Goal: Task Accomplishment & Management: Manage account settings

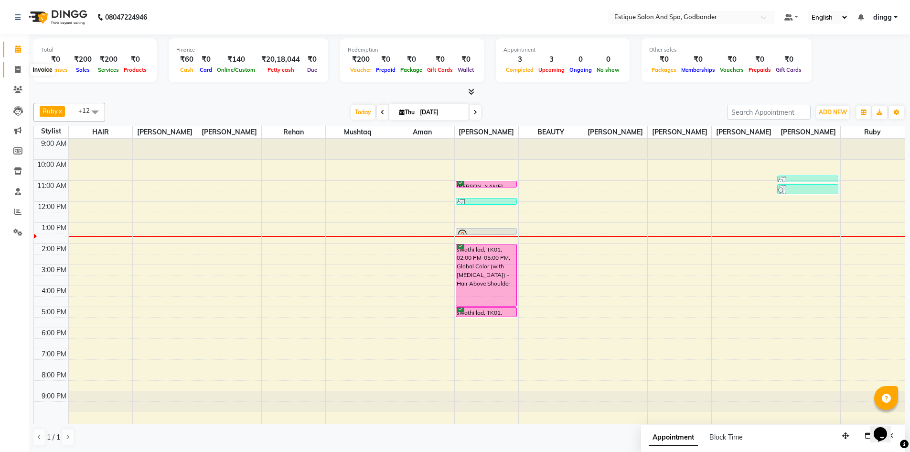
click at [20, 67] on icon at bounding box center [17, 69] width 5 height 7
select select "service"
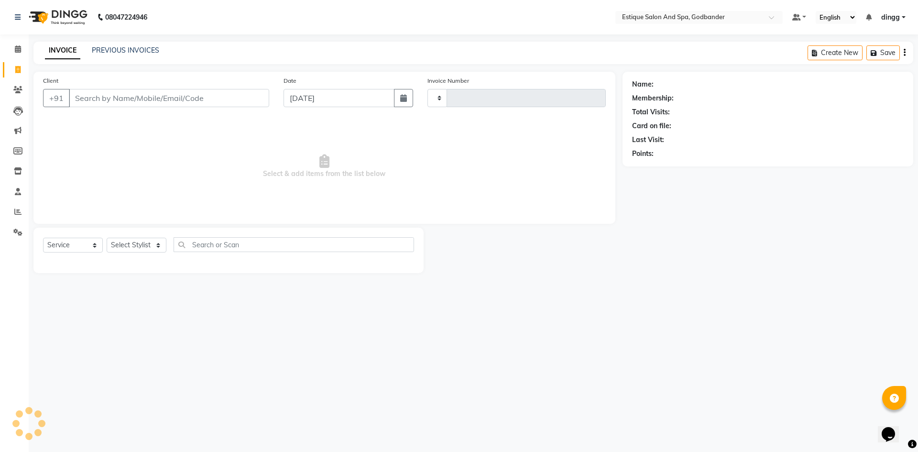
type input "3669"
select select "6103"
click at [105, 51] on link "PREVIOUS INVOICES" at bounding box center [125, 50] width 67 height 9
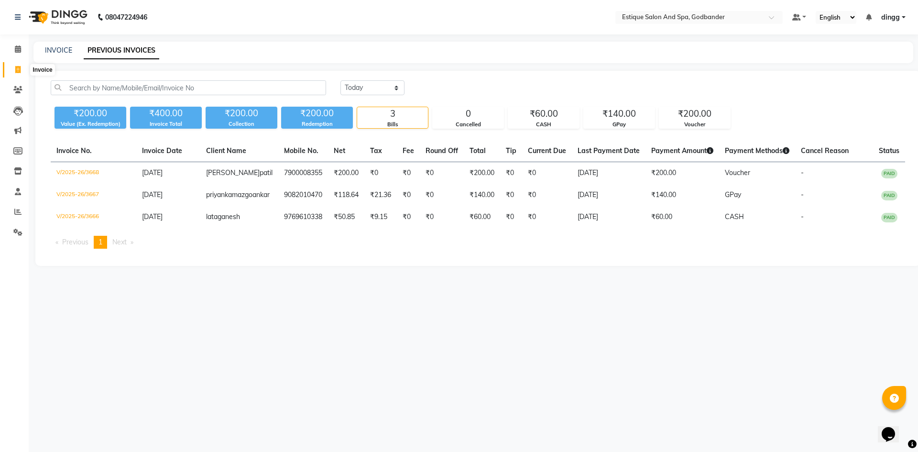
click at [17, 68] on icon at bounding box center [17, 69] width 5 height 7
select select "service"
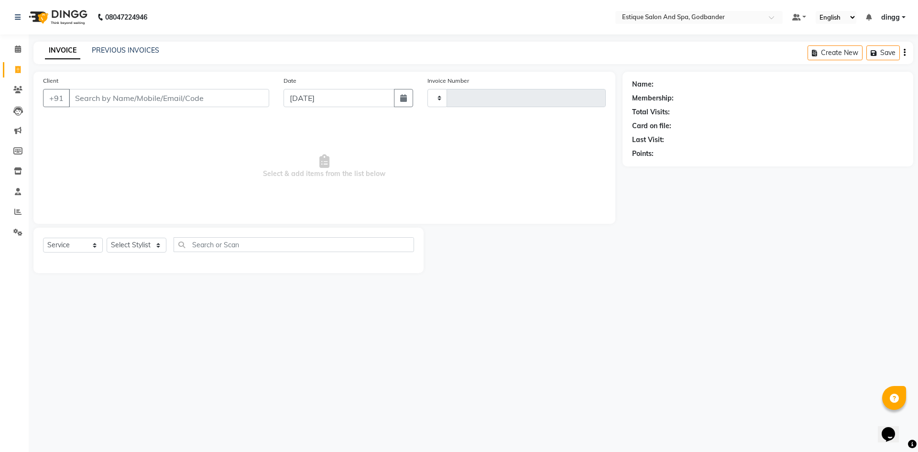
type input "3669"
select select "6103"
click at [108, 48] on link "PREVIOUS INVOICES" at bounding box center [125, 50] width 67 height 9
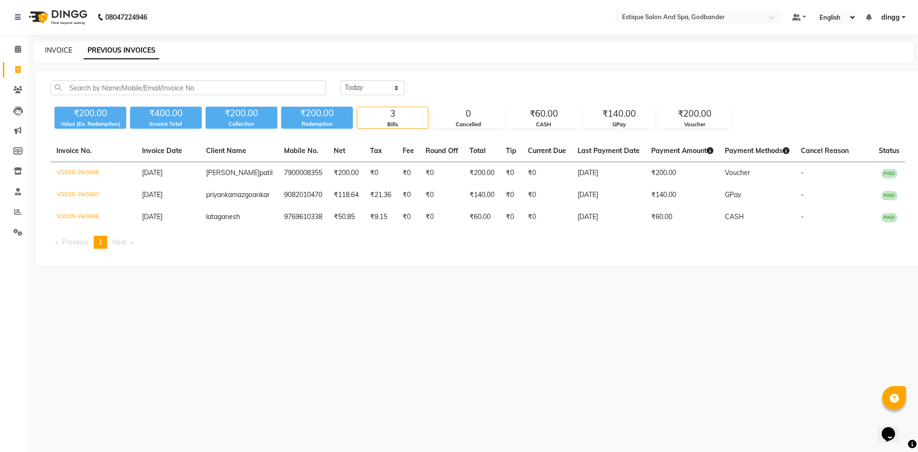
click at [56, 49] on link "INVOICE" at bounding box center [58, 50] width 27 height 9
select select "6103"
select select "service"
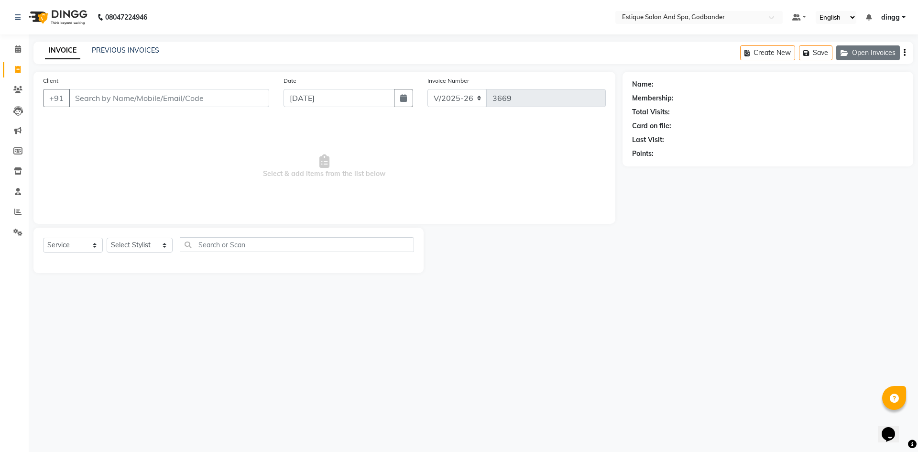
click at [856, 53] on button "Open Invoices" at bounding box center [868, 52] width 64 height 15
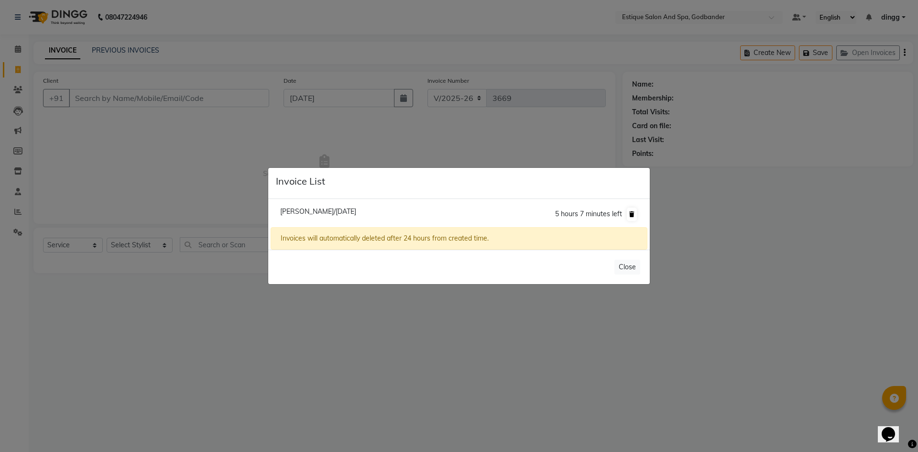
click at [631, 216] on icon at bounding box center [631, 214] width 5 height 6
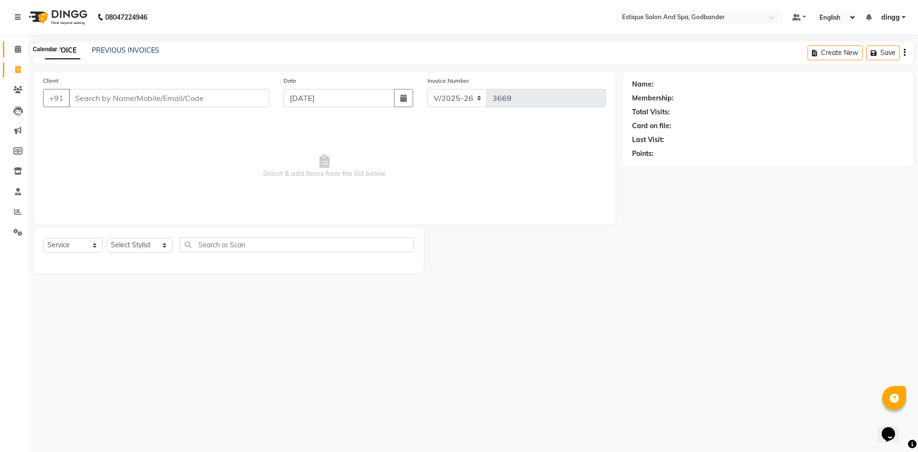
click at [15, 53] on span at bounding box center [18, 49] width 17 height 11
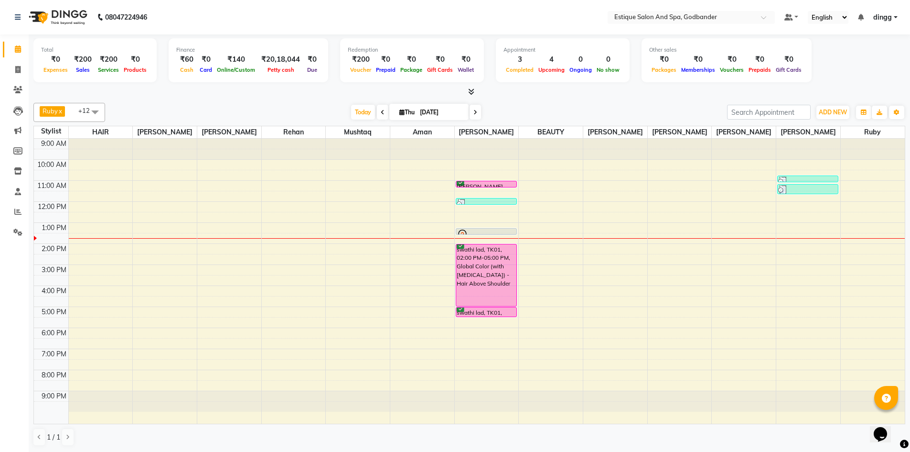
click at [476, 111] on icon at bounding box center [476, 112] width 4 height 6
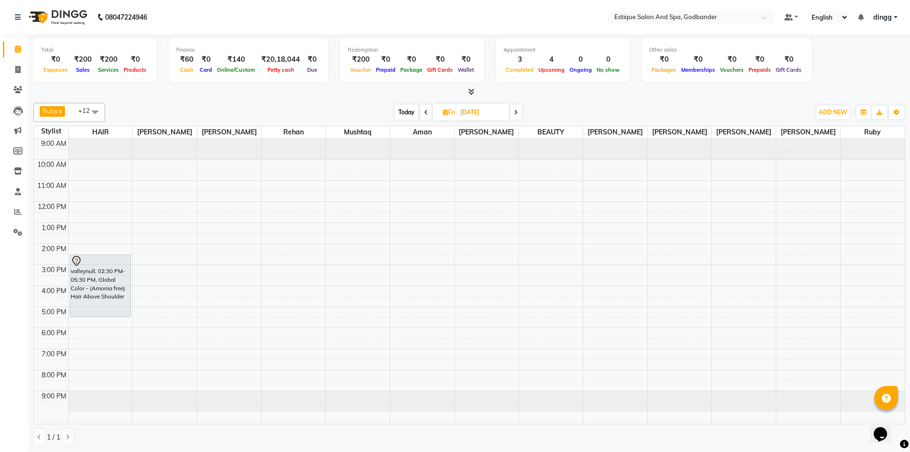
click at [519, 112] on span at bounding box center [515, 112] width 11 height 15
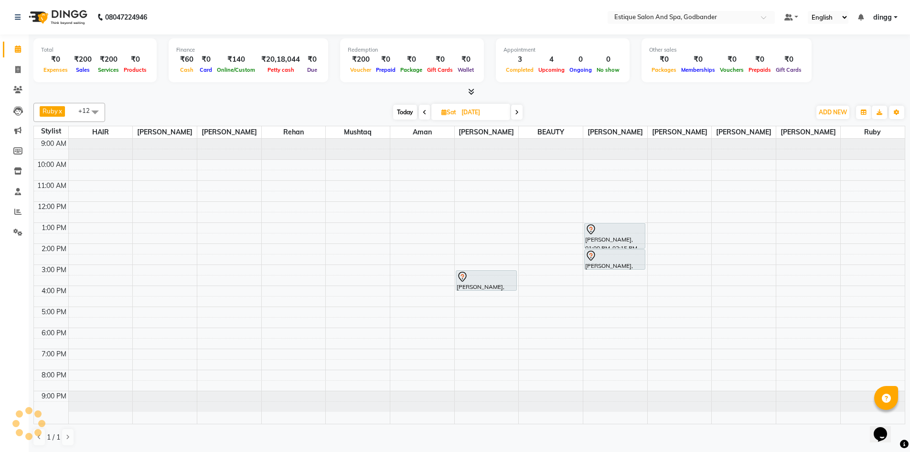
click at [520, 112] on span at bounding box center [516, 112] width 11 height 15
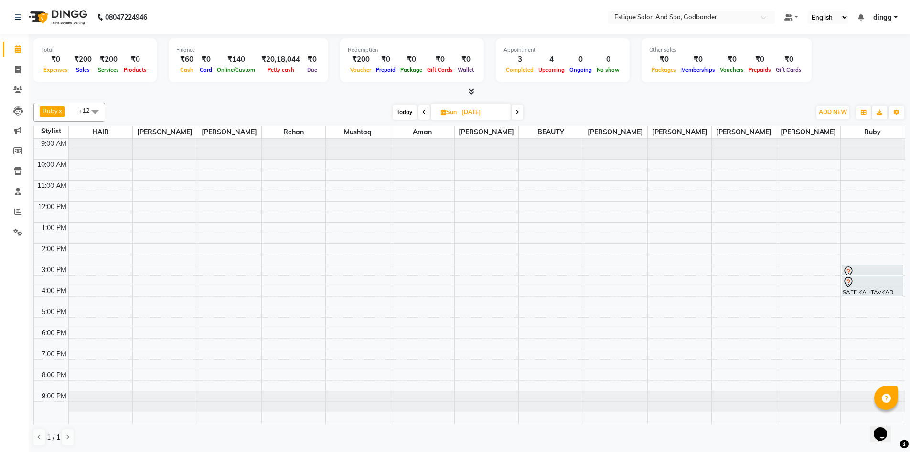
click at [423, 113] on icon at bounding box center [424, 112] width 4 height 6
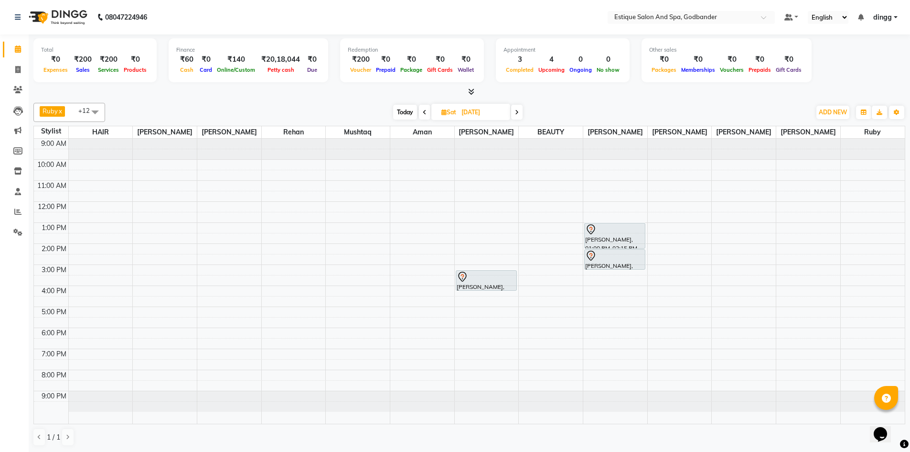
click at [516, 113] on icon at bounding box center [517, 112] width 4 height 6
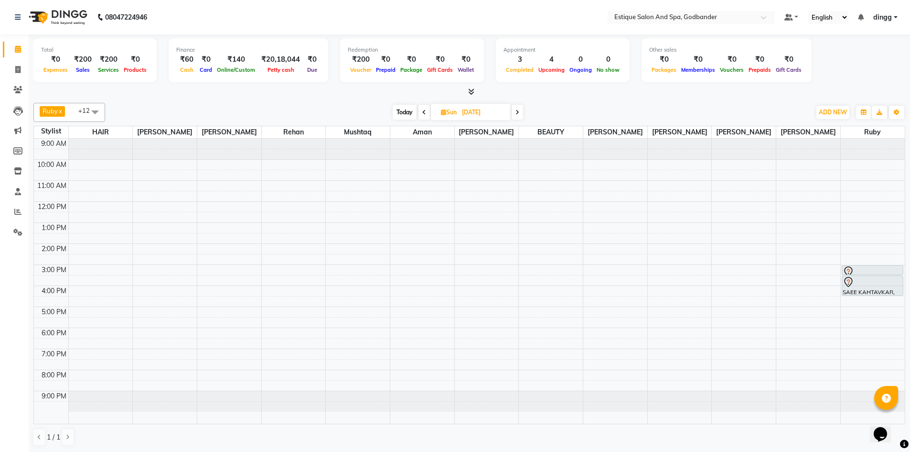
click at [516, 113] on span at bounding box center [517, 112] width 11 height 15
click at [516, 113] on icon at bounding box center [517, 112] width 4 height 6
click at [516, 113] on span at bounding box center [518, 112] width 11 height 15
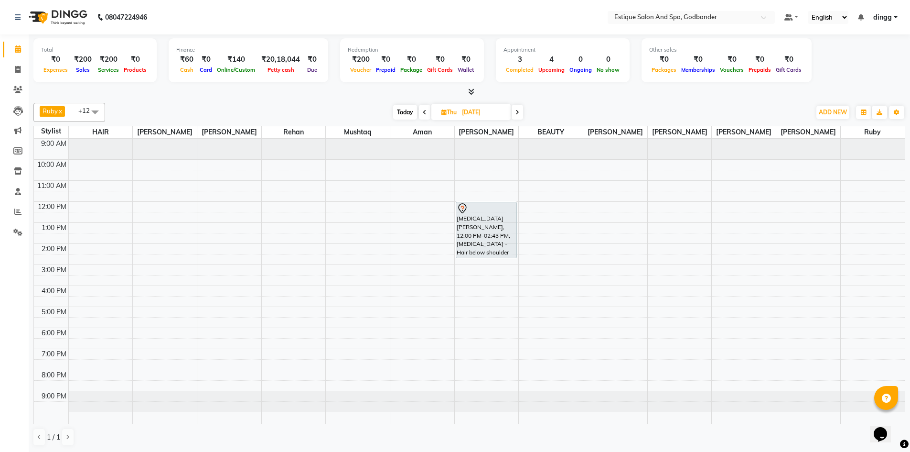
click at [407, 108] on span "Today" at bounding box center [405, 112] width 24 height 15
type input "[DATE]"
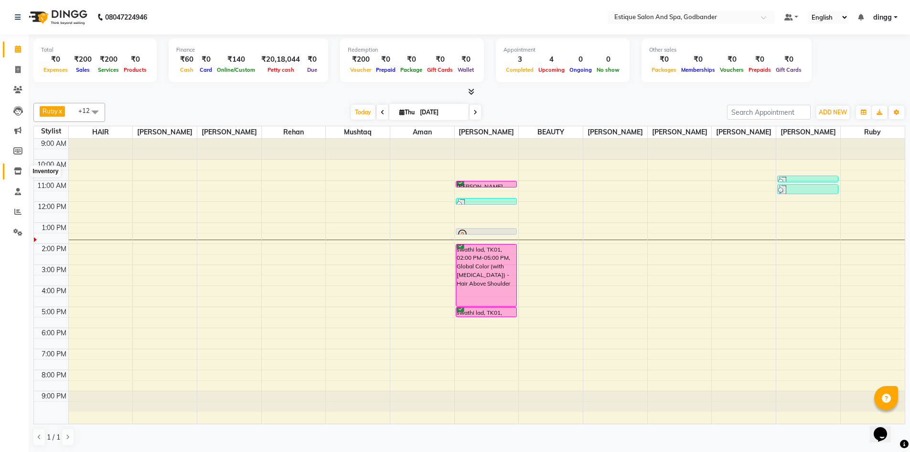
click at [15, 167] on icon at bounding box center [18, 170] width 8 height 7
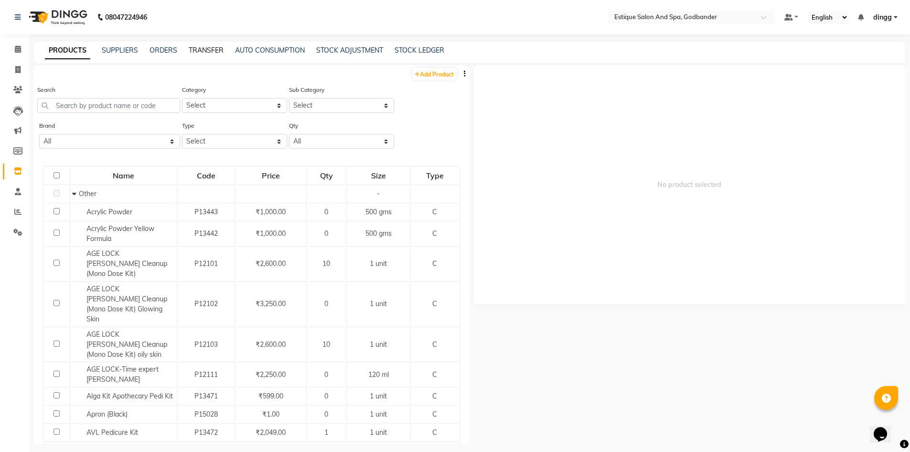
click at [199, 49] on link "TRANSFER" at bounding box center [206, 50] width 35 height 9
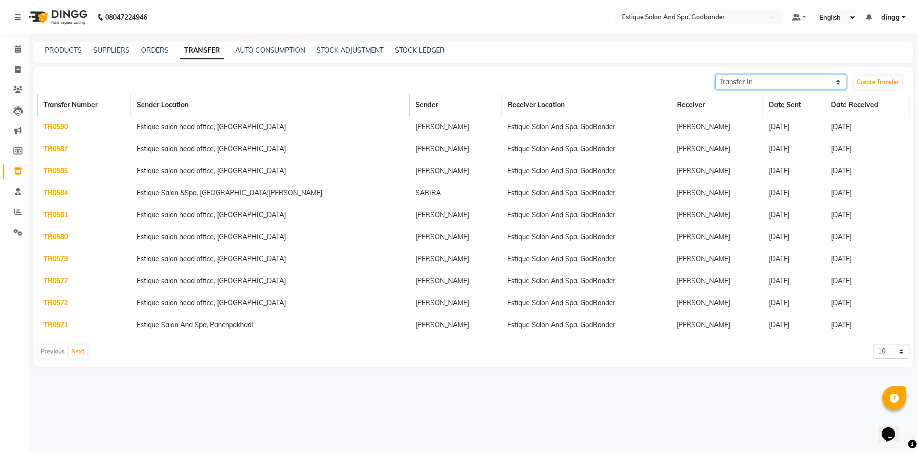
click at [794, 78] on select "Transfer In Transfer Out" at bounding box center [780, 82] width 131 height 15
click at [879, 83] on link "Create Transfer" at bounding box center [877, 82] width 47 height 13
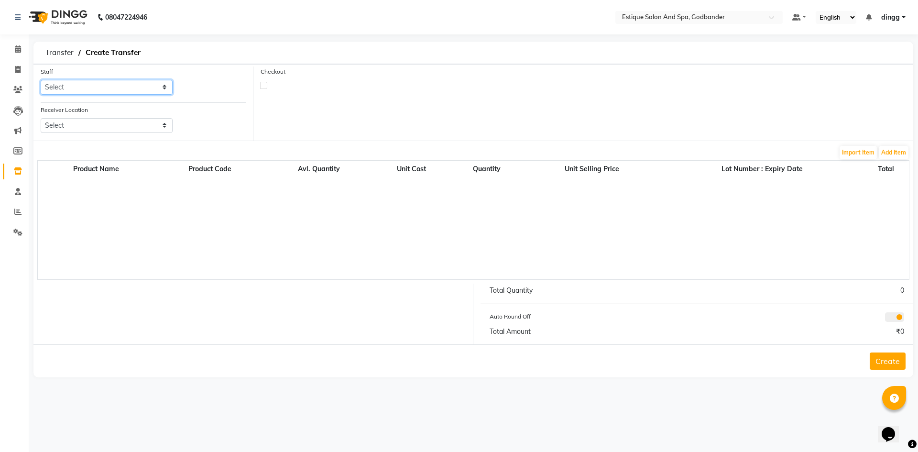
click at [117, 90] on select "Select Aarti Nails [PERSON_NAME] [PERSON_NAME] Any one Asmi BEAUTY dingg HAIR […" at bounding box center [107, 87] width 132 height 15
click at [41, 80] on select "Select Aarti Nails [PERSON_NAME] [PERSON_NAME] Any one Asmi BEAUTY dingg HAIR […" at bounding box center [107, 87] width 132 height 15
click at [107, 125] on select "Select Estique Salon And Spa, Panchpakhadi Estique Salon &Spa, [GEOGRAPHIC_DATA…" at bounding box center [107, 125] width 132 height 15
select select "3675"
click at [41, 118] on select "Select Estique Salon And Spa, Panchpakhadi Estique Salon &Spa, [GEOGRAPHIC_DATA…" at bounding box center [107, 125] width 132 height 15
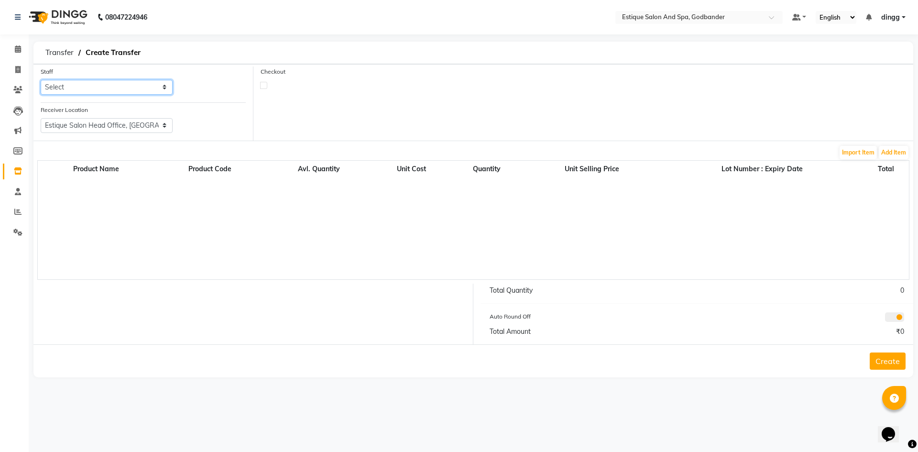
click at [91, 87] on select "Select Aarti Nails [PERSON_NAME] [PERSON_NAME] Any one Asmi BEAUTY dingg HAIR […" at bounding box center [107, 87] width 132 height 15
select select "52401"
click at [41, 80] on select "Select Aarti Nails [PERSON_NAME] [PERSON_NAME] Any one Asmi BEAUTY dingg HAIR […" at bounding box center [107, 87] width 132 height 15
click at [15, 70] on icon at bounding box center [17, 69] width 5 height 7
select select "6103"
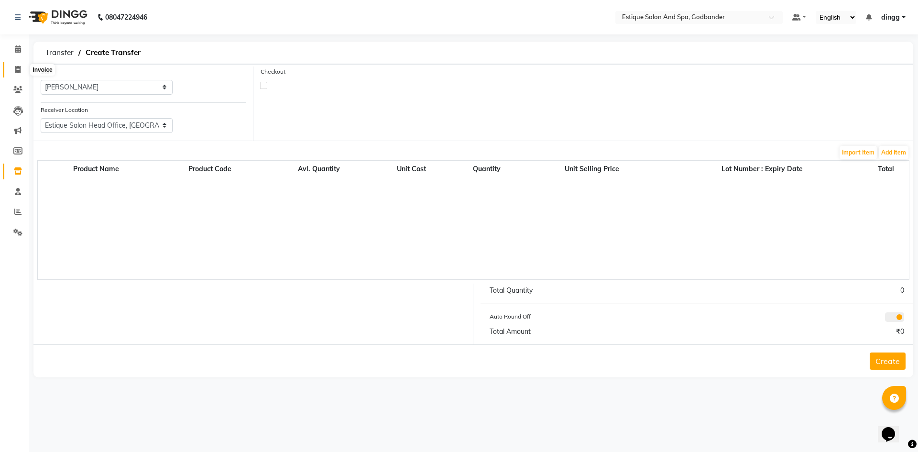
select select "service"
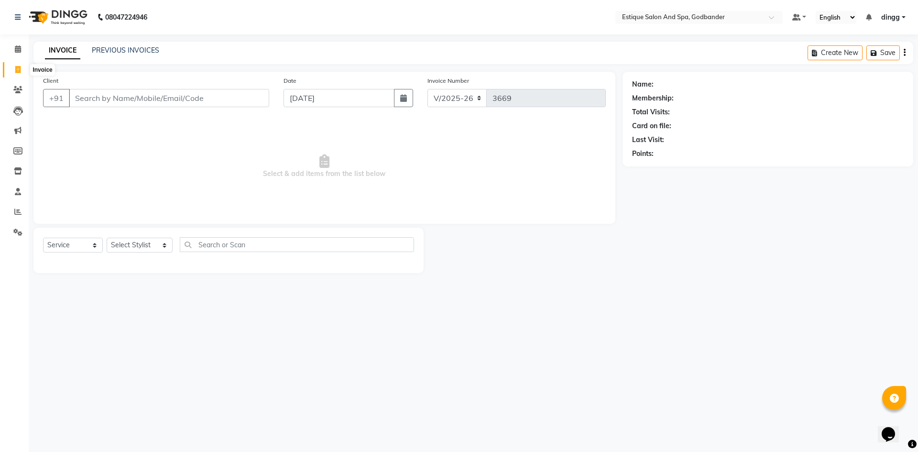
click at [18, 71] on icon at bounding box center [17, 69] width 5 height 7
select select "service"
type input "3669"
select select "6103"
click at [87, 96] on input "Client" at bounding box center [169, 98] width 200 height 18
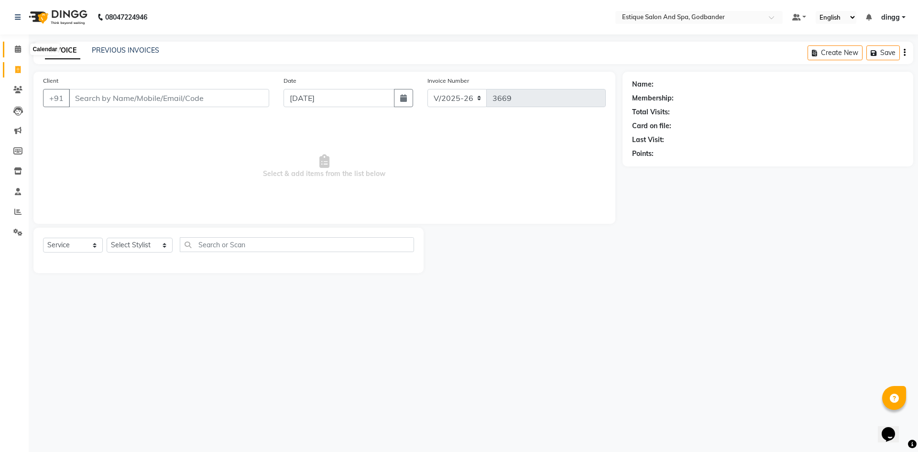
click at [17, 46] on icon at bounding box center [18, 48] width 6 height 7
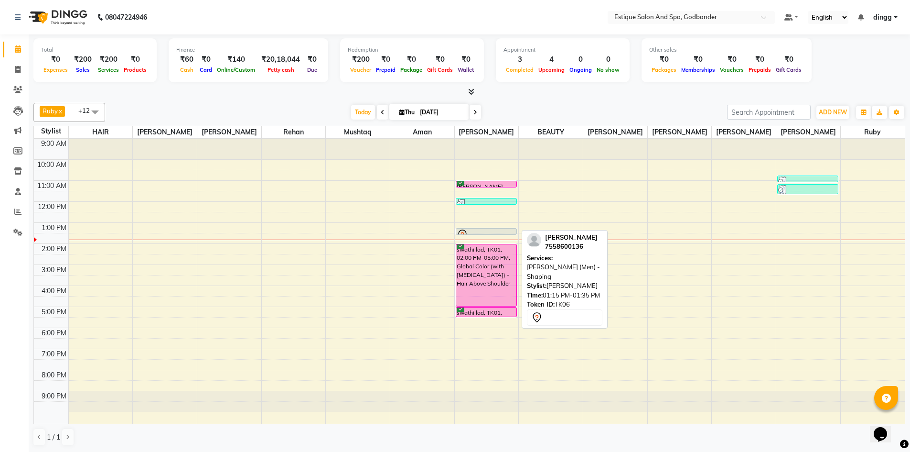
click at [477, 234] on div at bounding box center [486, 234] width 60 height 4
select select "7"
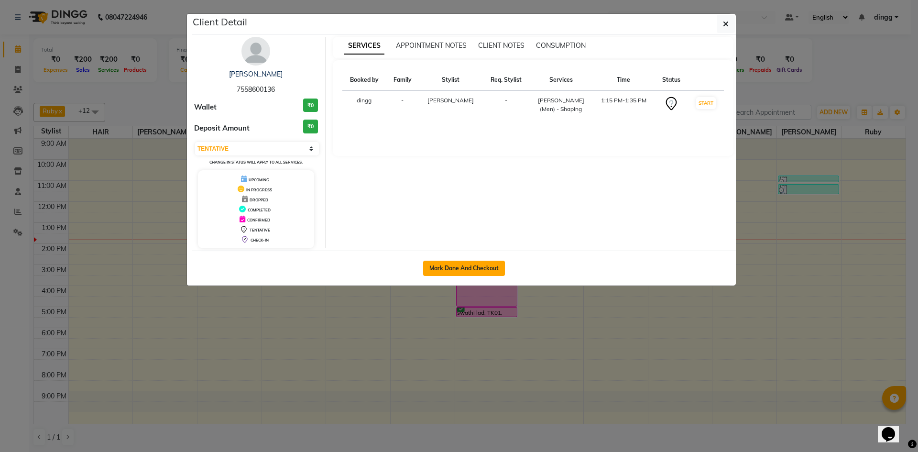
click at [465, 268] on button "Mark Done And Checkout" at bounding box center [464, 267] width 82 height 15
select select "service"
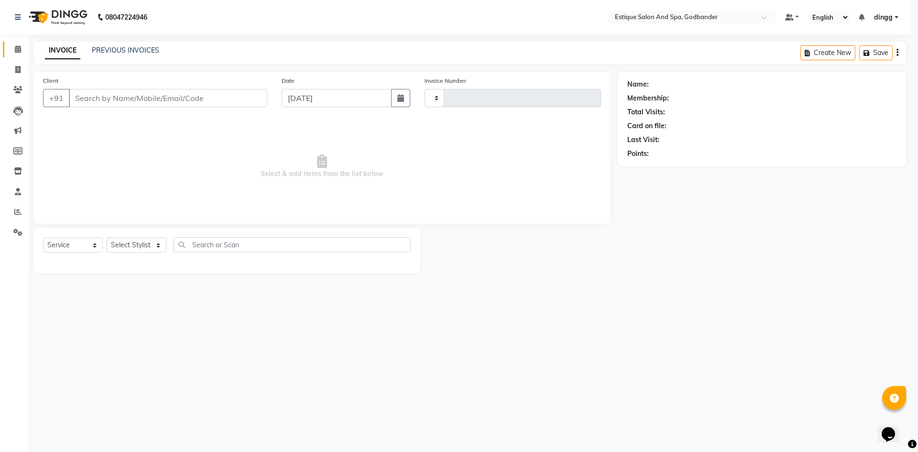
type input "3669"
select select "3"
select select "6103"
type input "7558600136"
select select "44576"
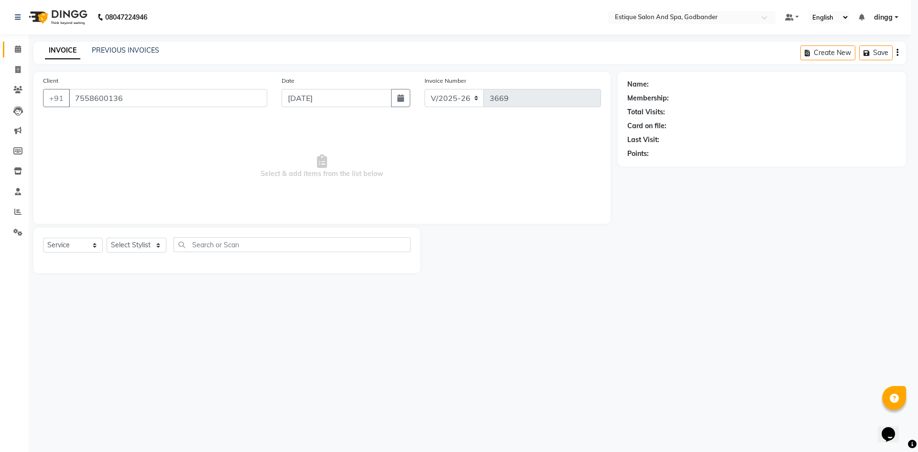
select select "1: Object"
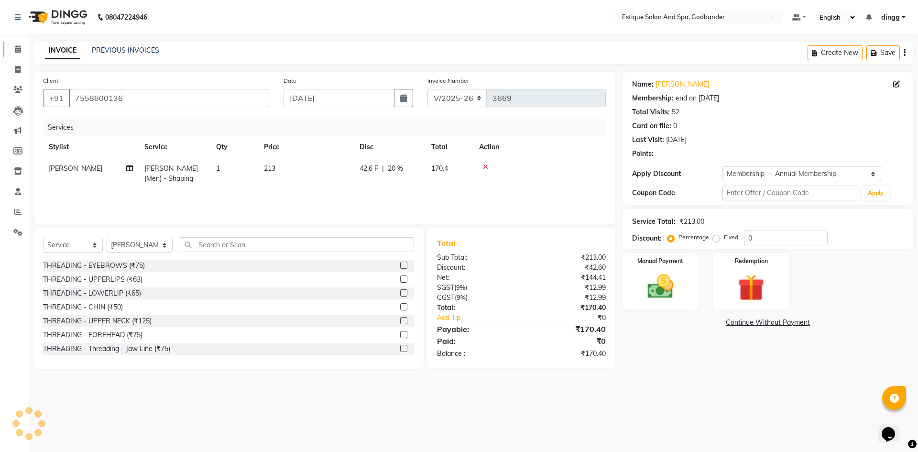
type input "20"
click at [679, 288] on img at bounding box center [660, 287] width 44 height 32
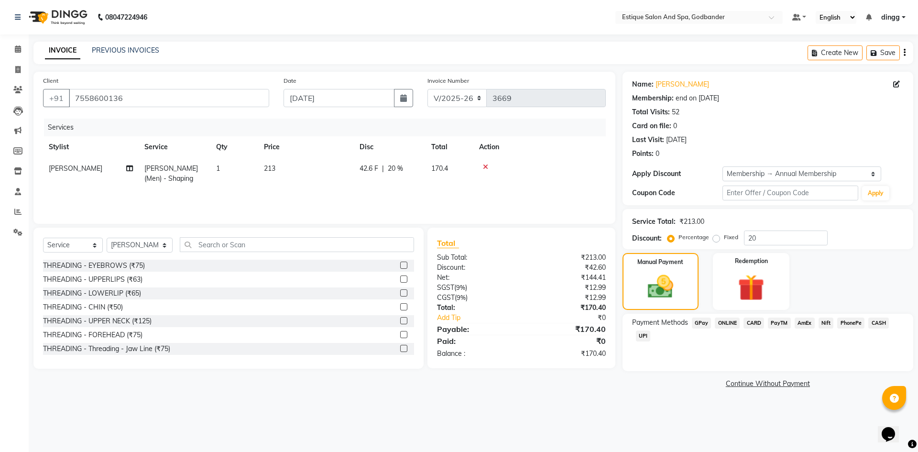
click at [700, 325] on span "GPay" at bounding box center [702, 322] width 20 height 11
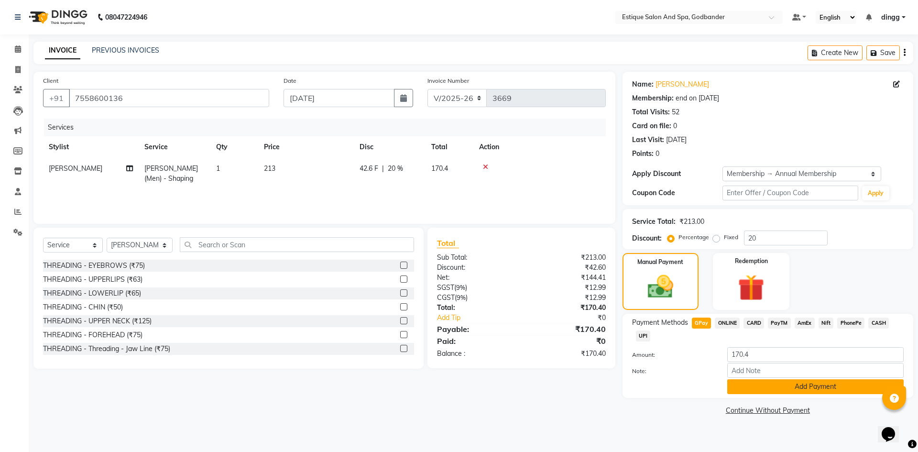
click at [743, 389] on button "Add Payment" at bounding box center [815, 386] width 176 height 15
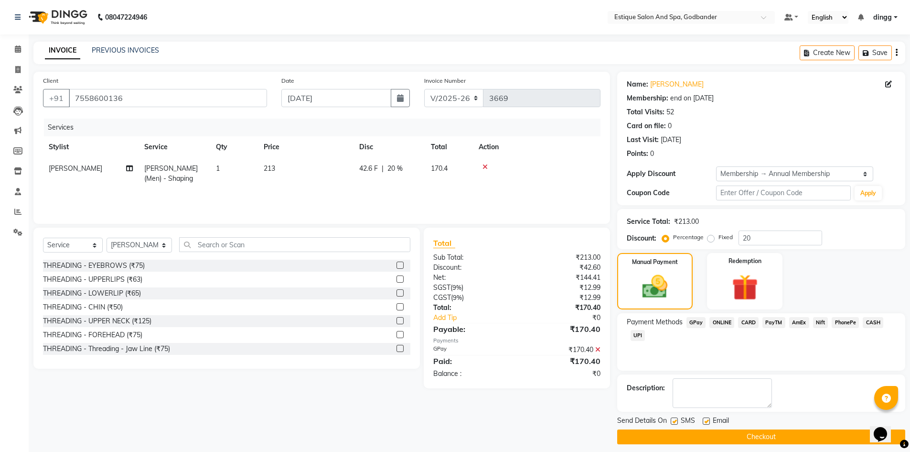
click at [668, 437] on button "Checkout" at bounding box center [761, 436] width 288 height 15
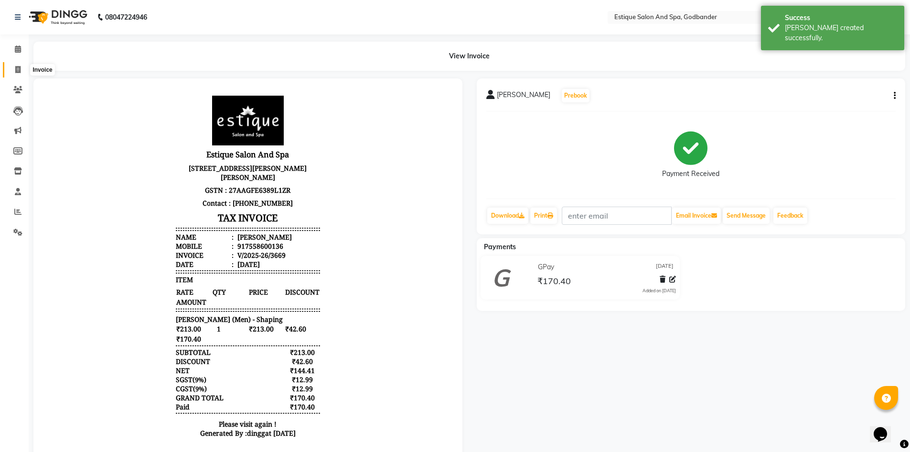
click at [17, 70] on icon at bounding box center [17, 69] width 5 height 7
select select "service"
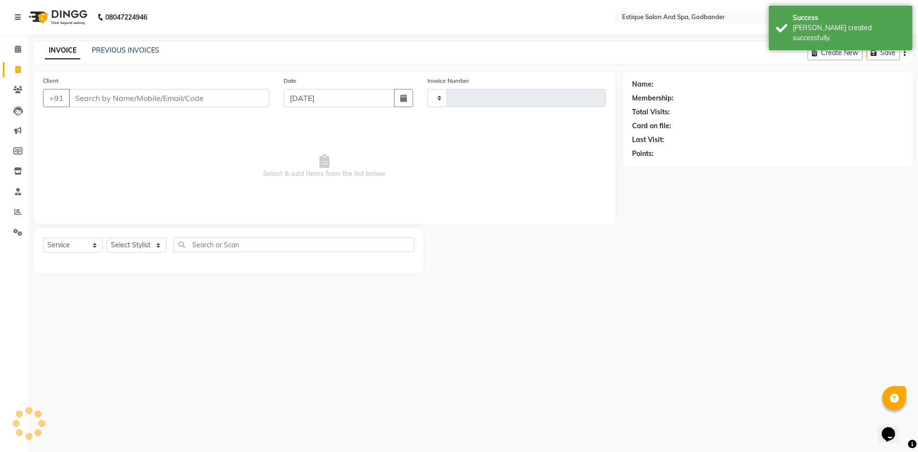
type input "3670"
select select "6103"
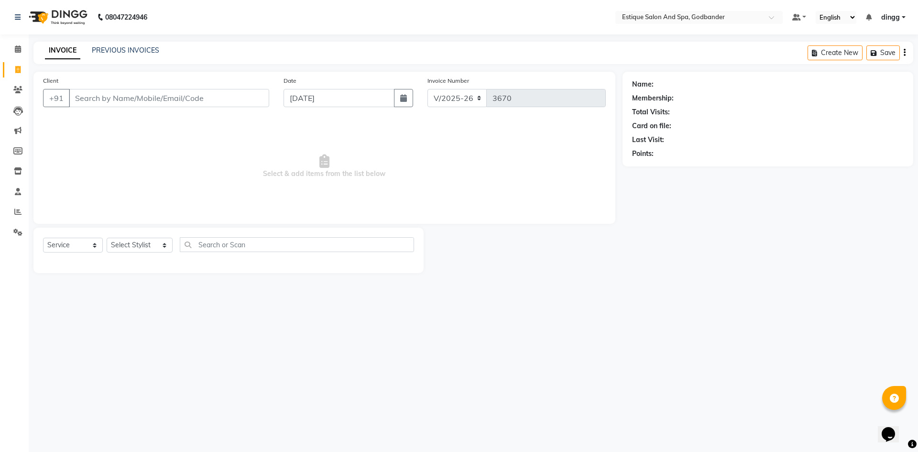
click at [168, 414] on div "08047224946 Select Location × Estique Salon And Spa, Godbander Default Panel My…" at bounding box center [459, 226] width 918 height 452
click at [169, 414] on div "08047224946 Select Location × Estique Salon And Spa, Godbander Default Panel My…" at bounding box center [459, 226] width 918 height 452
click at [114, 107] on input "Client" at bounding box center [169, 98] width 200 height 18
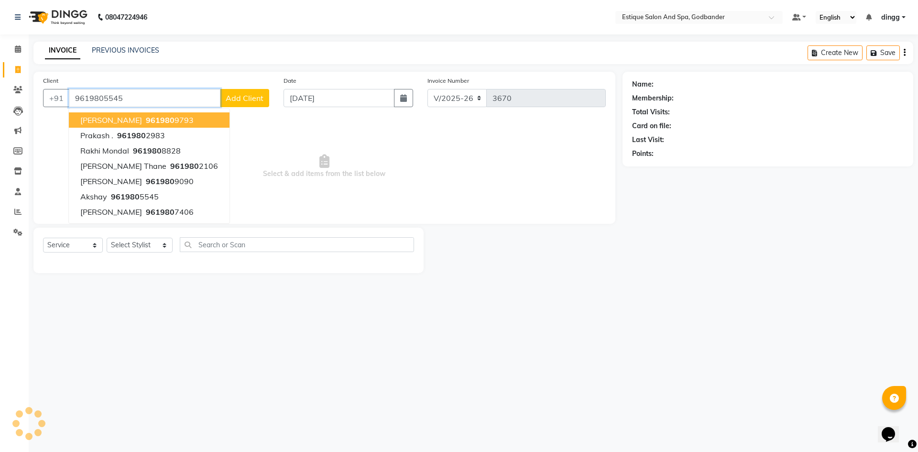
type input "9619805545"
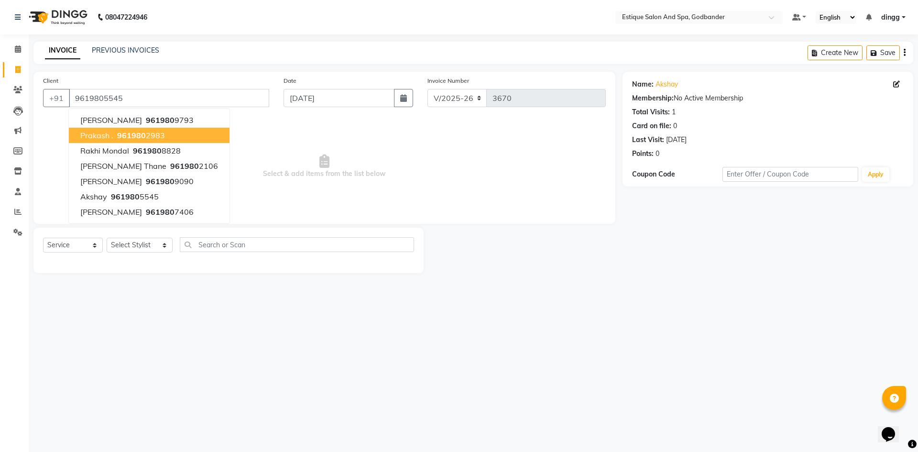
click at [388, 328] on div "08047224946 Select Location × Estique Salon And Spa, Godbander Default Panel My…" at bounding box center [459, 226] width 918 height 452
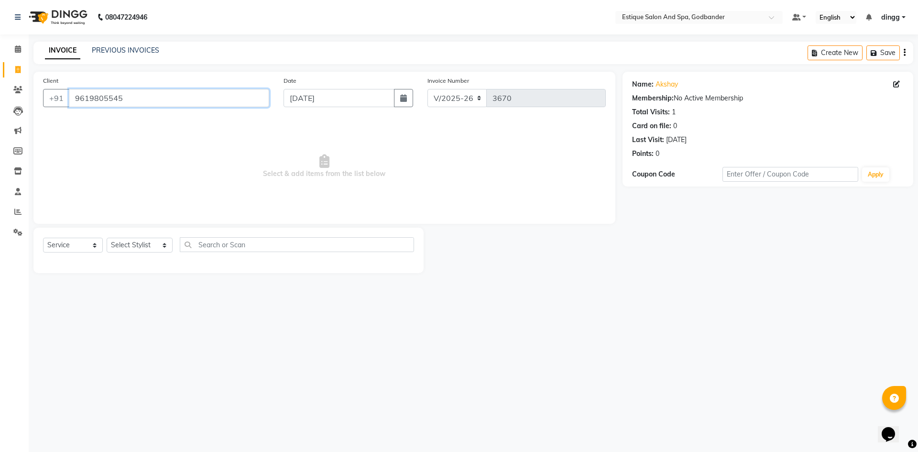
drag, startPoint x: 176, startPoint y: 99, endPoint x: 0, endPoint y: 102, distance: 175.9
click at [0, 102] on app-home "08047224946 Select Location × Estique Salon And Spa, Godbander Default Panel My…" at bounding box center [459, 143] width 918 height 287
click at [15, 49] on icon at bounding box center [18, 48] width 6 height 7
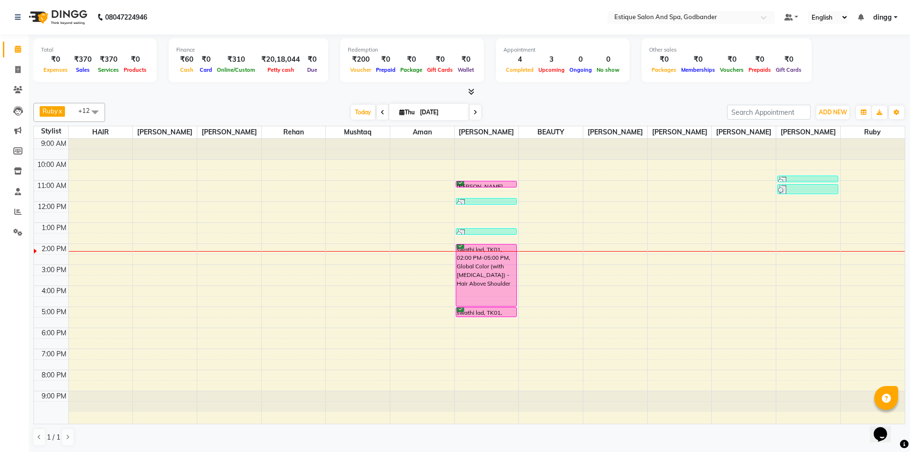
click at [144, 261] on div "9:00 AM 10:00 AM 11:00 AM 12:00 PM 1:00 PM 2:00 PM 3:00 PM 4:00 PM 5:00 PM 6:00…" at bounding box center [469, 281] width 871 height 285
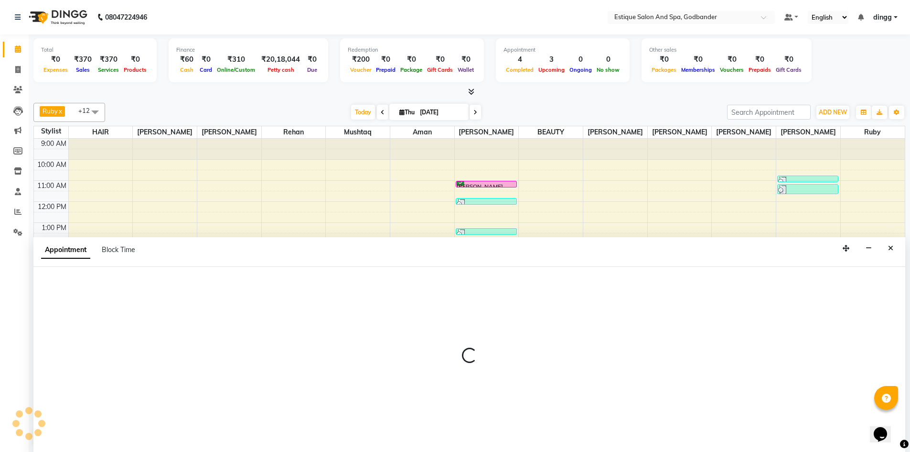
scroll to position [0, 0]
select select "62542"
select select "870"
select select "tentative"
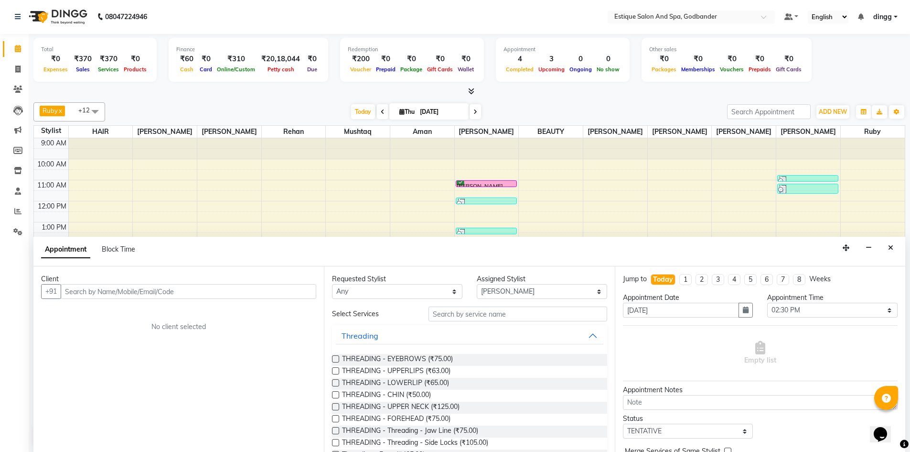
click at [263, 286] on input "text" at bounding box center [189, 291] width 256 height 15
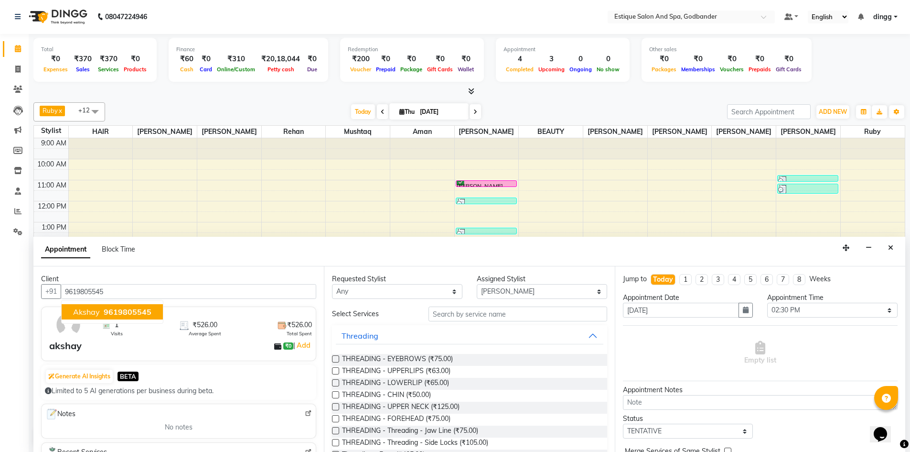
drag, startPoint x: 145, startPoint y: 309, endPoint x: 482, endPoint y: 309, distance: 336.9
click at [173, 309] on div "Client [PHONE_NUMBER] akshay 9619805545 1 Visits ₹526.00 Average Spent ₹526.00 …" at bounding box center [178, 358] width 291 height 185
type input "9619805545"
click at [501, 308] on input "text" at bounding box center [518, 313] width 179 height 15
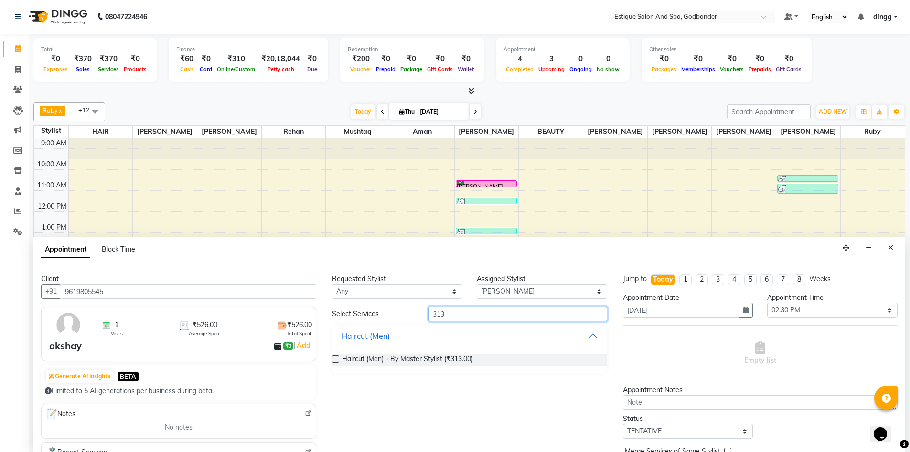
type input "313"
click at [336, 358] on label at bounding box center [335, 358] width 7 height 7
click at [336, 358] on input "checkbox" at bounding box center [335, 360] width 6 height 6
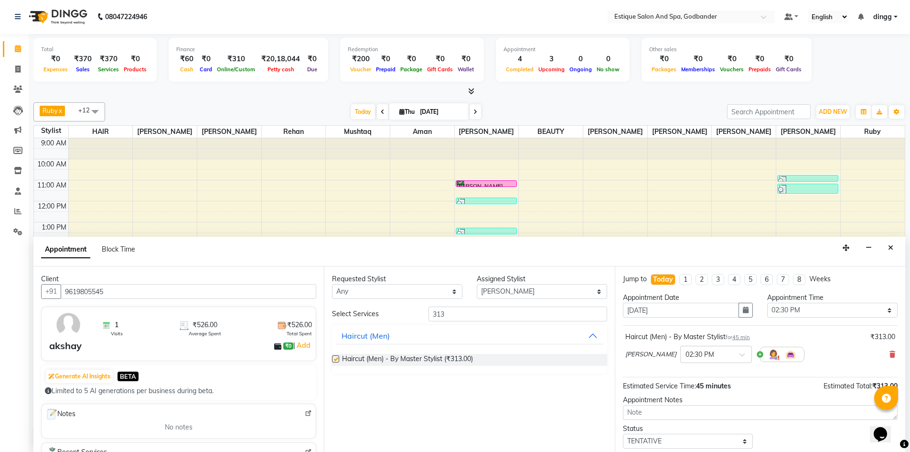
checkbox input "false"
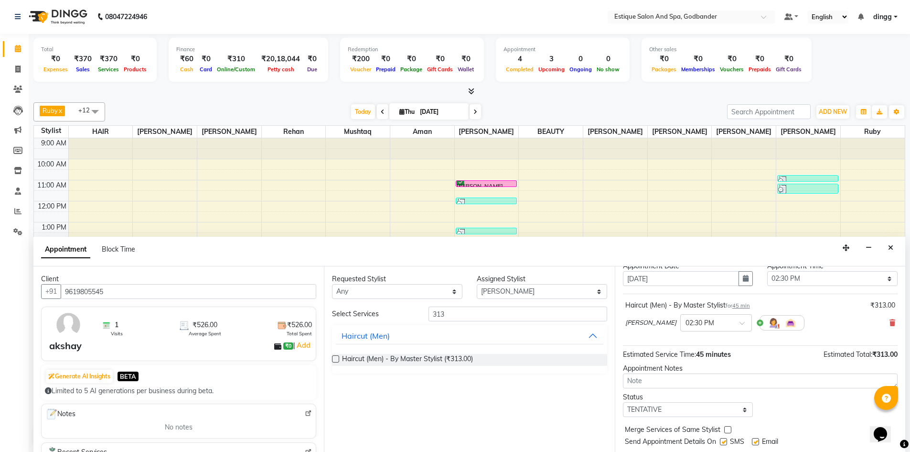
scroll to position [57, 0]
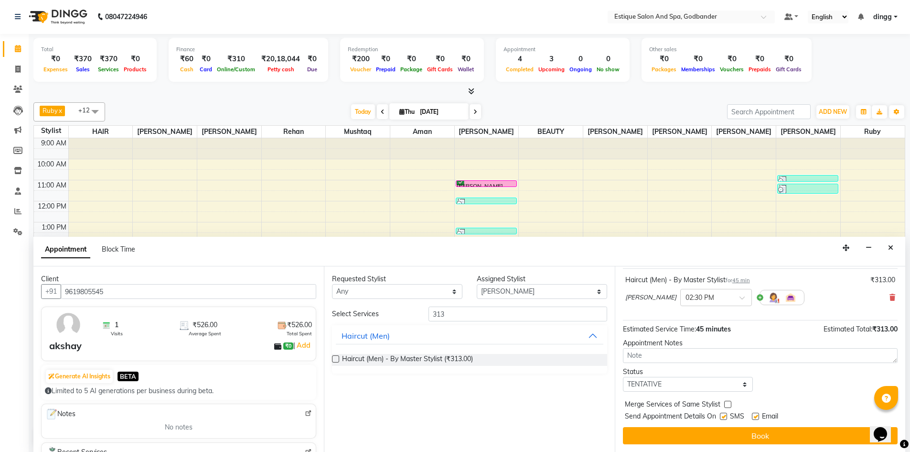
click at [728, 435] on button "Book" at bounding box center [760, 435] width 275 height 17
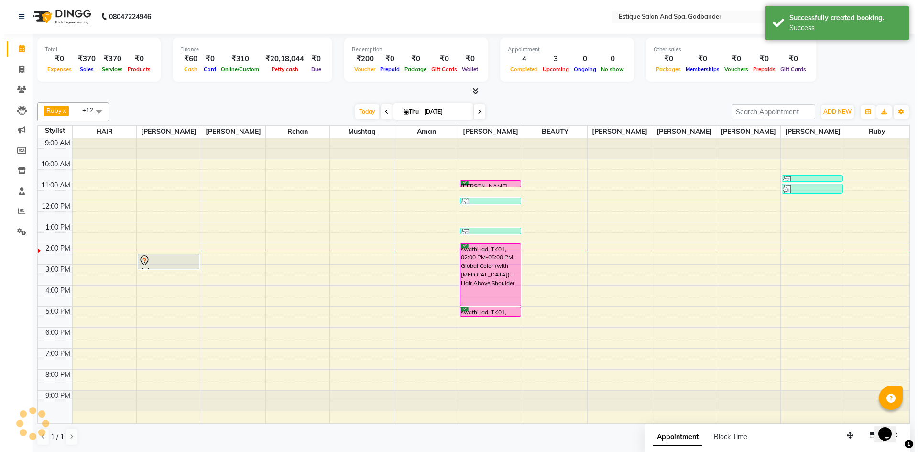
scroll to position [0, 0]
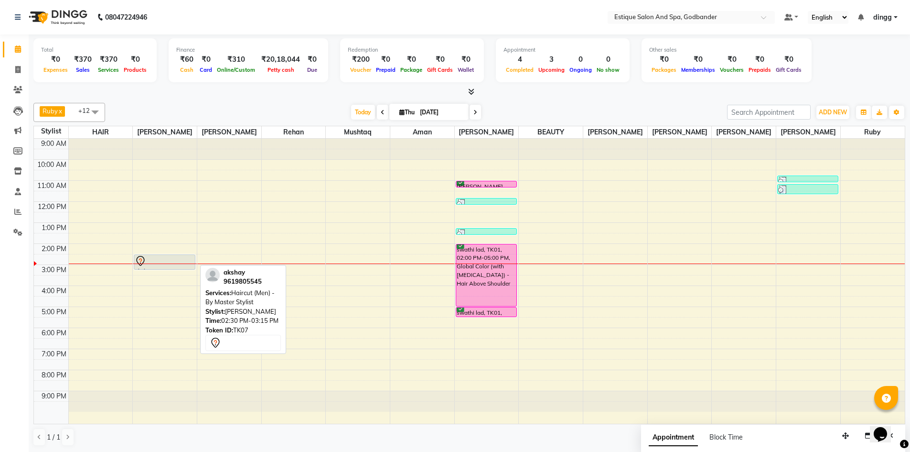
click at [182, 261] on div at bounding box center [164, 260] width 59 height 11
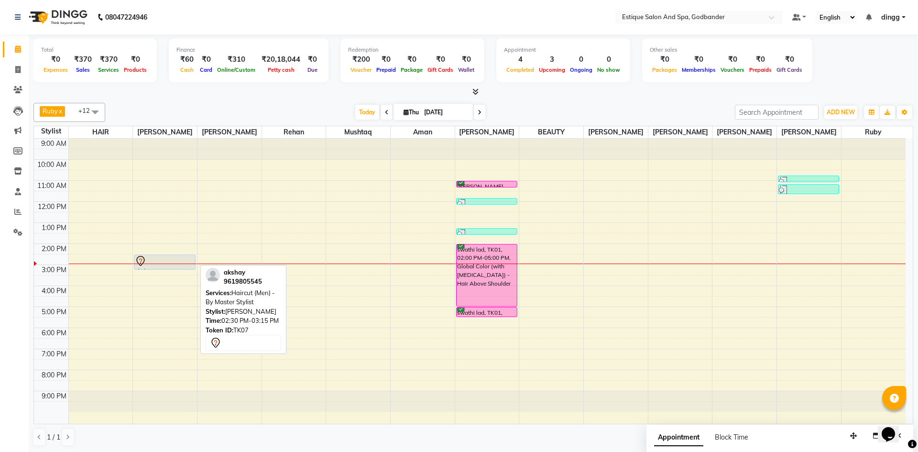
select select "7"
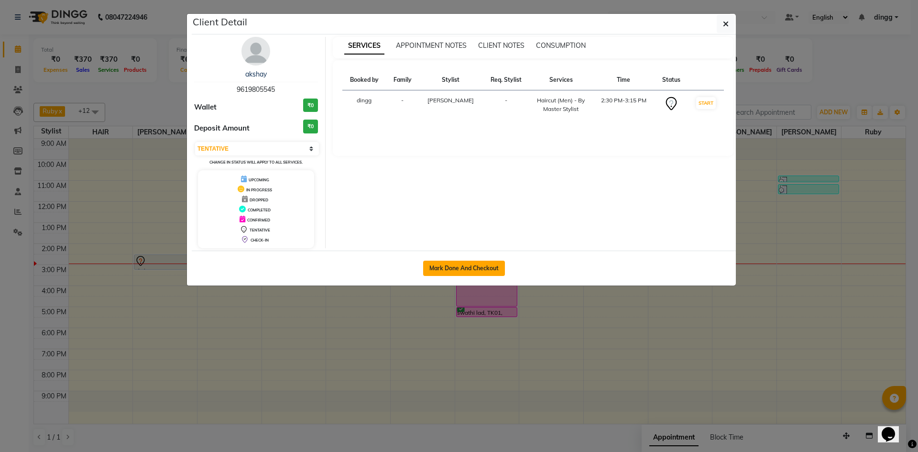
click at [487, 271] on button "Mark Done And Checkout" at bounding box center [464, 267] width 82 height 15
select select "6103"
select select "service"
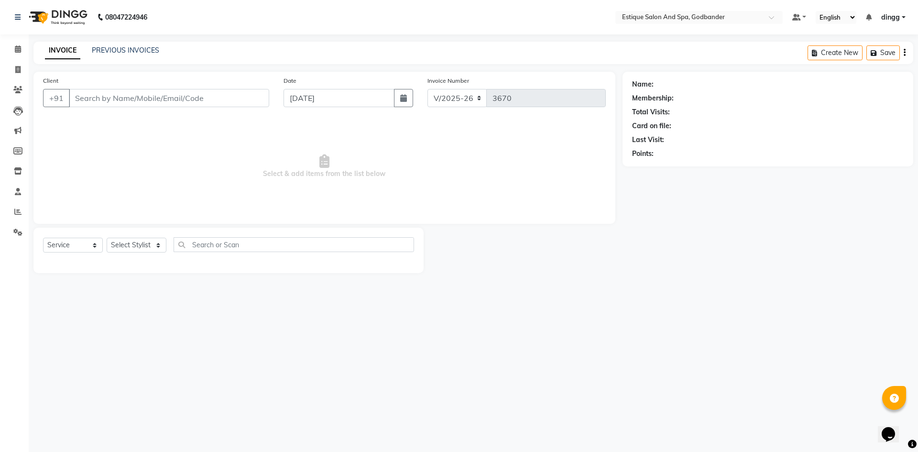
type input "9619805545"
select select "62542"
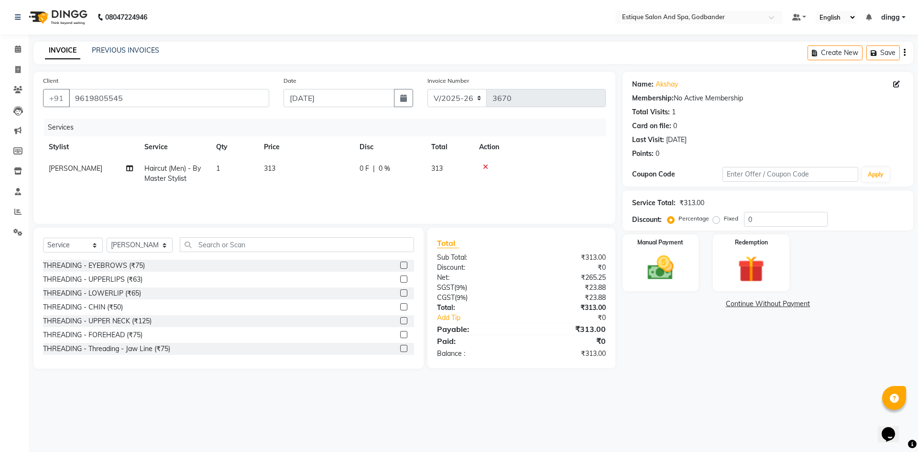
click at [482, 165] on div at bounding box center [539, 166] width 121 height 7
click at [487, 164] on icon at bounding box center [485, 166] width 5 height 7
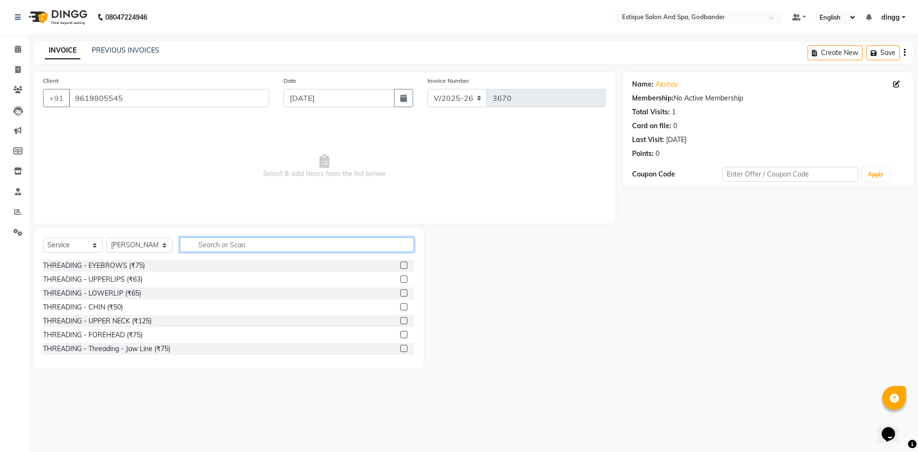
click at [299, 245] on input "text" at bounding box center [297, 244] width 234 height 15
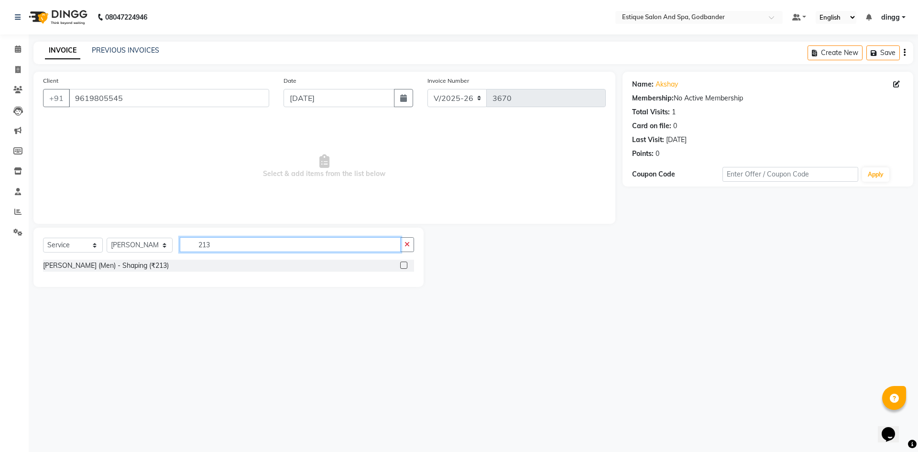
type input "213"
click at [407, 264] on label at bounding box center [403, 264] width 7 height 7
click at [406, 264] on input "checkbox" at bounding box center [403, 265] width 6 height 6
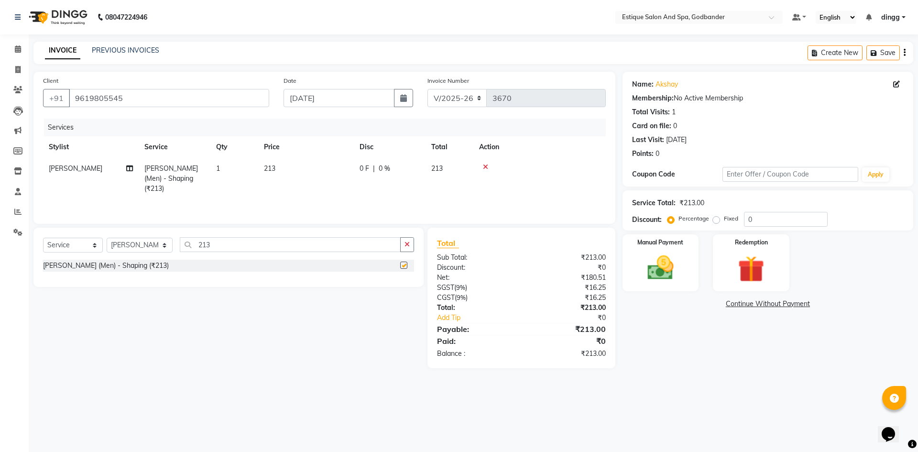
checkbox input "false"
drag, startPoint x: 279, startPoint y: 250, endPoint x: 156, endPoint y: 247, distance: 123.3
click at [156, 247] on div "Select Service Product Membership Package Voucher Prepaid Gift Card Select Styl…" at bounding box center [228, 248] width 371 height 22
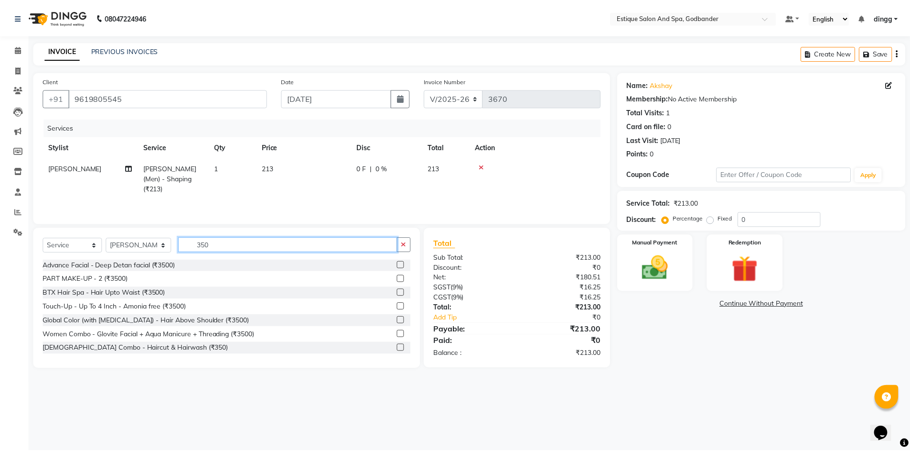
scroll to position [29, 0]
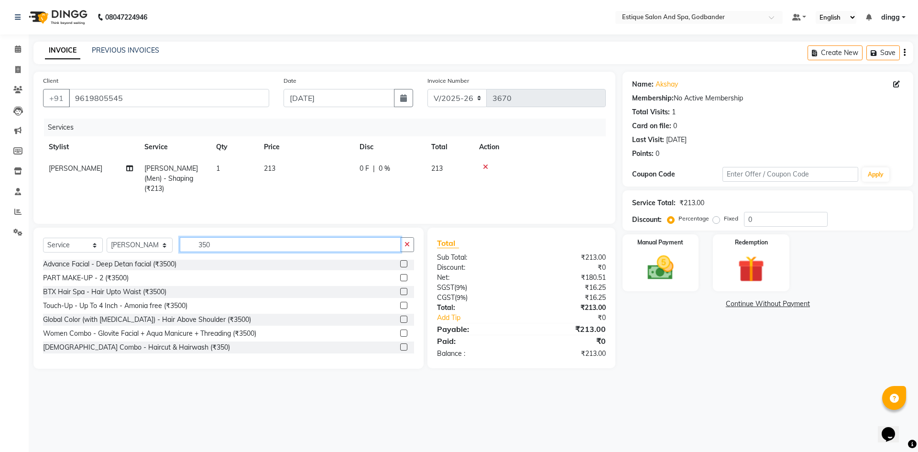
type input "350"
click at [400, 346] on label at bounding box center [403, 346] width 7 height 7
click at [400, 346] on input "checkbox" at bounding box center [403, 347] width 6 height 6
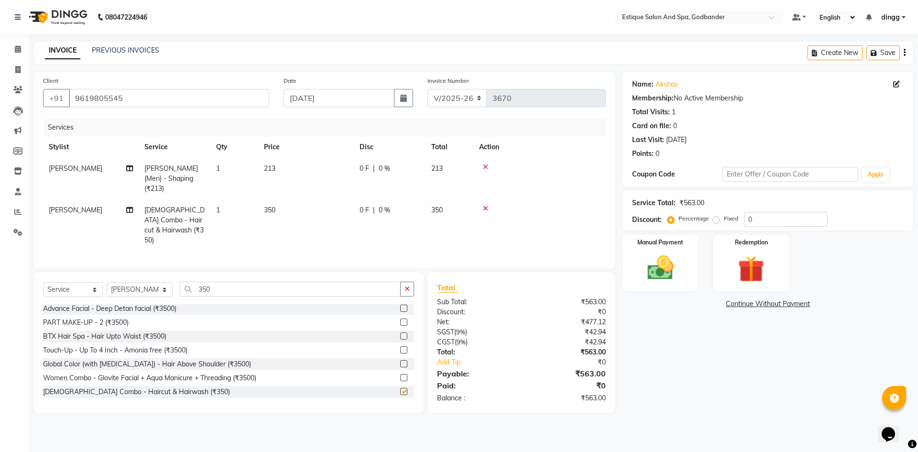
checkbox input "false"
click at [655, 290] on div "Manual Payment" at bounding box center [659, 262] width 79 height 59
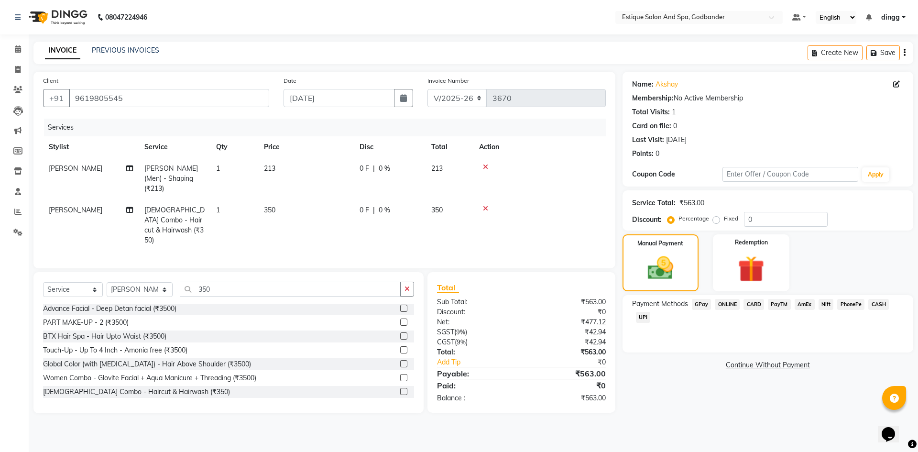
click at [700, 307] on span "GPay" at bounding box center [702, 304] width 20 height 11
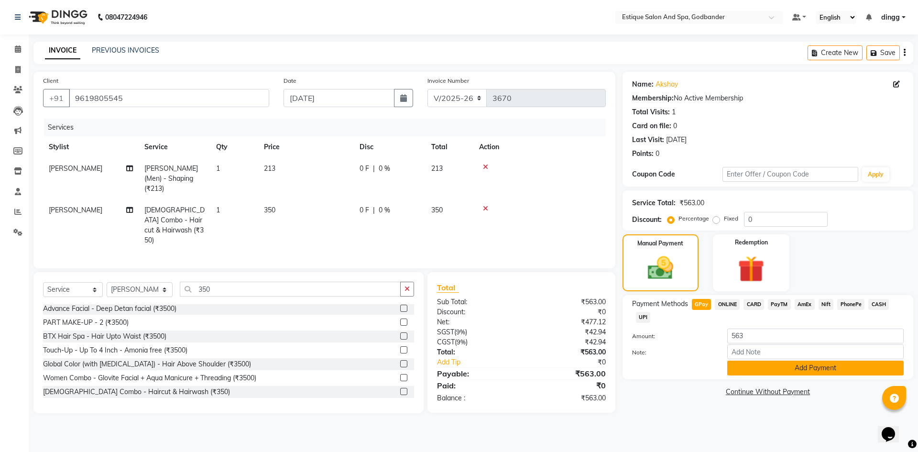
click at [755, 362] on button "Add Payment" at bounding box center [815, 367] width 176 height 15
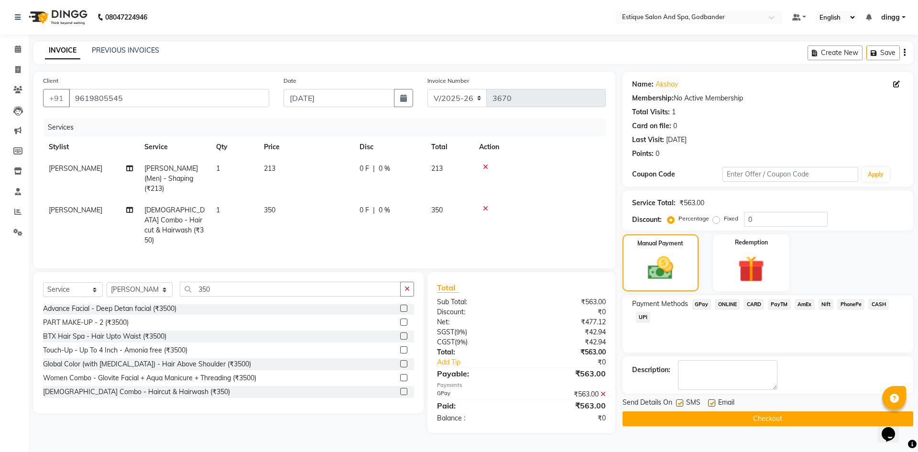
click at [746, 423] on button "Checkout" at bounding box center [767, 418] width 291 height 15
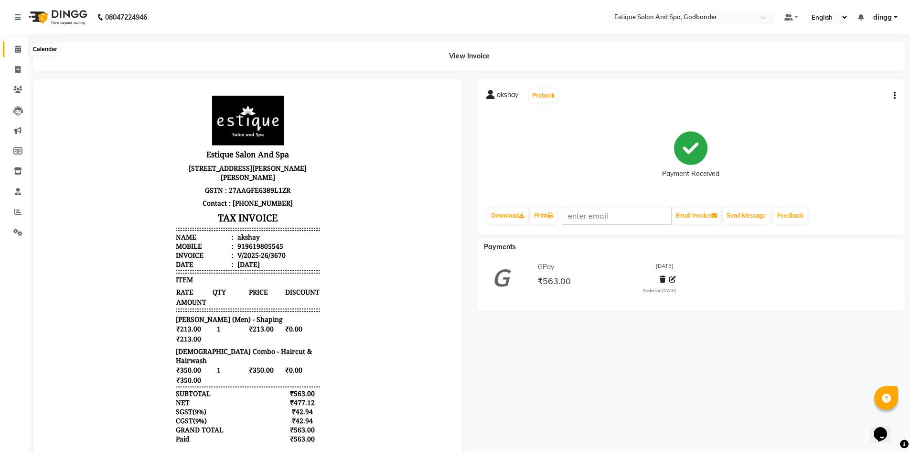
click at [16, 51] on icon at bounding box center [18, 48] width 6 height 7
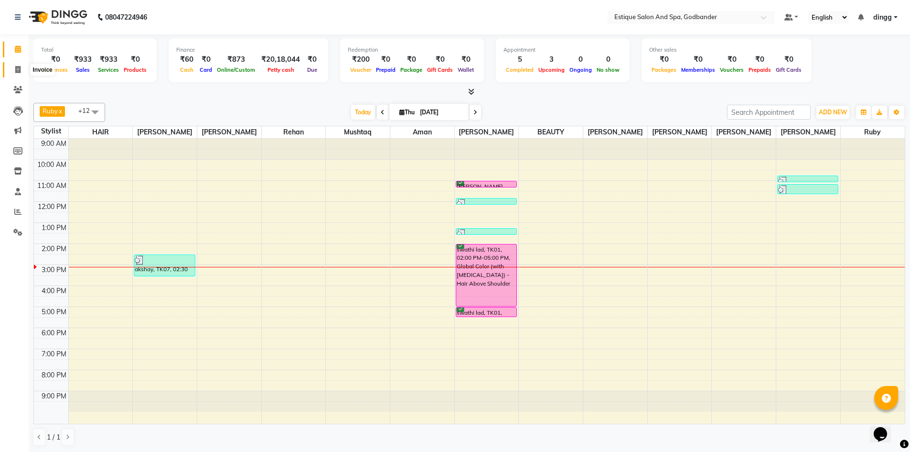
click at [18, 70] on icon at bounding box center [17, 69] width 5 height 7
select select "6103"
select select "service"
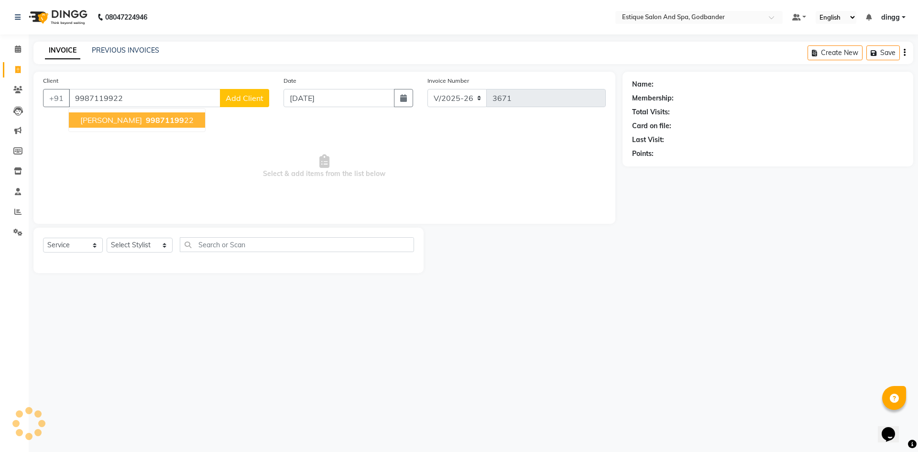
type input "9987119922"
select select "1: Object"
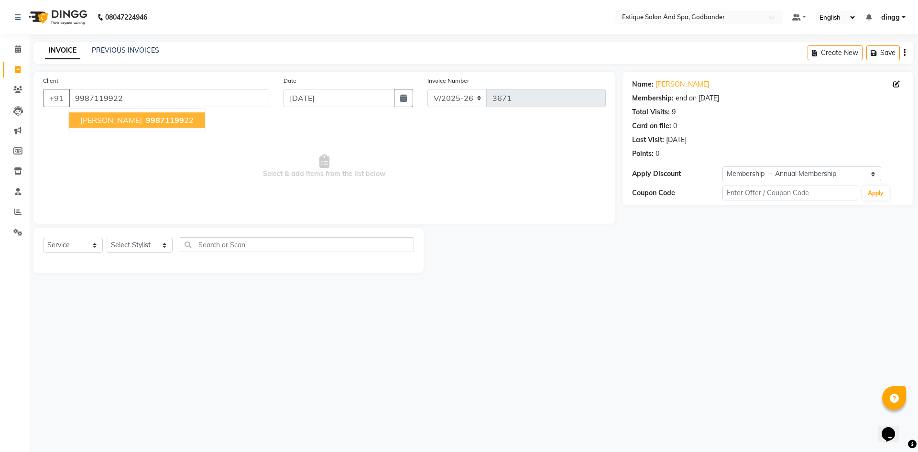
click at [110, 121] on span "[PERSON_NAME]" at bounding box center [111, 120] width 62 height 10
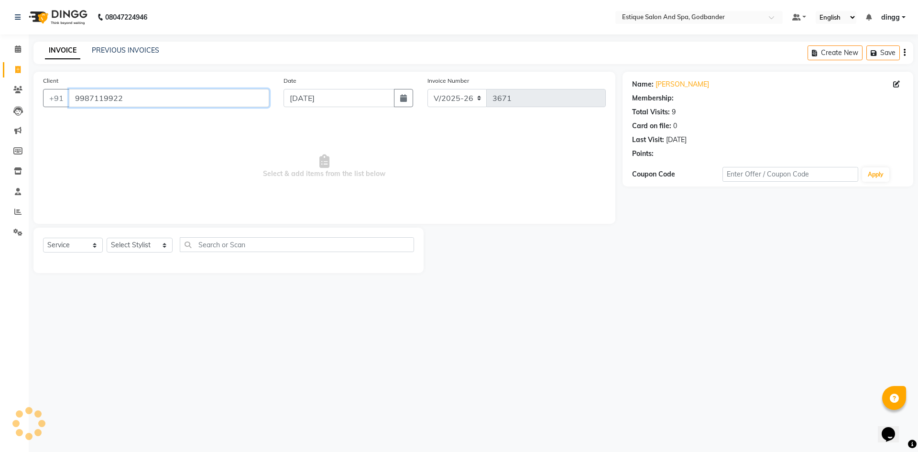
select select "1: Object"
drag, startPoint x: 175, startPoint y: 98, endPoint x: 49, endPoint y: 98, distance: 125.7
click at [49, 98] on div "[PHONE_NUMBER]" at bounding box center [156, 98] width 226 height 18
click at [19, 54] on span at bounding box center [18, 49] width 17 height 11
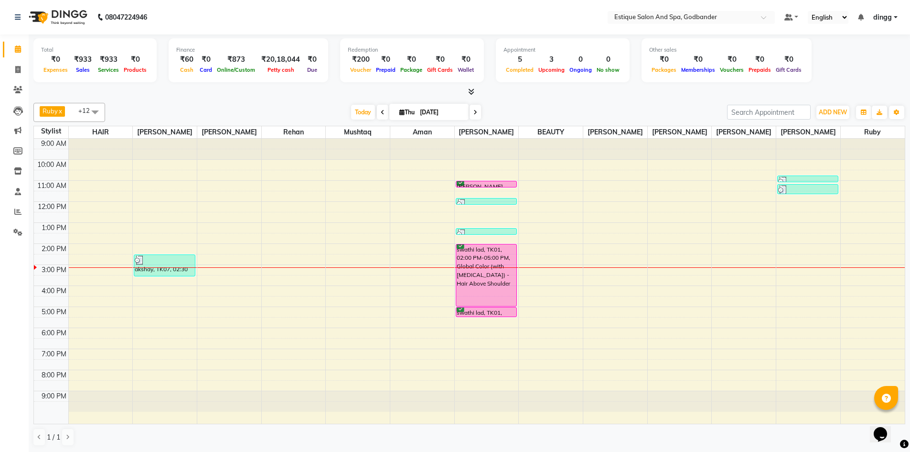
click at [405, 272] on div "9:00 AM 10:00 AM 11:00 AM 12:00 PM 1:00 PM 2:00 PM 3:00 PM 4:00 PM 5:00 PM 6:00…" at bounding box center [469, 281] width 871 height 285
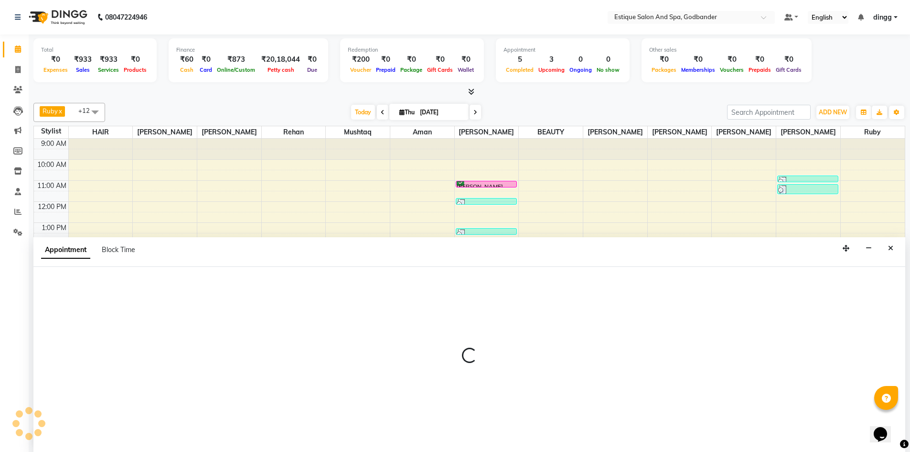
scroll to position [0, 0]
select select "74935"
select select "tentative"
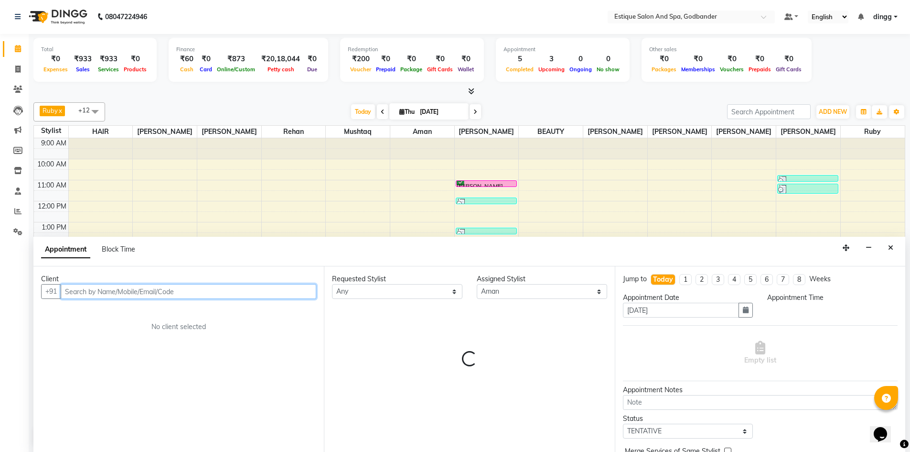
select select "900"
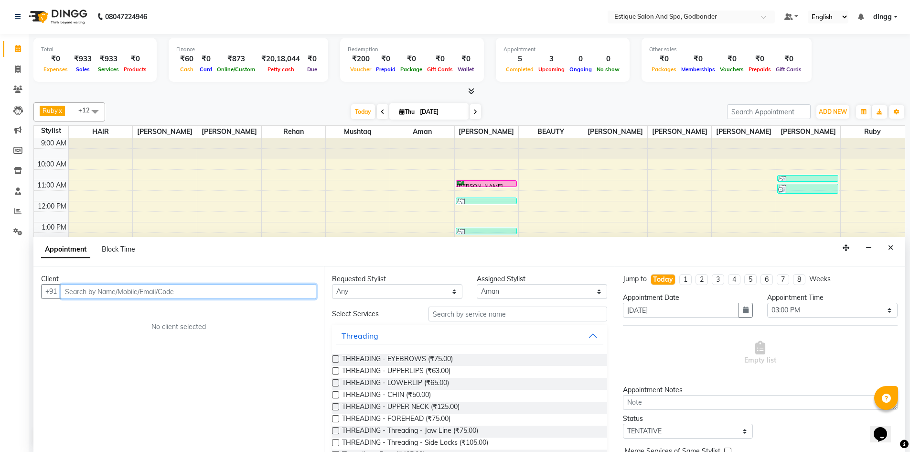
paste input "9987119922"
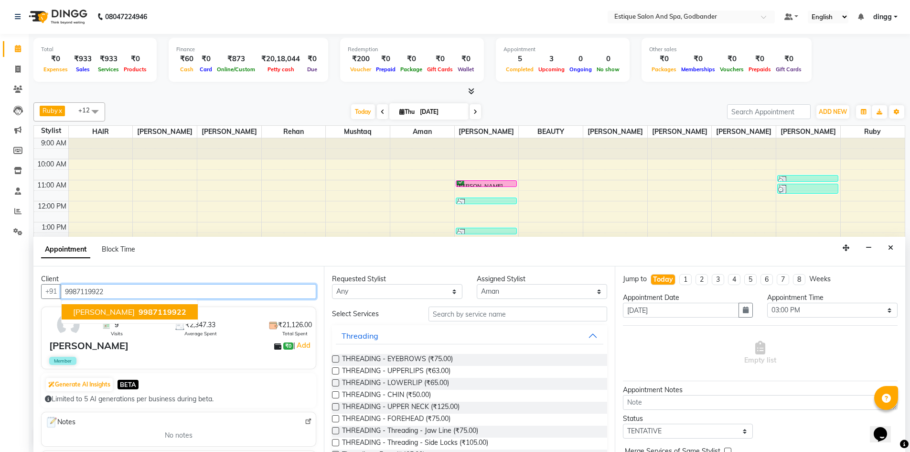
click at [108, 314] on span "[PERSON_NAME]" at bounding box center [104, 312] width 62 height 10
type input "9987119922"
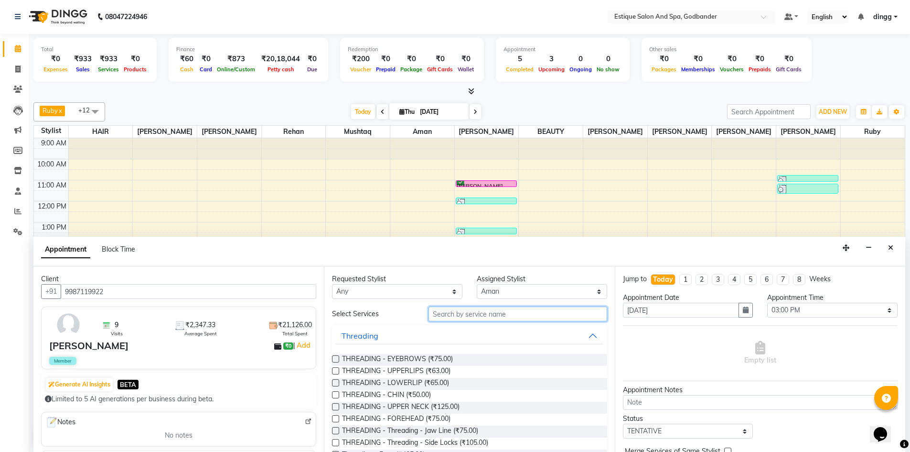
click at [496, 317] on input "text" at bounding box center [518, 313] width 179 height 15
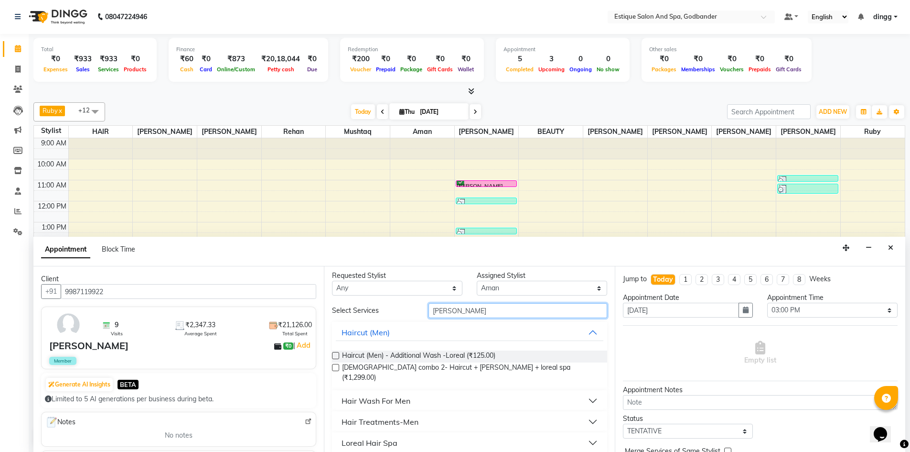
scroll to position [4, 0]
type input "[PERSON_NAME]"
click at [587, 433] on button "Loreal Hair Spa" at bounding box center [469, 441] width 267 height 17
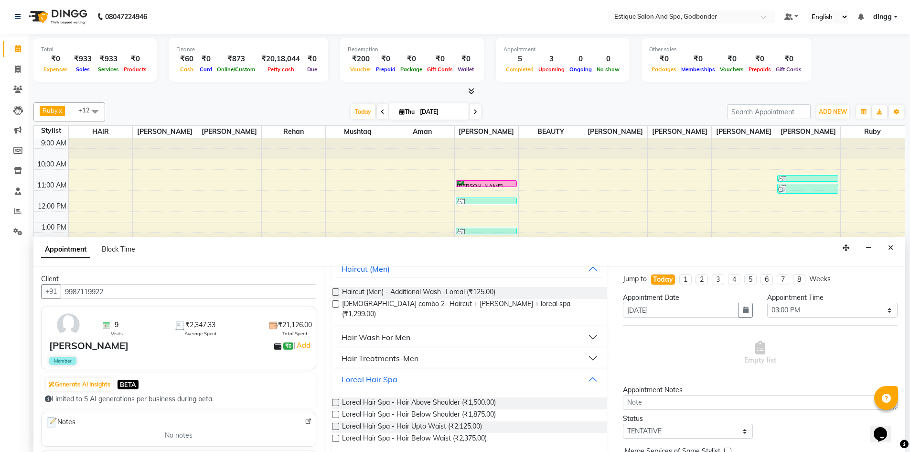
scroll to position [67, 0]
click at [337, 410] on label at bounding box center [335, 413] width 7 height 7
click at [337, 411] on input "checkbox" at bounding box center [335, 414] width 6 height 6
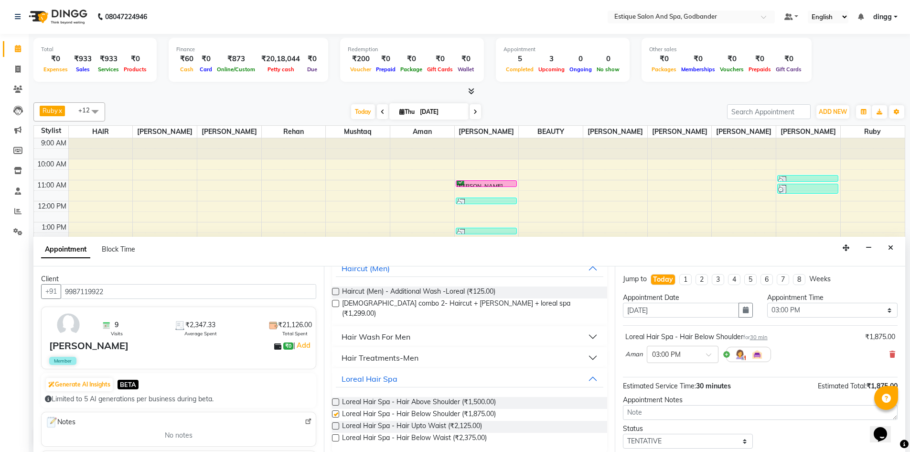
checkbox input "false"
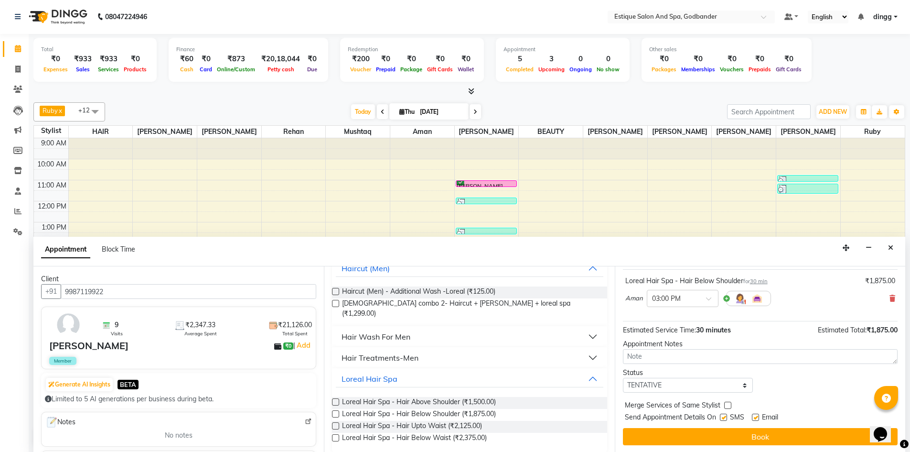
scroll to position [57, 0]
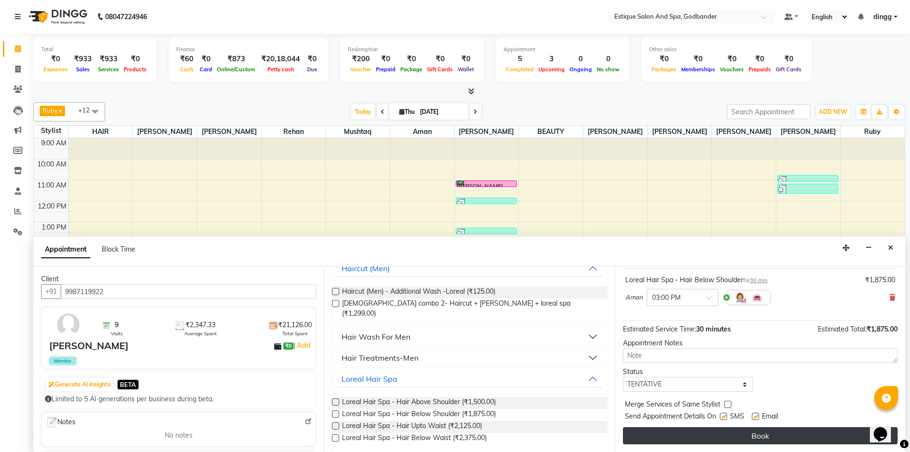
click at [698, 443] on button "Book" at bounding box center [760, 435] width 275 height 17
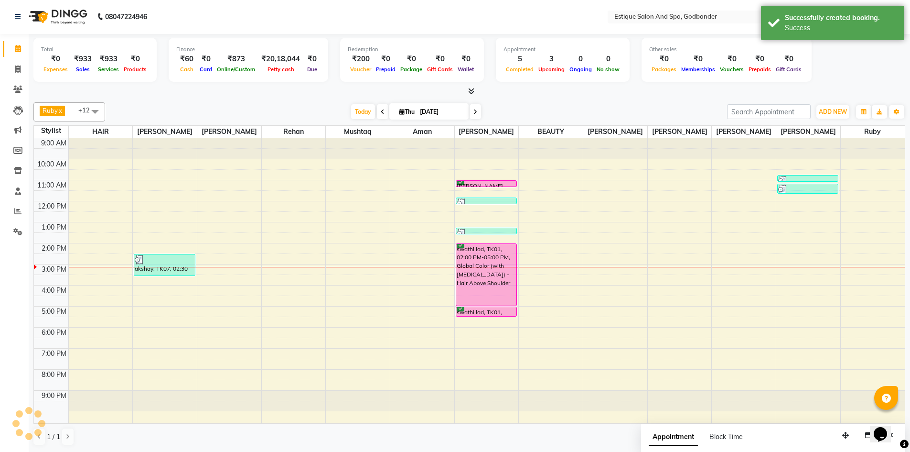
scroll to position [0, 0]
click at [143, 279] on div "9:00 AM 10:00 AM 11:00 AM 12:00 PM 1:00 PM 2:00 PM 3:00 PM 4:00 PM 5:00 PM 6:00…" at bounding box center [469, 281] width 871 height 285
select select "62542"
select select "930"
select select "tentative"
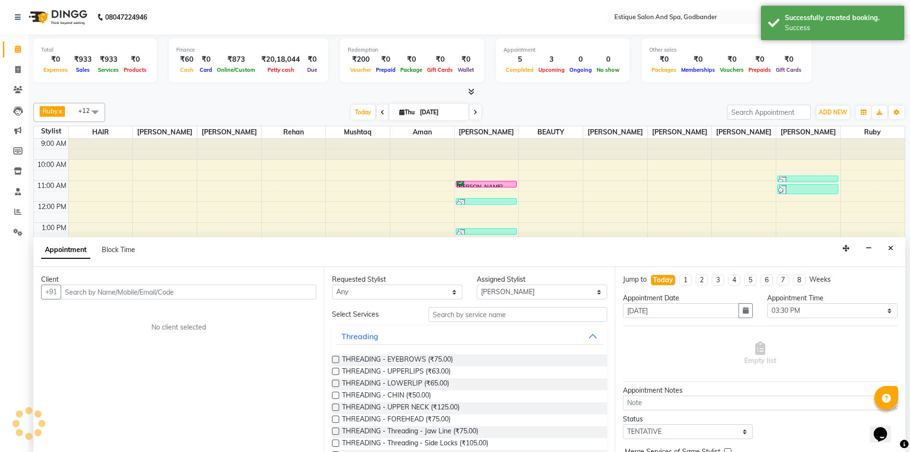
scroll to position [0, 0]
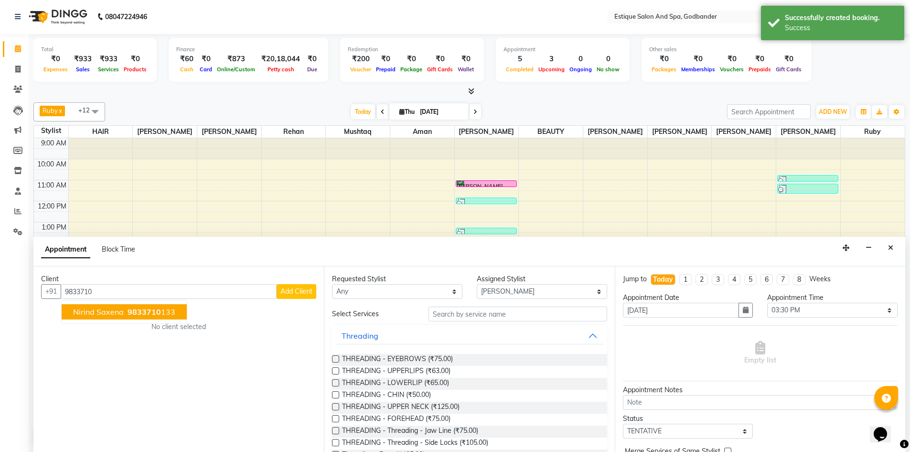
click at [151, 324] on div "No client selected" at bounding box center [178, 327] width 229 height 10
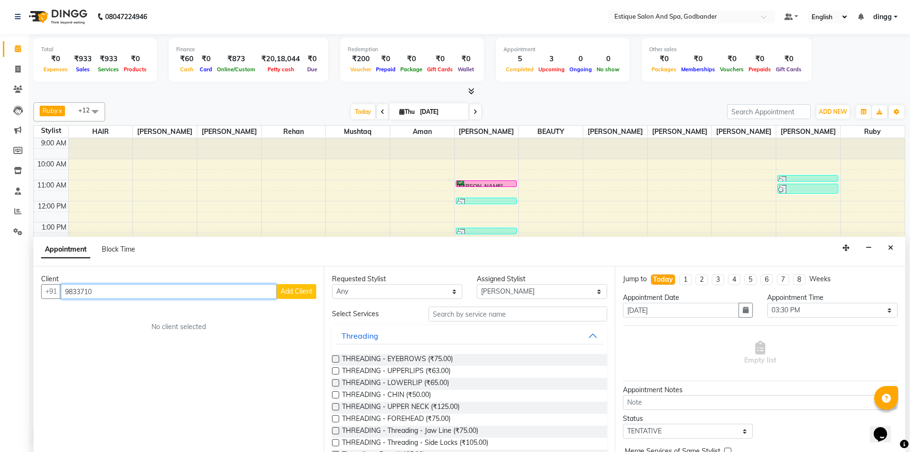
click at [157, 290] on input "9833710" at bounding box center [169, 291] width 216 height 15
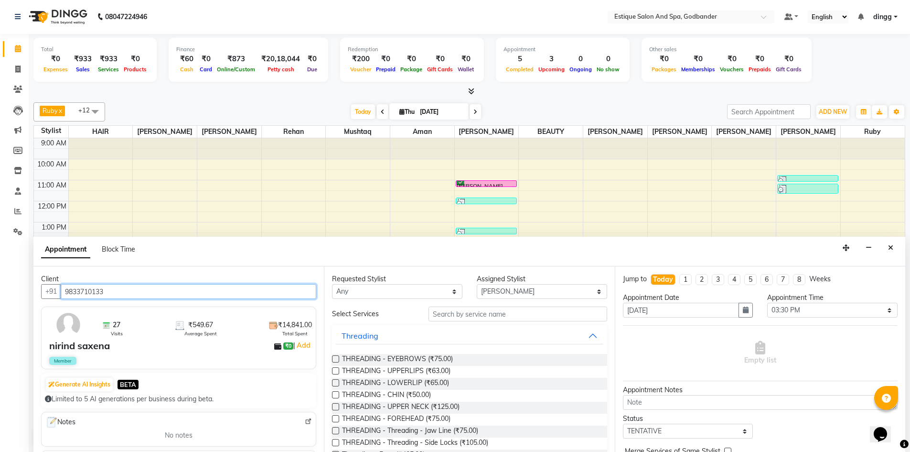
type input "9833710133"
click at [458, 313] on input "text" at bounding box center [518, 313] width 179 height 15
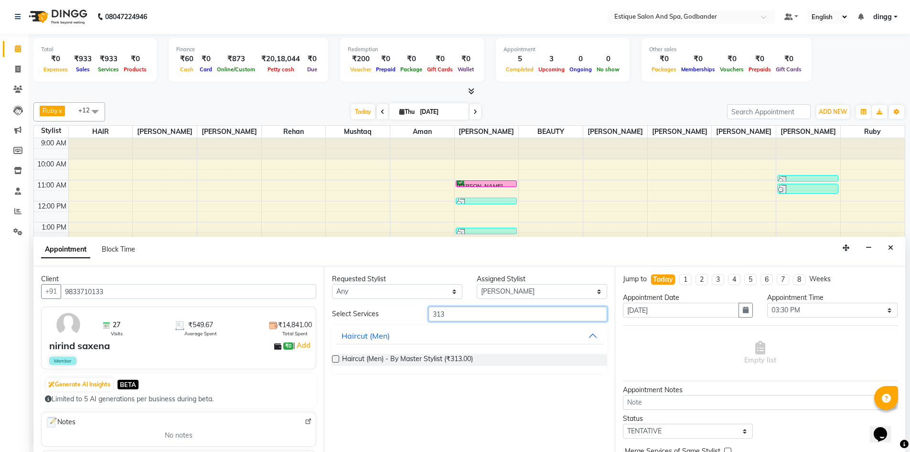
type input "313"
click at [336, 357] on label at bounding box center [335, 358] width 7 height 7
click at [336, 357] on input "checkbox" at bounding box center [335, 360] width 6 height 6
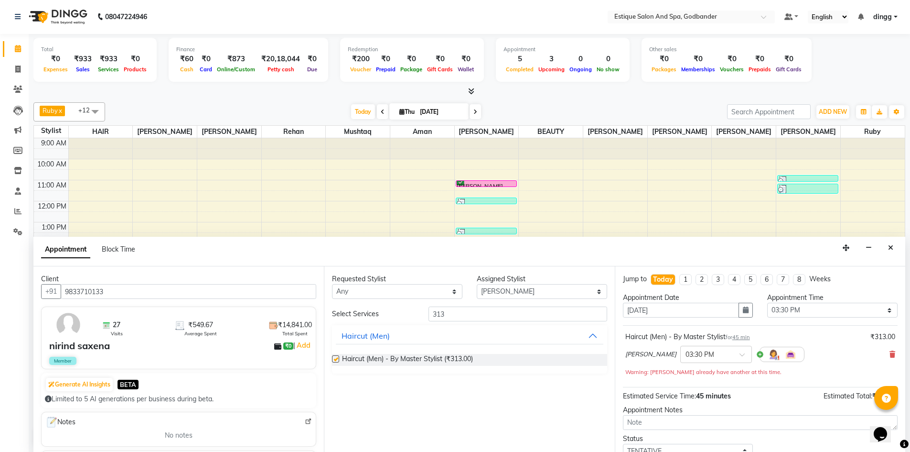
checkbox input "false"
click at [437, 313] on input "313" at bounding box center [518, 313] width 179 height 15
type input "213"
click at [335, 358] on label at bounding box center [335, 358] width 7 height 7
click at [335, 358] on input "checkbox" at bounding box center [335, 360] width 6 height 6
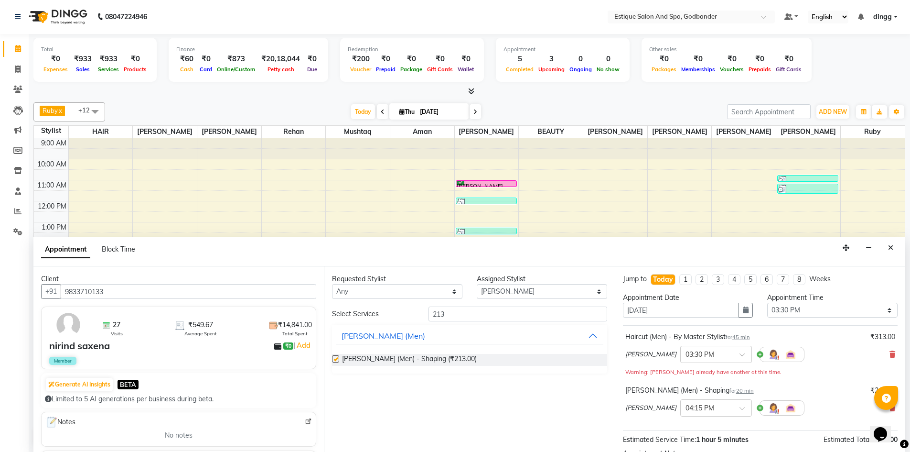
checkbox input "false"
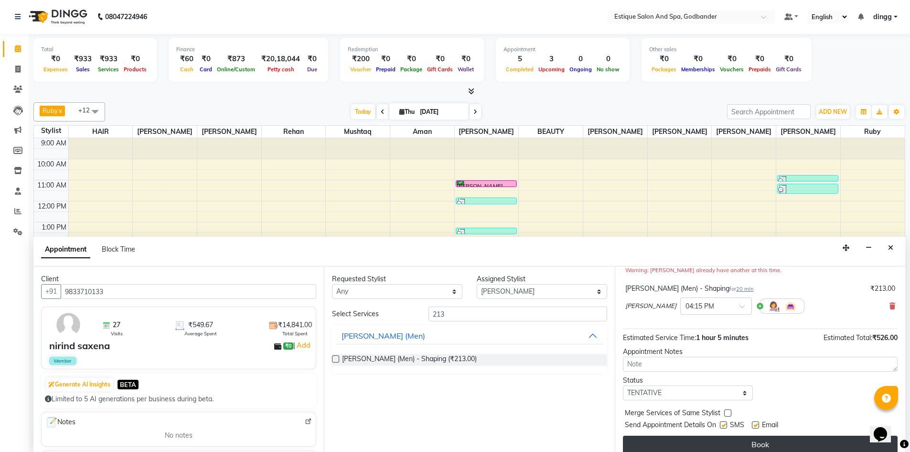
scroll to position [110, 0]
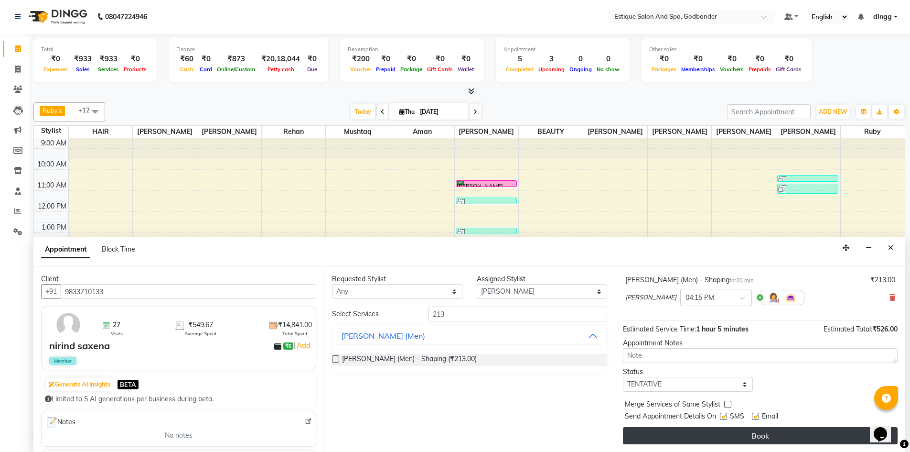
click at [767, 434] on button "Book" at bounding box center [760, 435] width 275 height 17
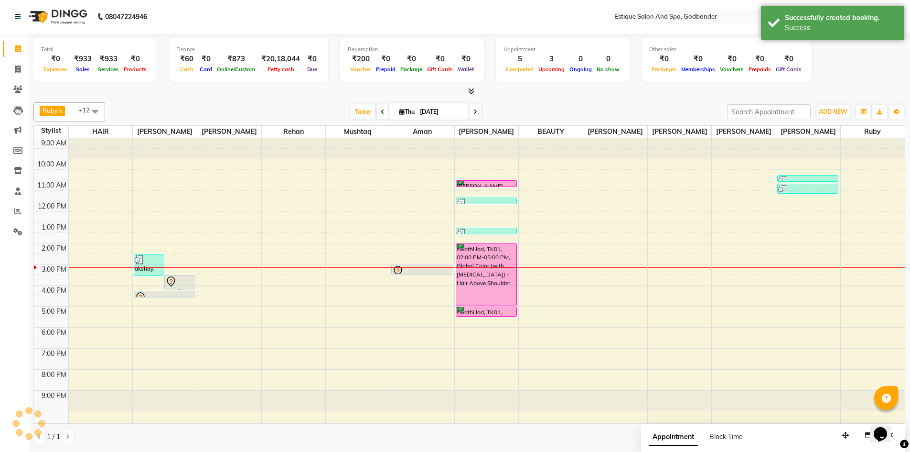
scroll to position [0, 0]
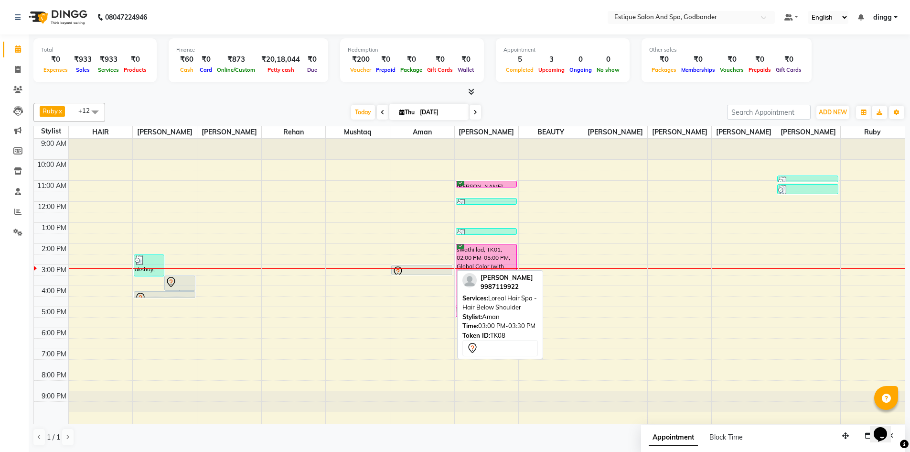
click at [407, 267] on div at bounding box center [421, 271] width 59 height 11
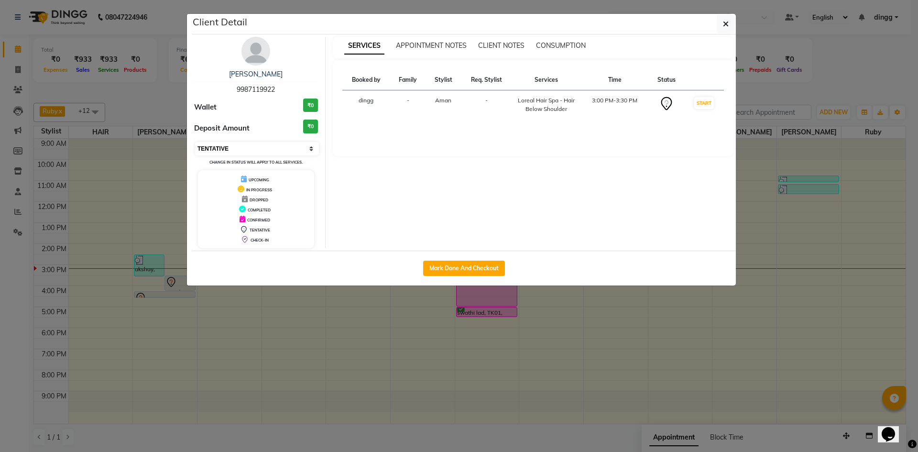
click at [256, 146] on select "Select IN SERVICE CONFIRMED TENTATIVE CHECK IN MARK DONE DROPPED UPCOMING" at bounding box center [257, 148] width 124 height 13
select select "1"
click at [195, 142] on select "Select IN SERVICE CONFIRMED TENTATIVE CHECK IN MARK DONE DROPPED UPCOMING" at bounding box center [257, 148] width 124 height 13
click at [809, 75] on ngb-modal-window "Client Detail [PERSON_NAME] 9987119922 Wallet ₹0 Deposit Amount ₹0 Select IN SE…" at bounding box center [459, 226] width 918 height 452
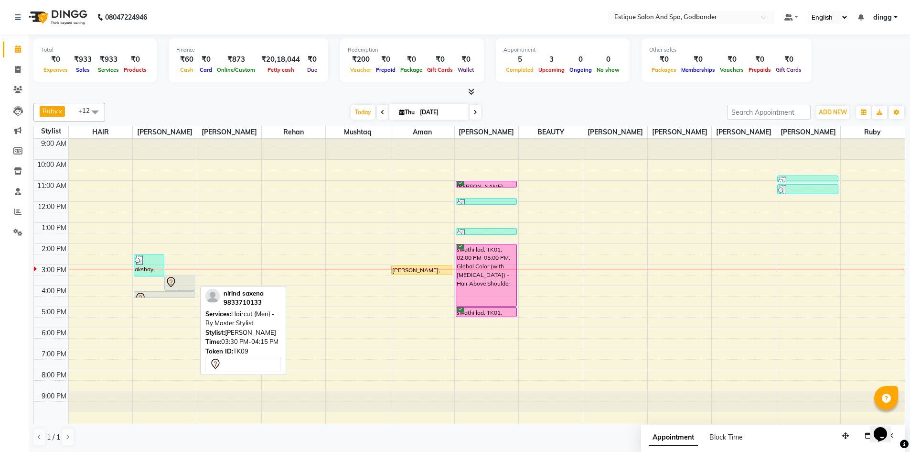
click at [182, 282] on div at bounding box center [179, 281] width 29 height 11
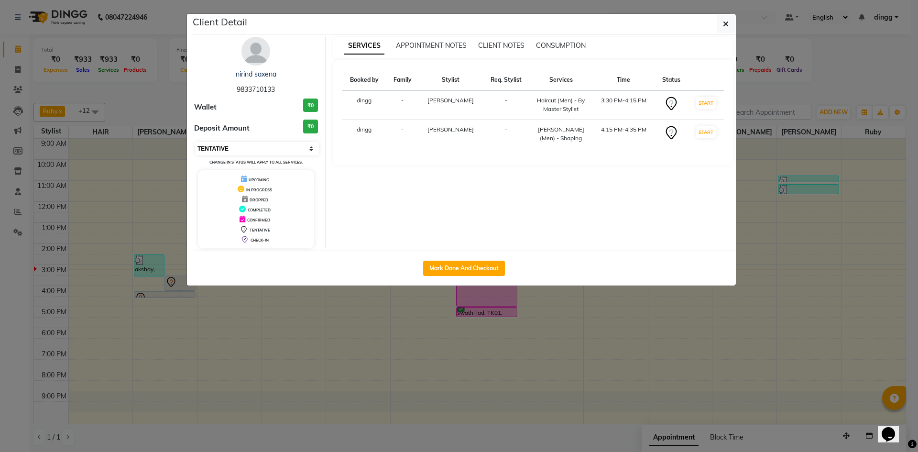
drag, startPoint x: 244, startPoint y: 147, endPoint x: 249, endPoint y: 152, distance: 7.1
click at [244, 147] on select "Select IN SERVICE CONFIRMED TENTATIVE CHECK IN MARK DONE DROPPED UPCOMING" at bounding box center [257, 148] width 124 height 13
select select "6"
click at [195, 142] on select "Select IN SERVICE CONFIRMED TENTATIVE CHECK IN MARK DONE DROPPED UPCOMING" at bounding box center [257, 148] width 124 height 13
click at [854, 68] on ngb-modal-window "Client Detail nirind saxena 9833710133 Wallet ₹0 Deposit Amount ₹0 Select IN SE…" at bounding box center [459, 226] width 918 height 452
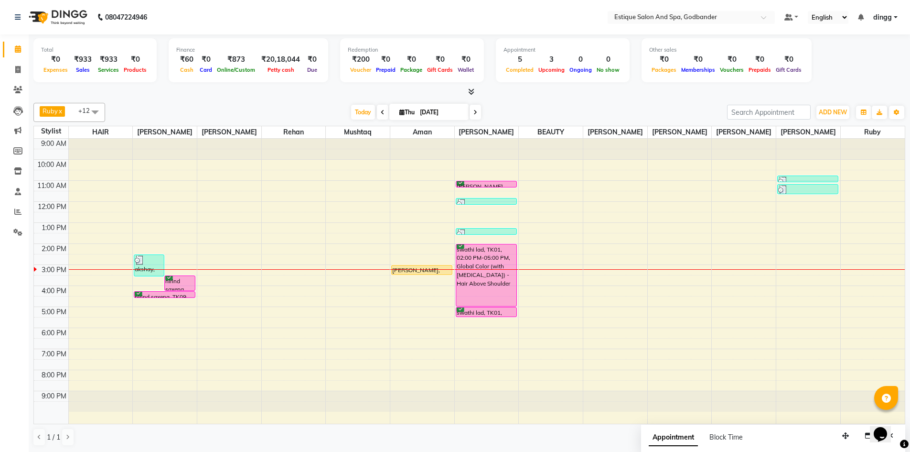
click at [153, 308] on div "9:00 AM 10:00 AM 11:00 AM 12:00 PM 1:00 PM 2:00 PM 3:00 PM 4:00 PM 5:00 PM 6:00…" at bounding box center [469, 281] width 871 height 285
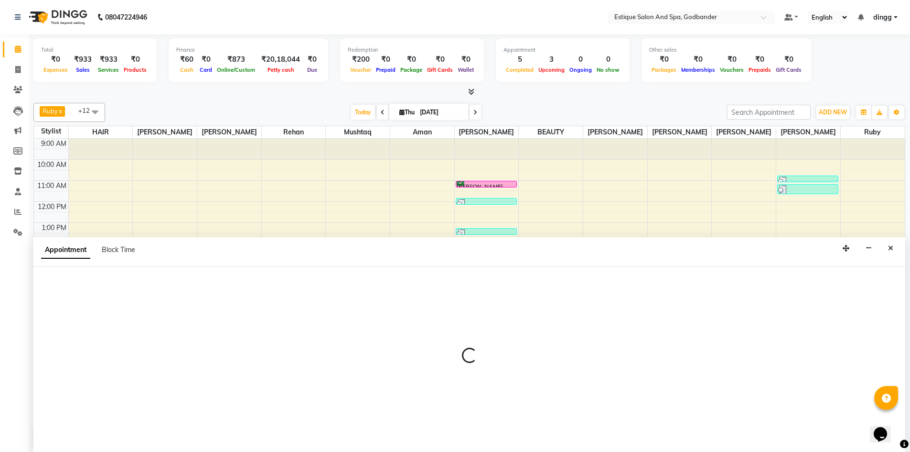
scroll to position [0, 0]
select select "62542"
select select "1020"
select select "tentative"
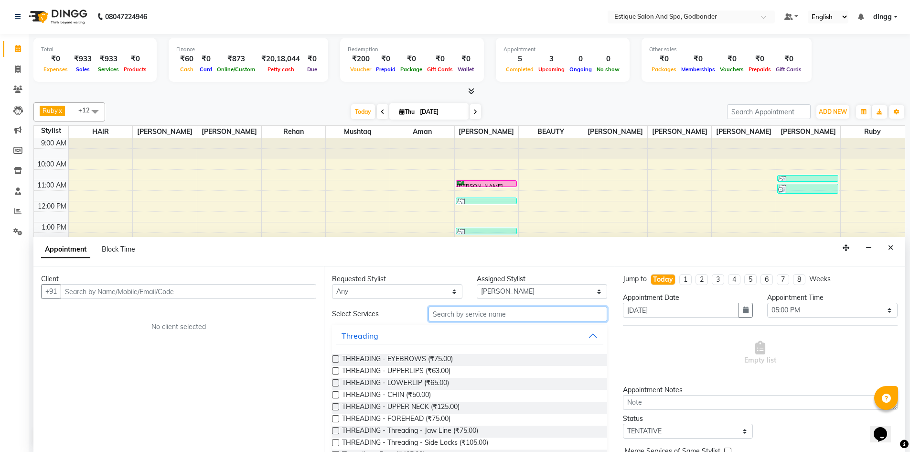
click at [536, 320] on input "text" at bounding box center [518, 313] width 179 height 15
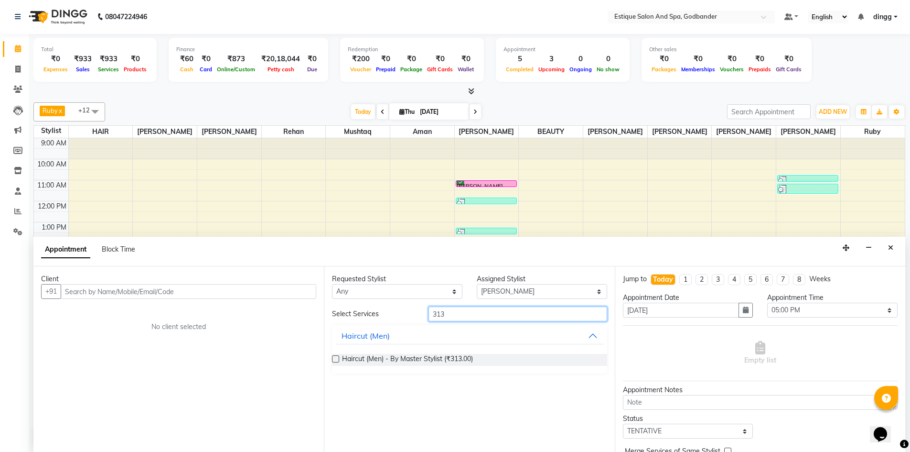
type input "313"
click at [335, 358] on label at bounding box center [335, 358] width 7 height 7
click at [335, 358] on input "checkbox" at bounding box center [335, 360] width 6 height 6
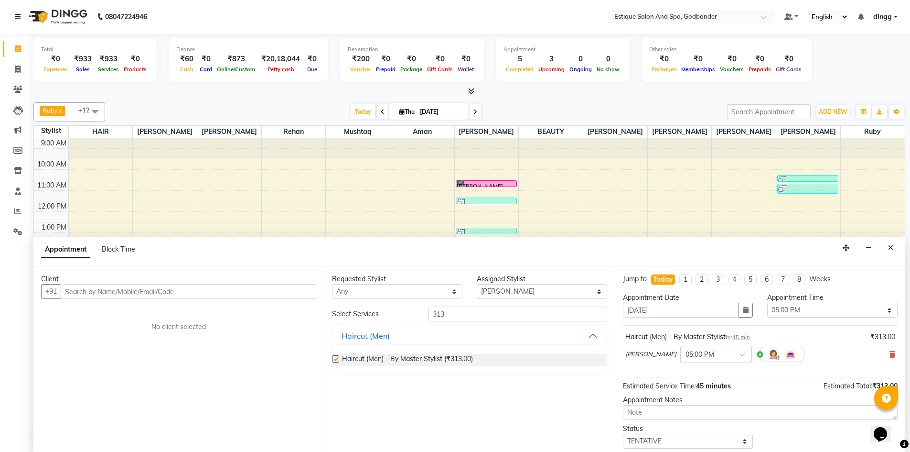
checkbox input "false"
click at [213, 288] on input "text" at bounding box center [189, 291] width 256 height 15
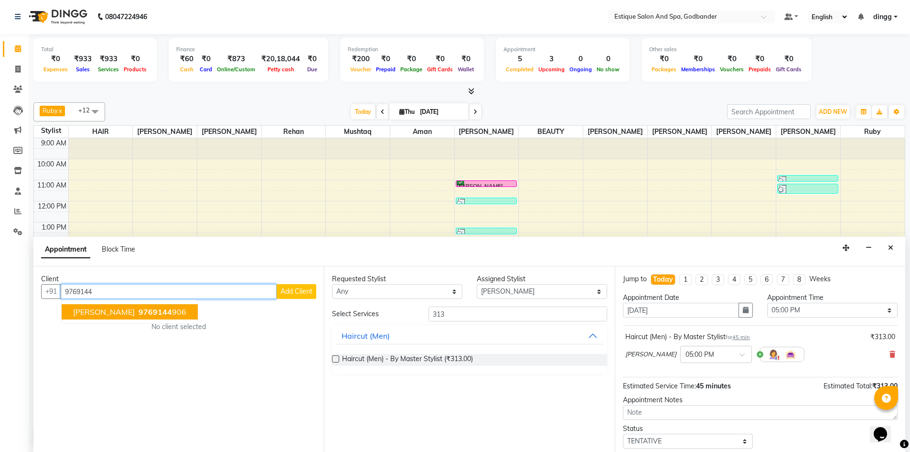
click at [118, 312] on span "[PERSON_NAME]" at bounding box center [104, 312] width 62 height 10
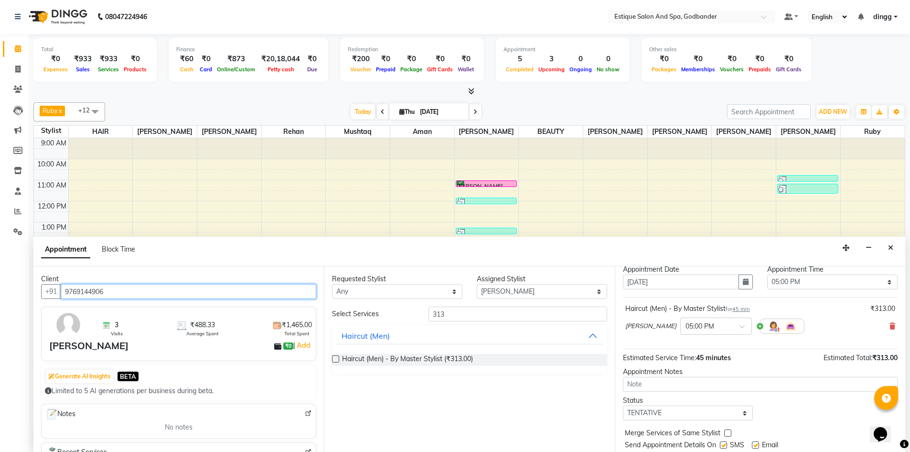
scroll to position [57, 0]
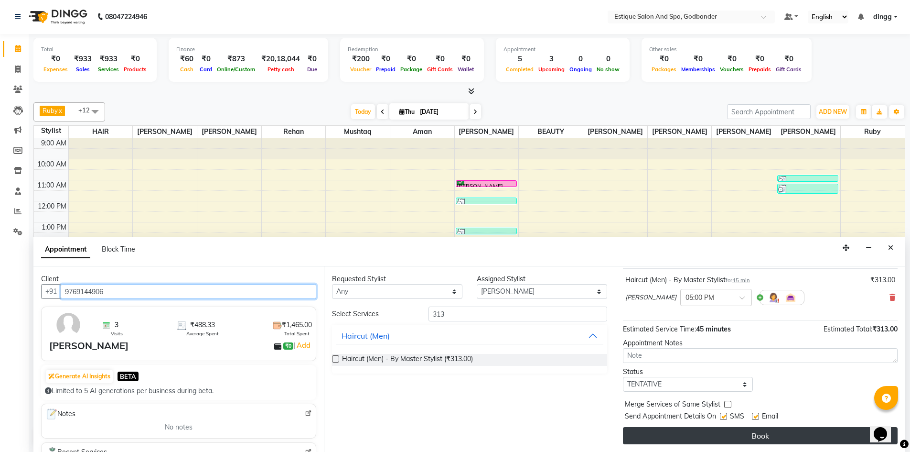
type input "9769144906"
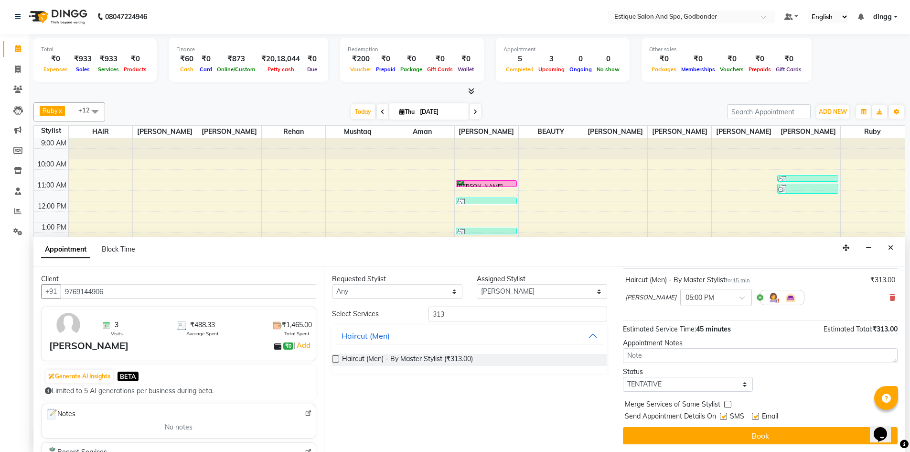
click at [799, 438] on button "Book" at bounding box center [760, 435] width 275 height 17
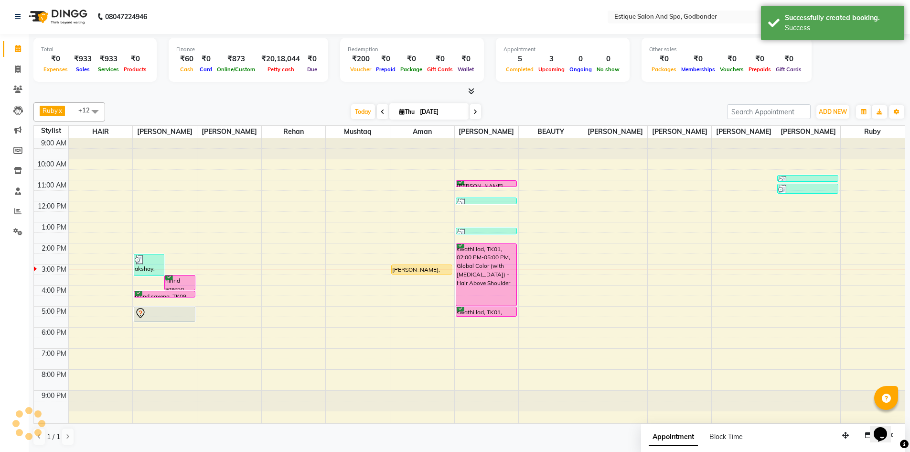
scroll to position [0, 0]
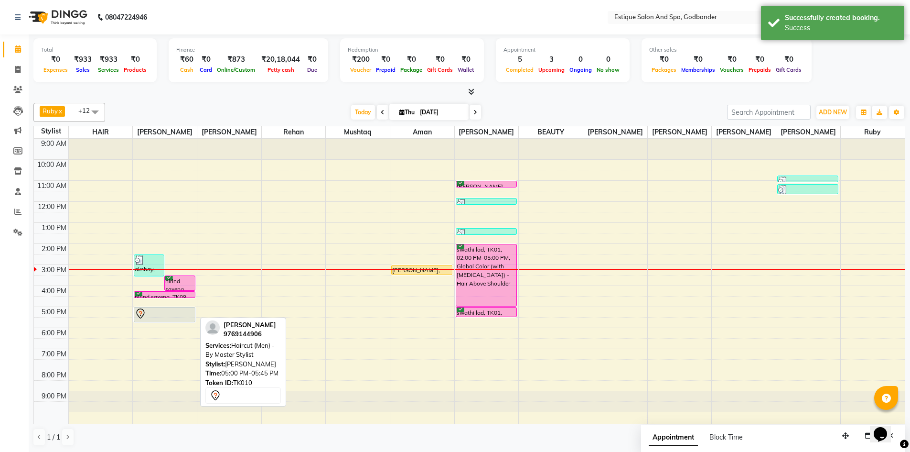
click at [166, 315] on div at bounding box center [164, 313] width 59 height 11
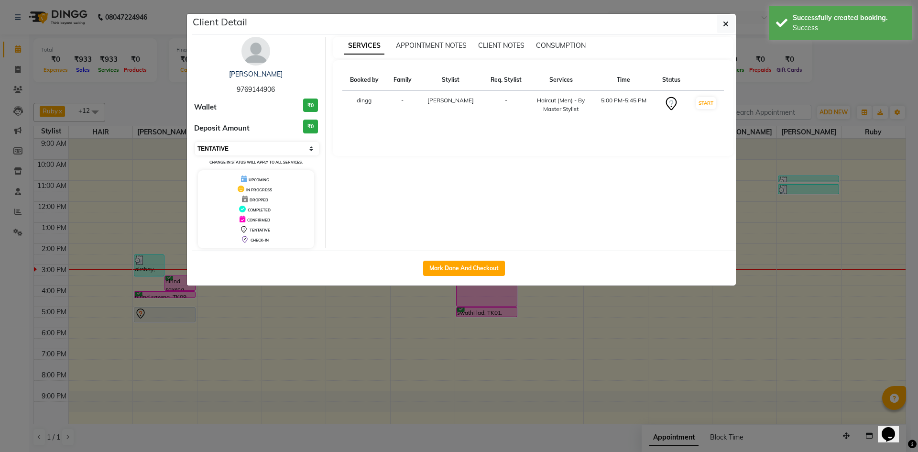
drag, startPoint x: 246, startPoint y: 146, endPoint x: 246, endPoint y: 154, distance: 8.1
click at [246, 146] on select "Select IN SERVICE CONFIRMED TENTATIVE CHECK IN MARK DONE DROPPED UPCOMING" at bounding box center [257, 148] width 124 height 13
select select "6"
click at [195, 142] on select "Select IN SERVICE CONFIRMED TENTATIVE CHECK IN MARK DONE DROPPED UPCOMING" at bounding box center [257, 148] width 124 height 13
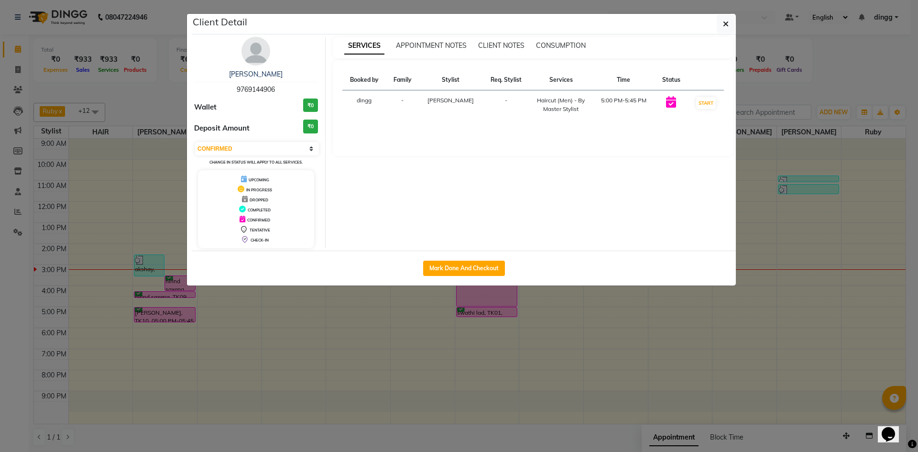
click at [844, 56] on ngb-modal-window "Client Detail [PERSON_NAME] 9769144906 Wallet ₹0 Deposit Amount ₹0 Select IN SE…" at bounding box center [459, 226] width 918 height 452
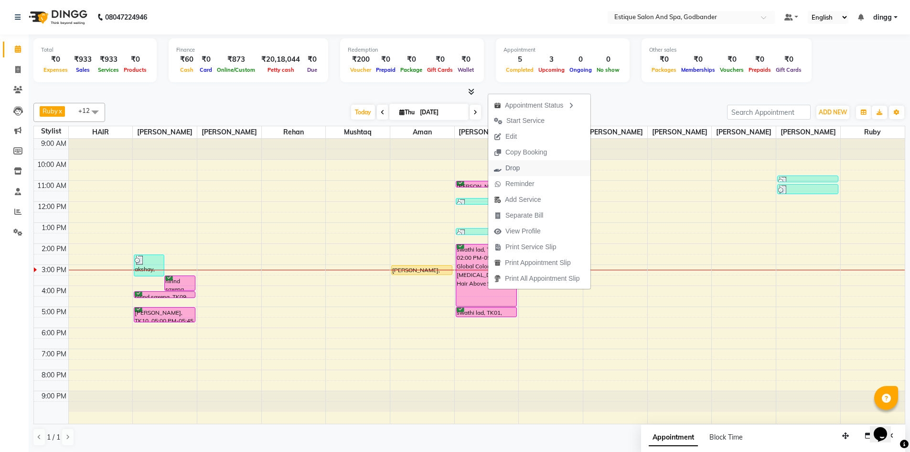
click at [515, 169] on span "Drop" at bounding box center [513, 168] width 14 height 10
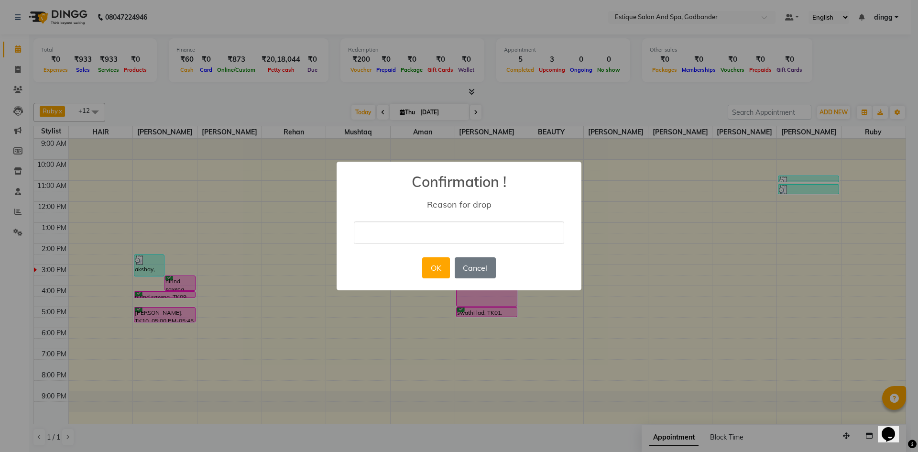
click at [414, 227] on input "text" at bounding box center [459, 232] width 210 height 22
type input "cancelled"
click at [430, 262] on button "OK" at bounding box center [435, 267] width 27 height 21
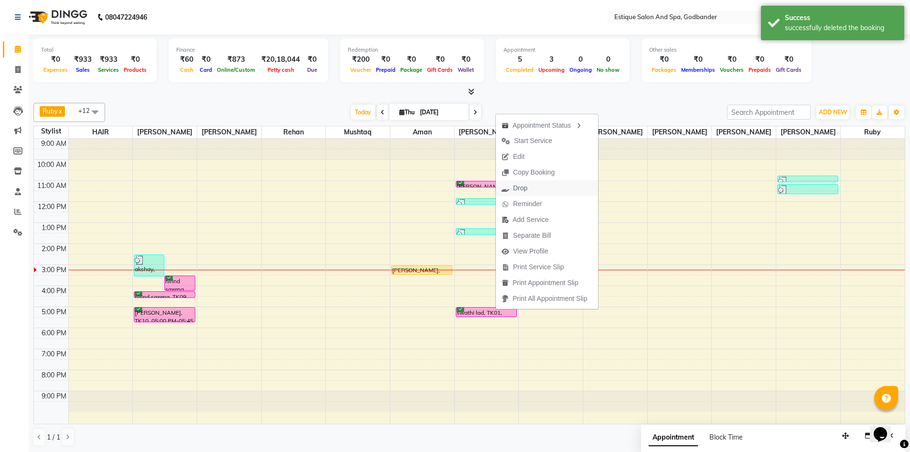
click at [535, 186] on button "Drop" at bounding box center [547, 188] width 102 height 16
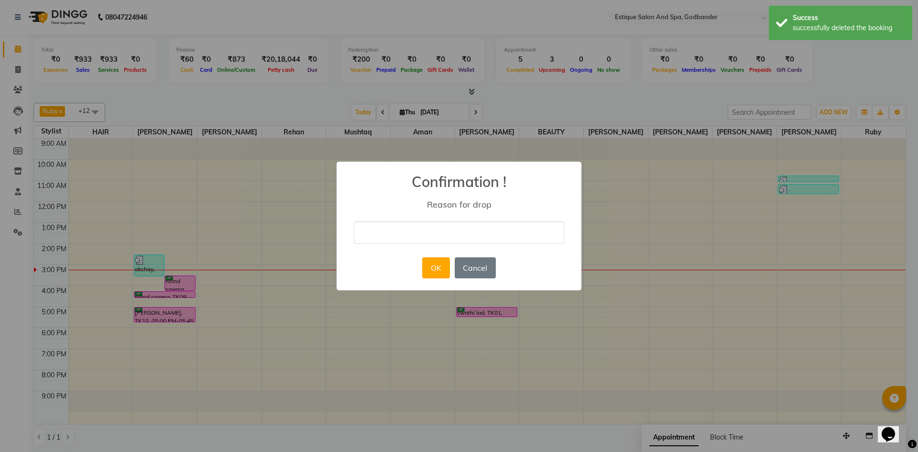
click at [380, 240] on input "text" at bounding box center [459, 232] width 210 height 22
type input "cancelled"
click at [432, 269] on button "OK" at bounding box center [435, 267] width 27 height 21
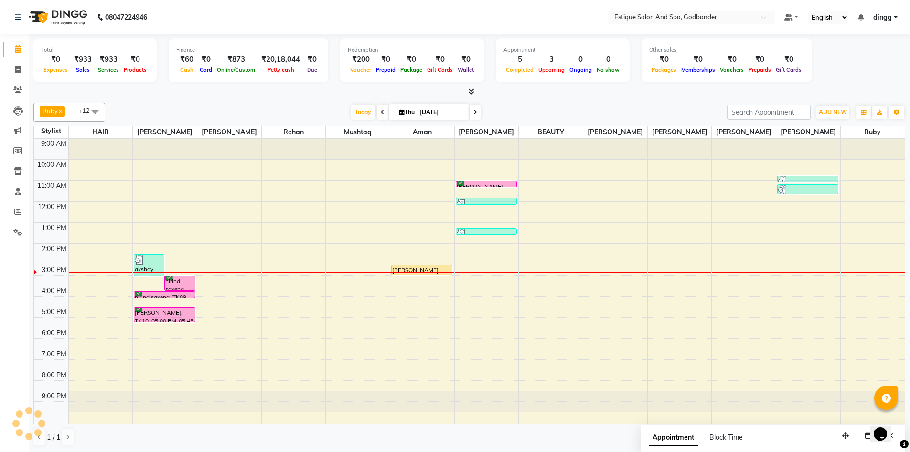
click at [659, 398] on div at bounding box center [680, 401] width 64 height 21
click at [17, 70] on icon at bounding box center [17, 69] width 5 height 7
select select "service"
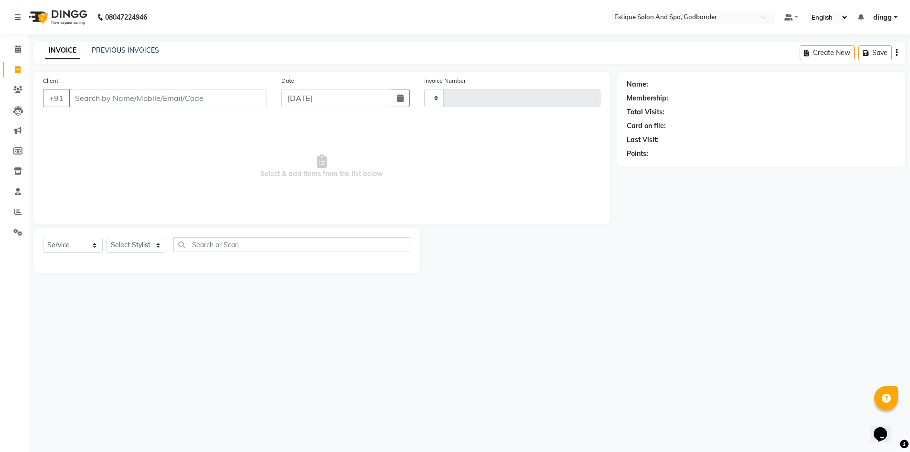
type input "3671"
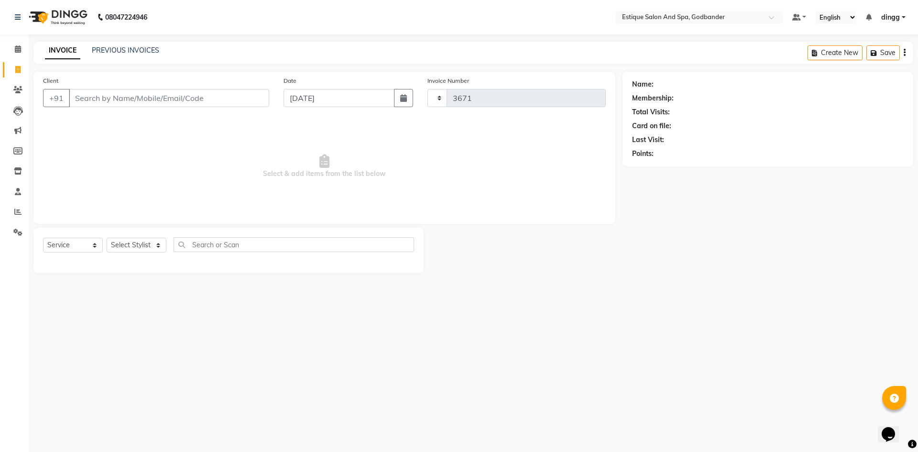
select select "6103"
click at [147, 245] on select "Select Stylist" at bounding box center [137, 245] width 60 height 15
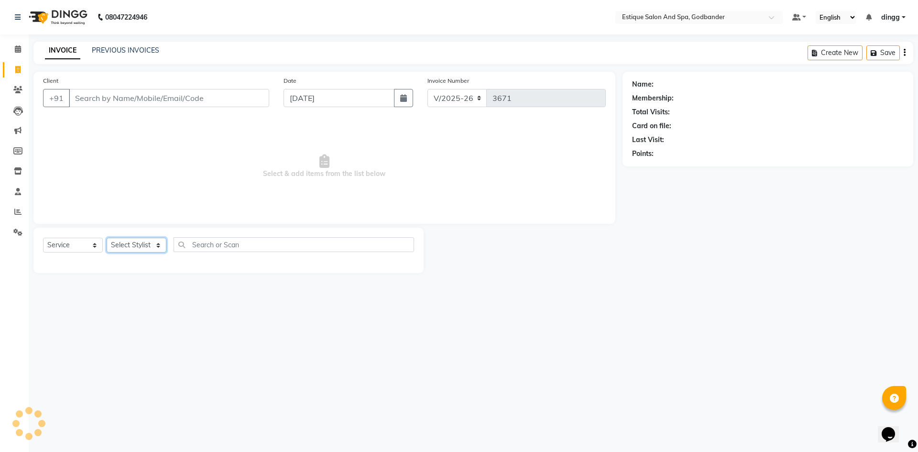
click at [147, 245] on select "Select Stylist" at bounding box center [137, 245] width 60 height 15
click at [119, 244] on select "Select Stylist" at bounding box center [137, 245] width 60 height 15
click at [119, 244] on select "Select Stylist Aarti Nails [PERSON_NAME] [PERSON_NAME] Any one Asmi BEAUTY ding…" at bounding box center [140, 245] width 66 height 15
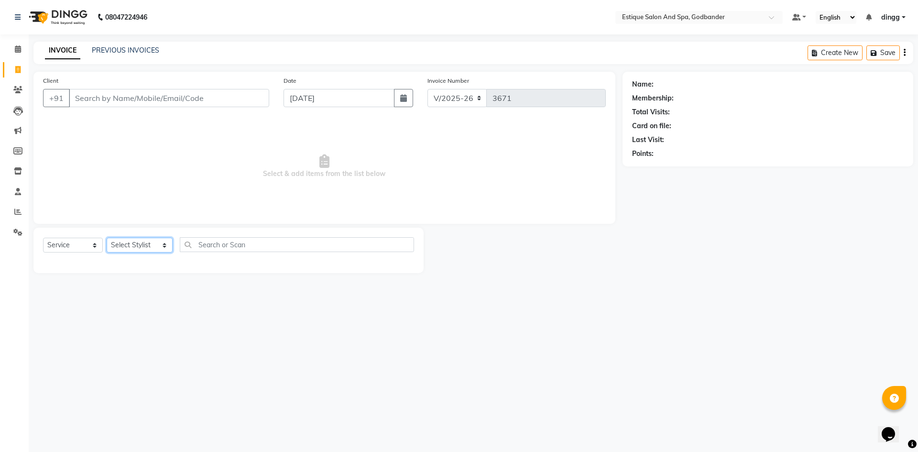
click at [119, 244] on select "Select Stylist Aarti Nails [PERSON_NAME] [PERSON_NAME] Any one Asmi BEAUTY ding…" at bounding box center [140, 245] width 66 height 15
select select "62542"
click at [107, 238] on select "Select Stylist Aarti Nails [PERSON_NAME] [PERSON_NAME] Any one Asmi BEAUTY ding…" at bounding box center [140, 245] width 66 height 15
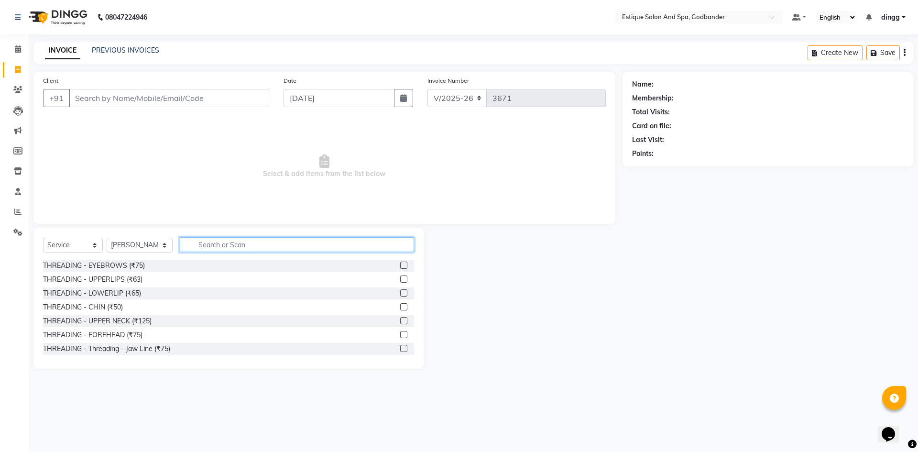
click at [236, 243] on input "text" at bounding box center [297, 244] width 234 height 15
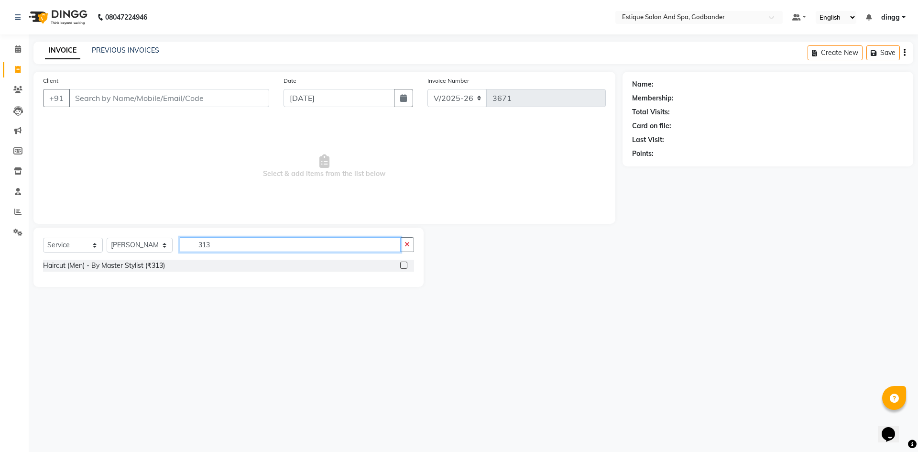
type input "313"
click at [402, 264] on label at bounding box center [403, 264] width 7 height 7
click at [402, 264] on input "checkbox" at bounding box center [403, 265] width 6 height 6
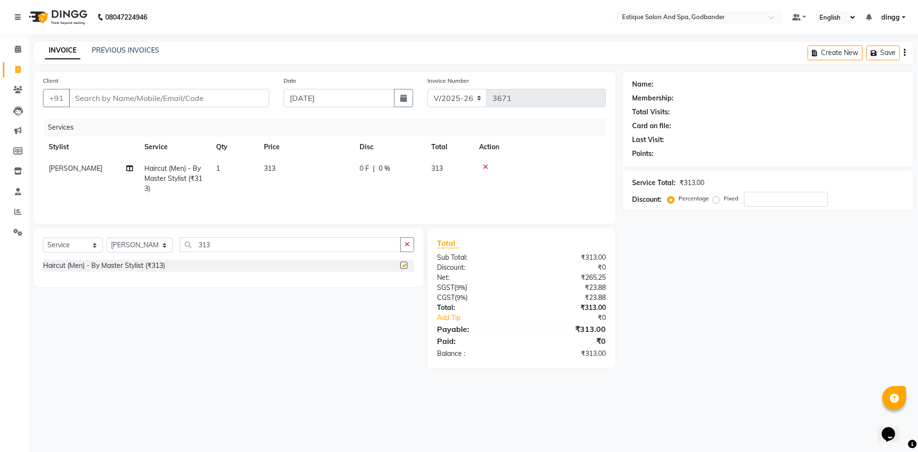
checkbox input "false"
click at [95, 94] on input "Client" at bounding box center [169, 98] width 200 height 18
type input "7"
type input "0"
type input "7738343848"
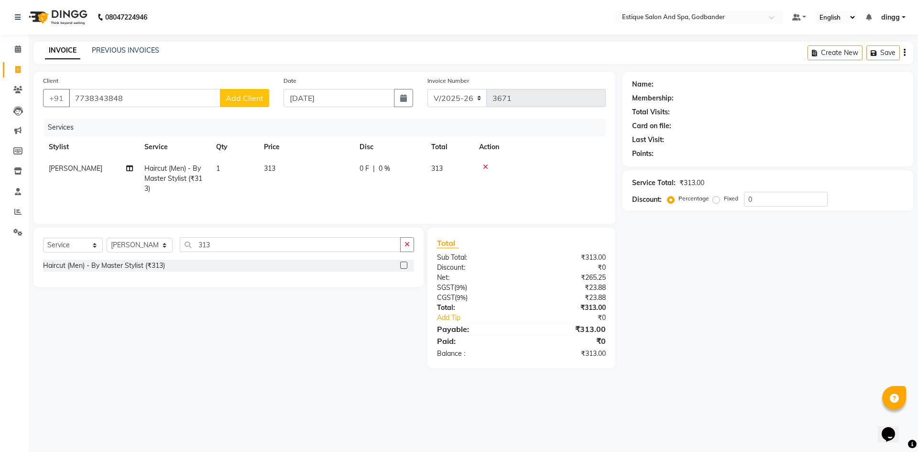
click at [260, 102] on span "Add Client" at bounding box center [245, 98] width 38 height 10
select select "22"
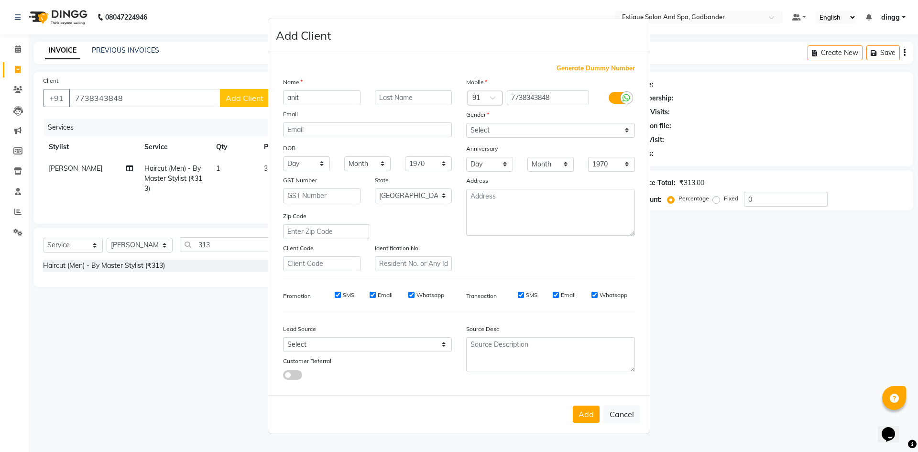
click at [295, 99] on input "anit" at bounding box center [321, 97] width 77 height 15
type input "[PERSON_NAME]"
click at [503, 128] on select "Select [DEMOGRAPHIC_DATA] [DEMOGRAPHIC_DATA] Other Prefer Not To Say" at bounding box center [550, 130] width 169 height 15
select select "[DEMOGRAPHIC_DATA]"
click at [466, 123] on select "Select [DEMOGRAPHIC_DATA] [DEMOGRAPHIC_DATA] Other Prefer Not To Say" at bounding box center [550, 130] width 169 height 15
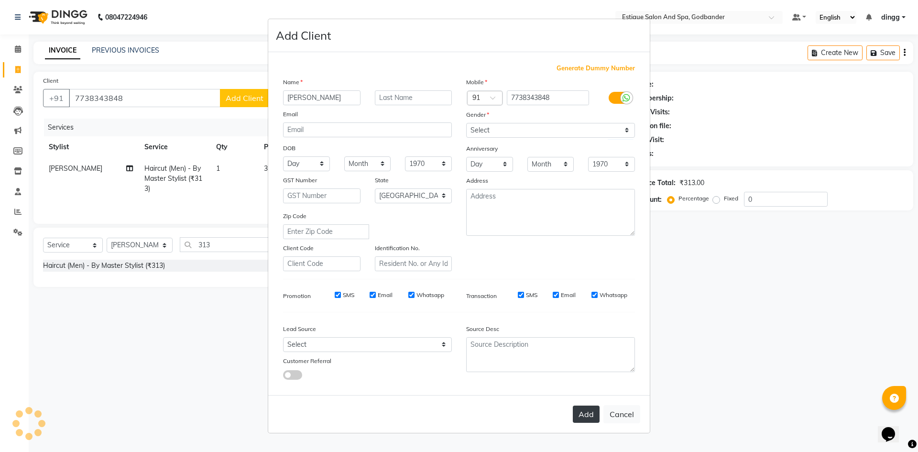
click at [586, 417] on button "Add" at bounding box center [586, 413] width 27 height 17
select select
select select "null"
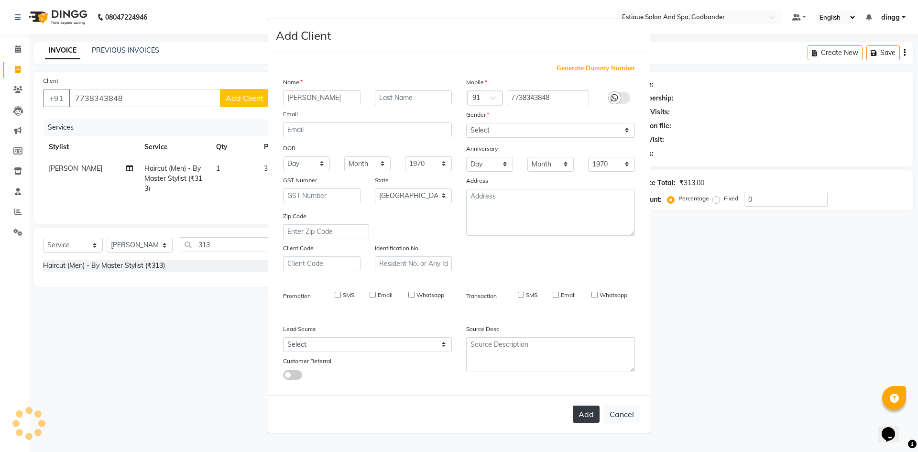
select select
checkbox input "false"
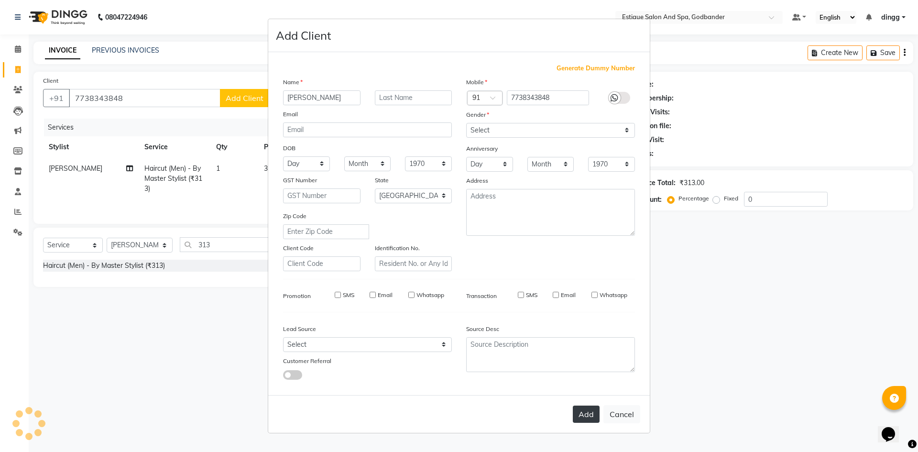
checkbox input "false"
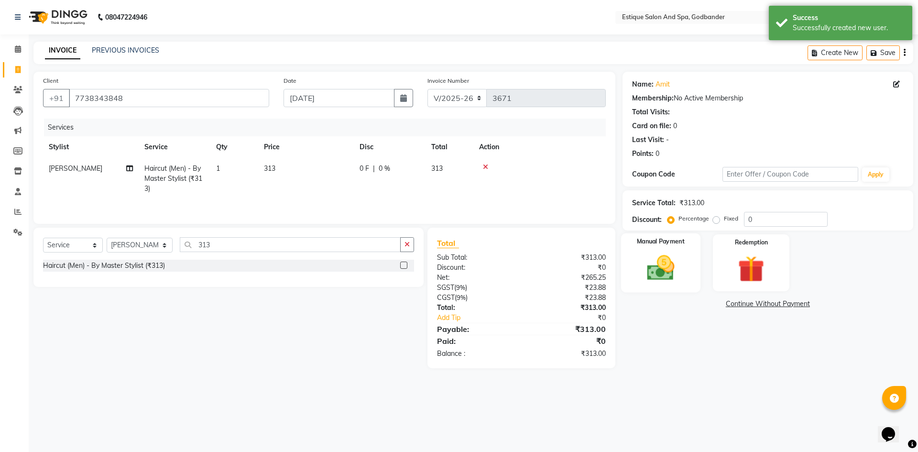
click at [677, 279] on img at bounding box center [660, 268] width 44 height 32
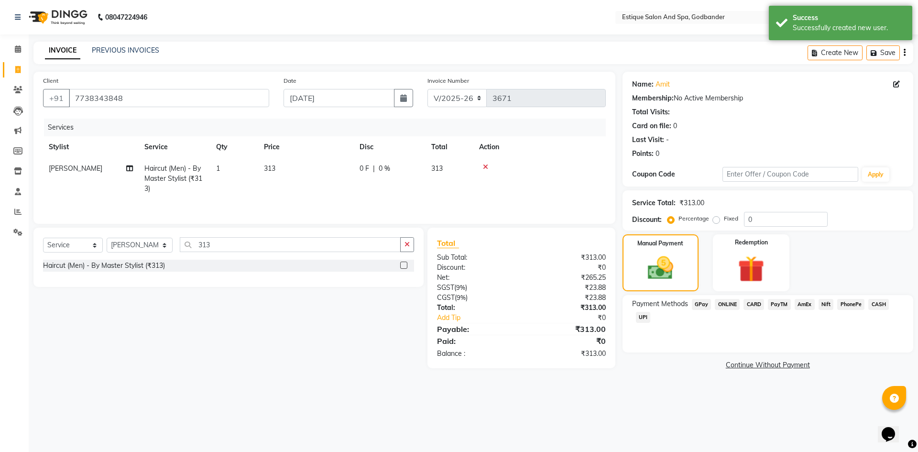
click at [695, 302] on span "GPay" at bounding box center [702, 304] width 20 height 11
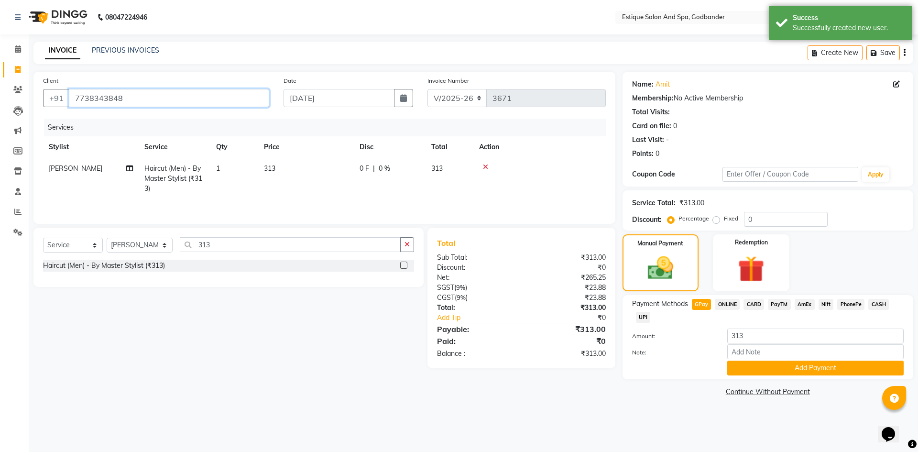
drag, startPoint x: 193, startPoint y: 106, endPoint x: 66, endPoint y: 112, distance: 126.3
click at [66, 112] on div "Client [PHONE_NUMBER]" at bounding box center [156, 95] width 240 height 39
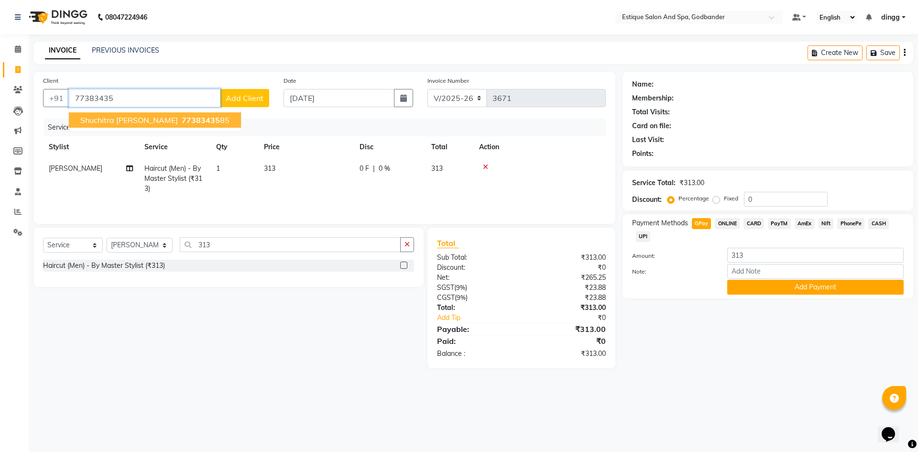
click at [105, 119] on span "shuchitra [PERSON_NAME]" at bounding box center [128, 120] width 97 height 10
type input "7738343585"
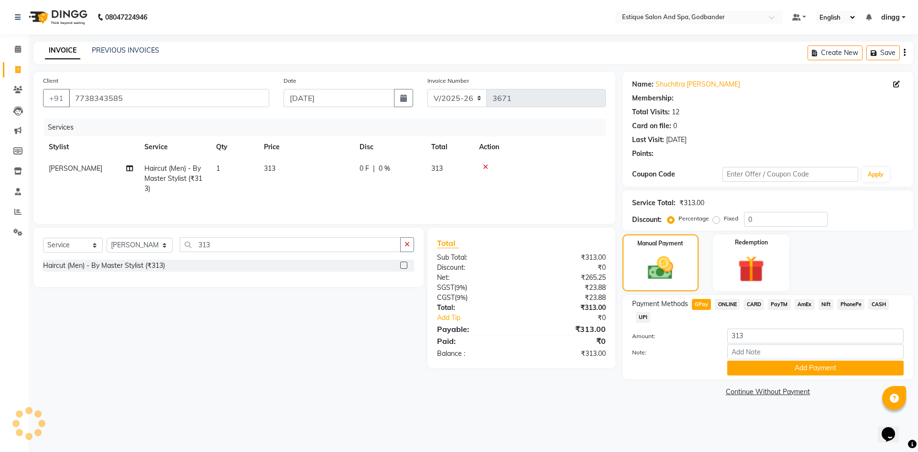
type input "20"
select select "1: Object"
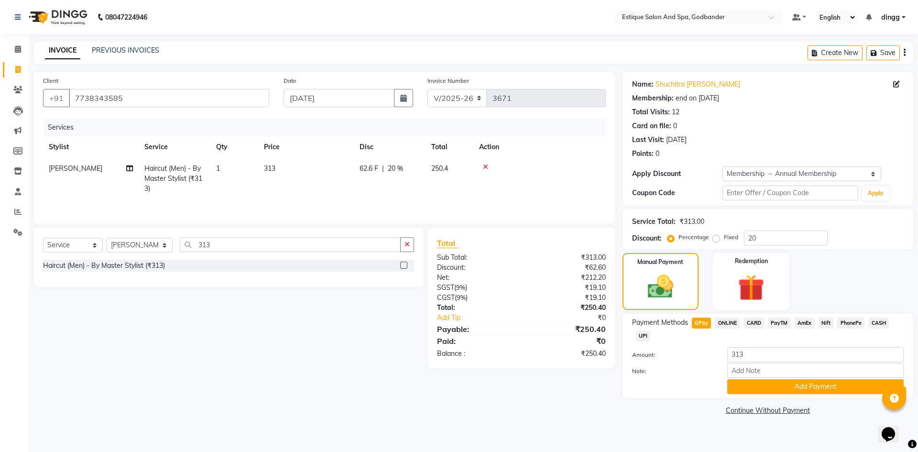
click at [720, 318] on span "ONLINE" at bounding box center [727, 322] width 25 height 11
type input "250.4"
click at [696, 322] on span "GPay" at bounding box center [702, 322] width 20 height 11
click at [768, 381] on button "Add Payment" at bounding box center [815, 386] width 176 height 15
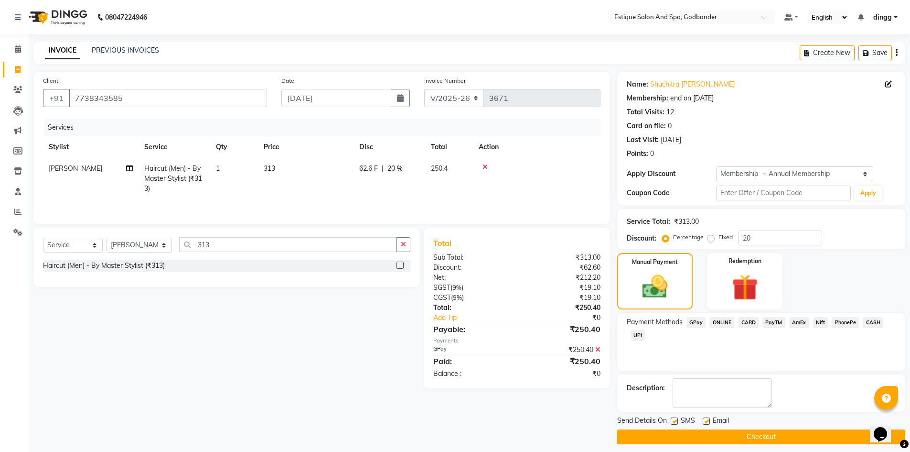
click at [771, 435] on button "Checkout" at bounding box center [761, 436] width 288 height 15
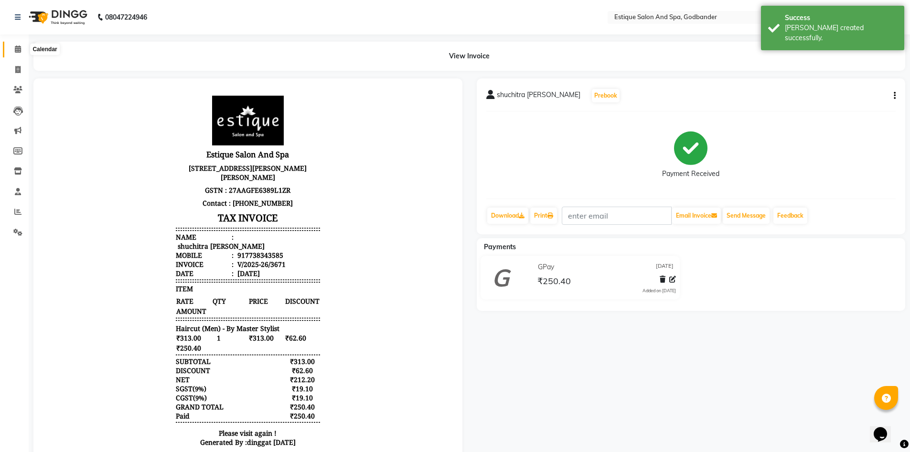
click at [22, 52] on span at bounding box center [18, 49] width 17 height 11
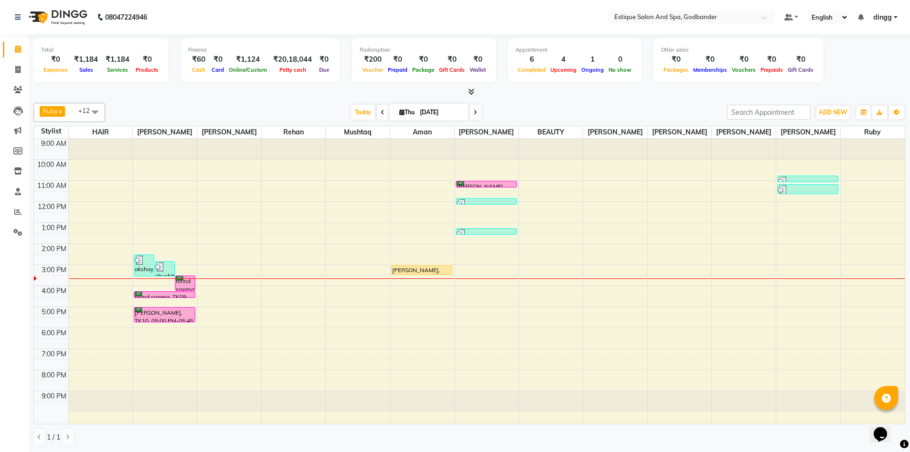
click at [571, 101] on div "Ruby x [PERSON_NAME] x [PERSON_NAME] x BEAUTY x [PERSON_NAME] x [PERSON_NAME] […" at bounding box center [469, 274] width 872 height 351
click at [17, 193] on icon at bounding box center [18, 191] width 6 height 7
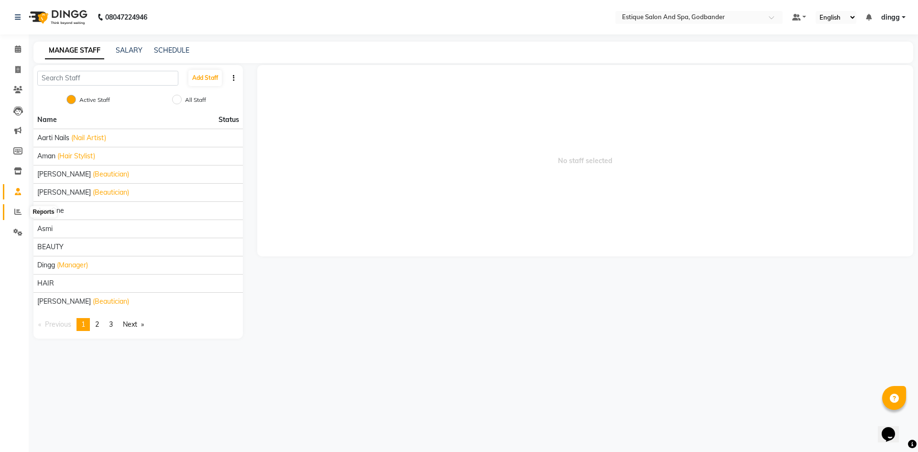
click at [15, 208] on icon at bounding box center [17, 211] width 7 height 7
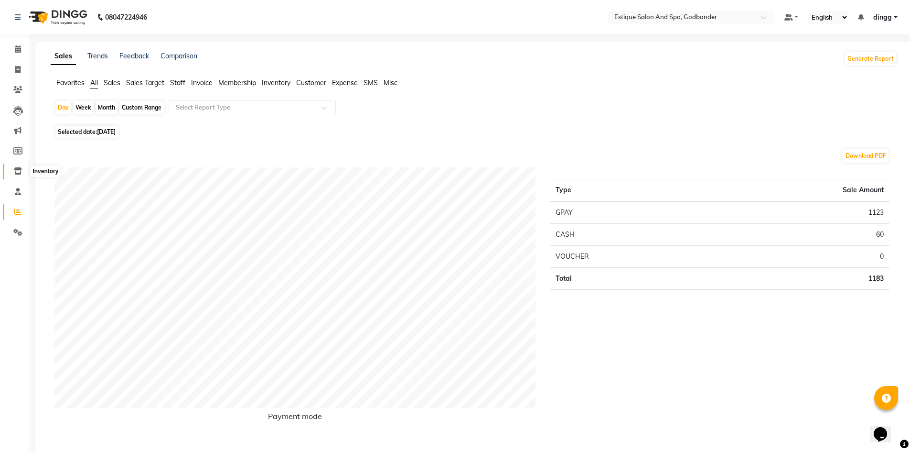
click at [16, 173] on icon at bounding box center [18, 170] width 8 height 7
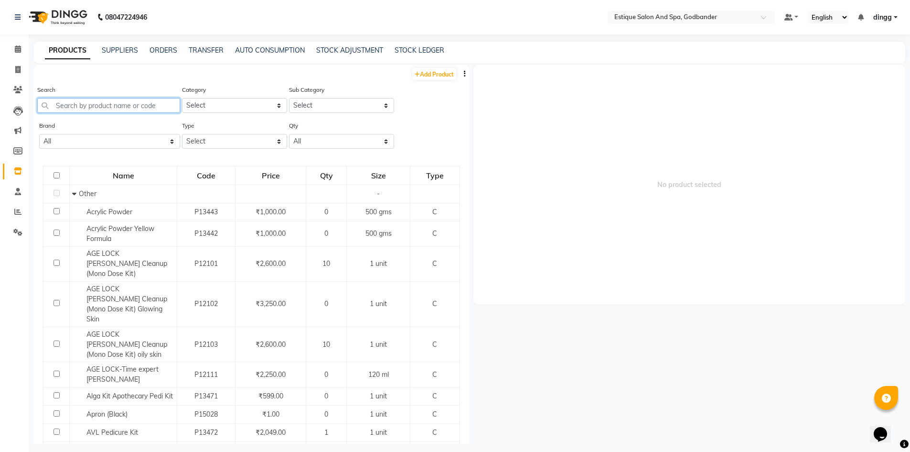
click at [71, 108] on input "text" at bounding box center [108, 105] width 143 height 15
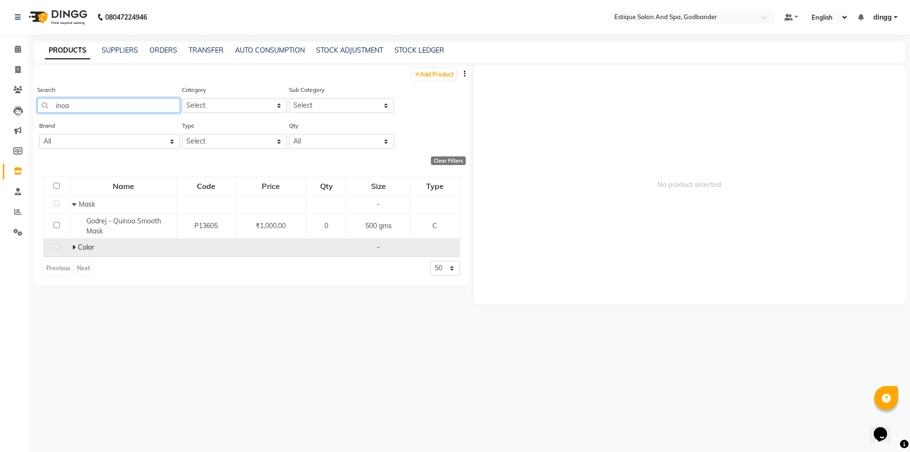
type input "inoa"
click at [71, 245] on td "Color" at bounding box center [124, 247] width 108 height 18
click at [74, 246] on icon at bounding box center [73, 247] width 3 height 7
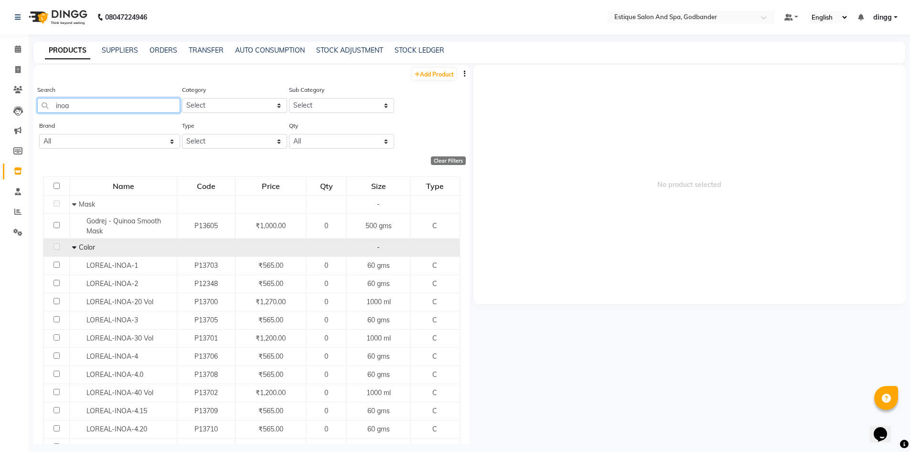
click at [76, 106] on input "inoa" at bounding box center [108, 105] width 143 height 15
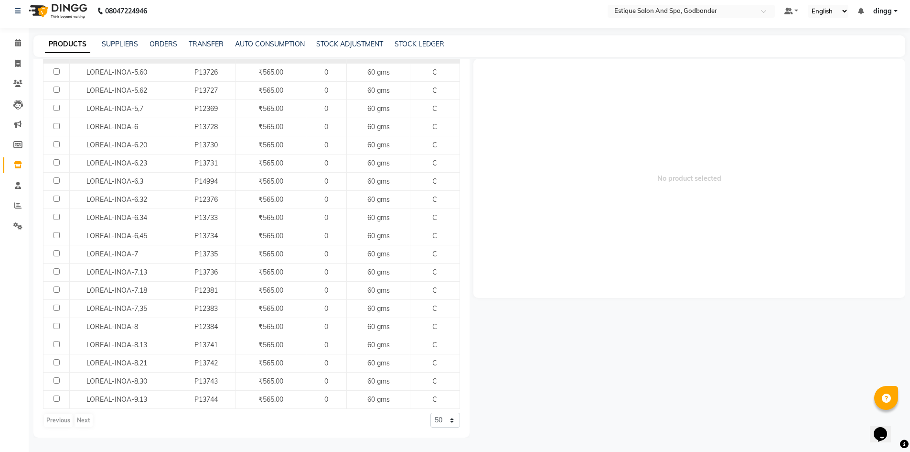
scroll to position [390, 0]
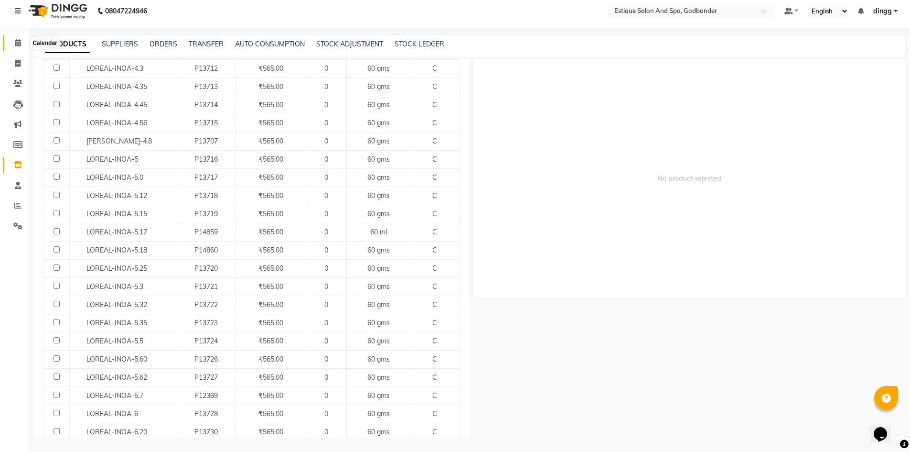
click at [14, 40] on span at bounding box center [18, 43] width 17 height 11
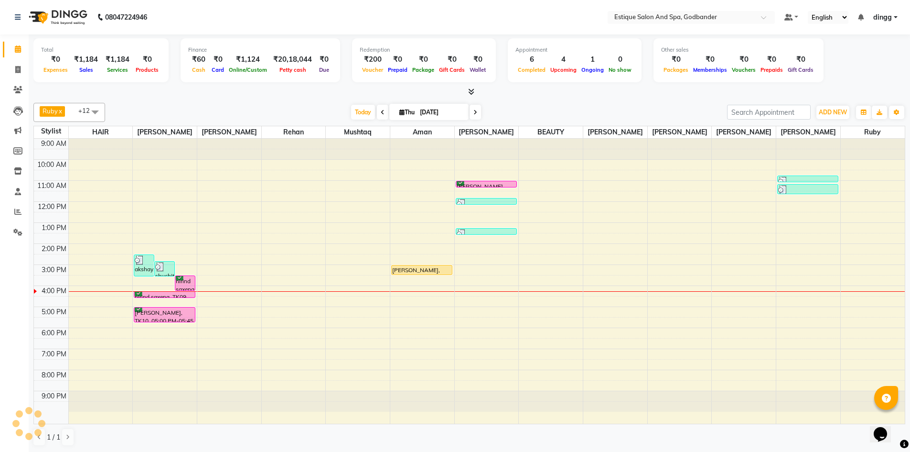
click at [18, 56] on link "Calendar" at bounding box center [14, 50] width 23 height 16
click at [18, 71] on icon at bounding box center [17, 69] width 5 height 7
select select "service"
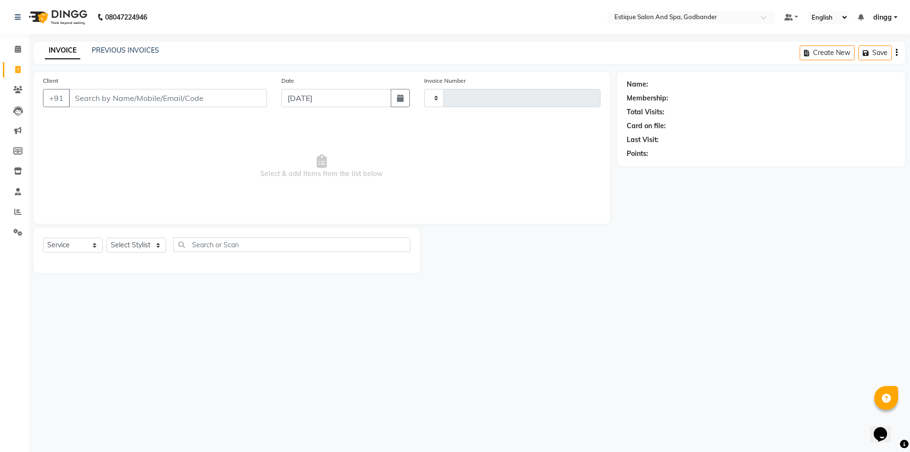
type input "3672"
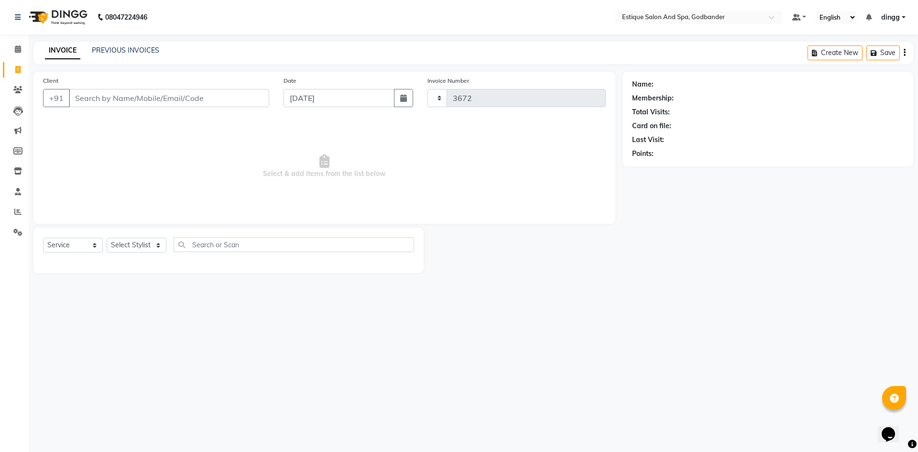
select select "6103"
click at [181, 93] on input "Client" at bounding box center [169, 98] width 200 height 18
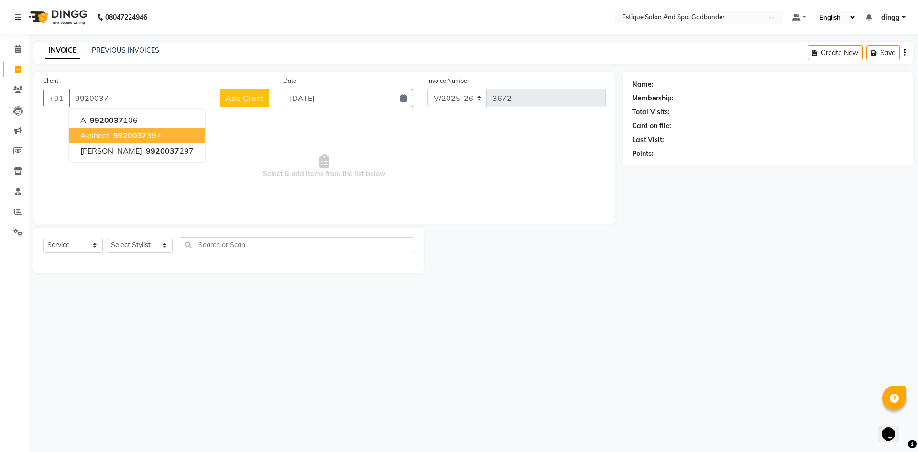
click at [142, 134] on span "9920037" at bounding box center [129, 135] width 33 height 10
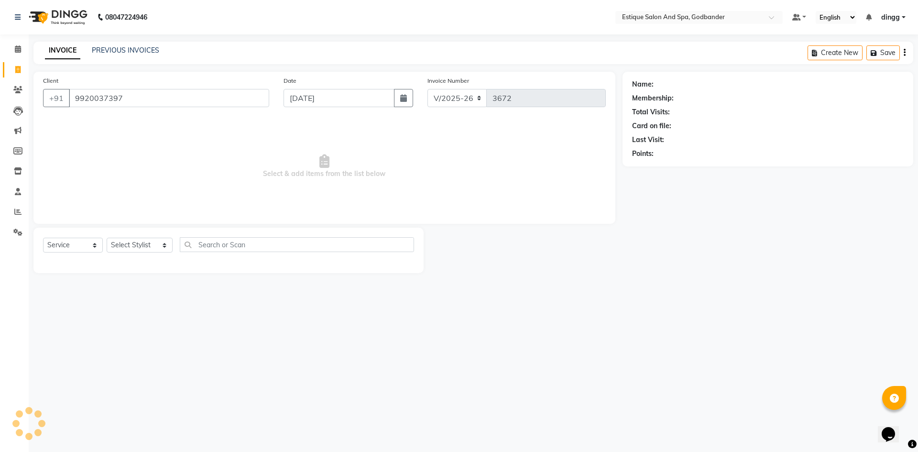
type input "9920037397"
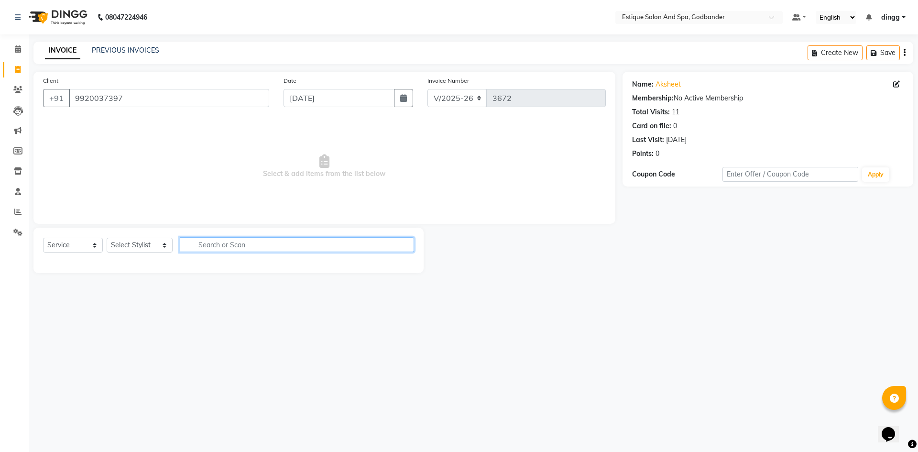
click at [213, 241] on input "text" at bounding box center [297, 244] width 234 height 15
type input "313"
click at [141, 245] on select "Select Stylist Aarti Nails [PERSON_NAME] [PERSON_NAME] Any one Asmi BEAUTY ding…" at bounding box center [140, 245] width 66 height 15
select select "44576"
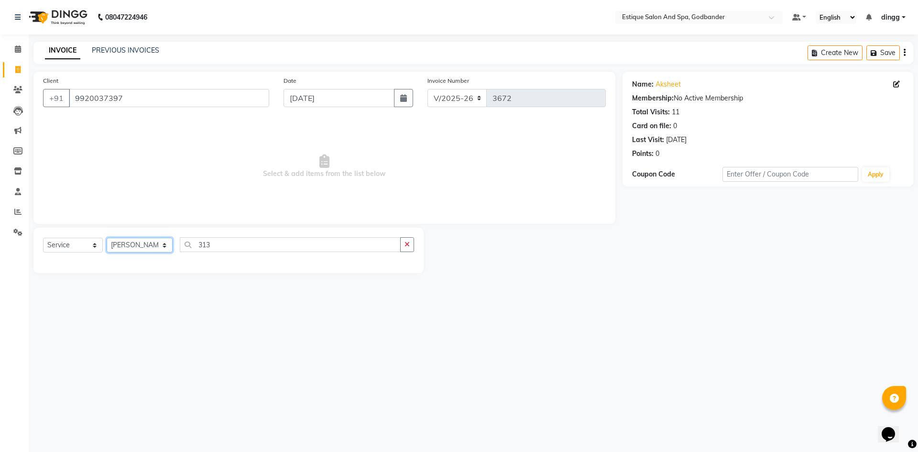
click at [107, 238] on select "Select Stylist Aarti Nails [PERSON_NAME] [PERSON_NAME] Any one Asmi BEAUTY ding…" at bounding box center [140, 245] width 66 height 15
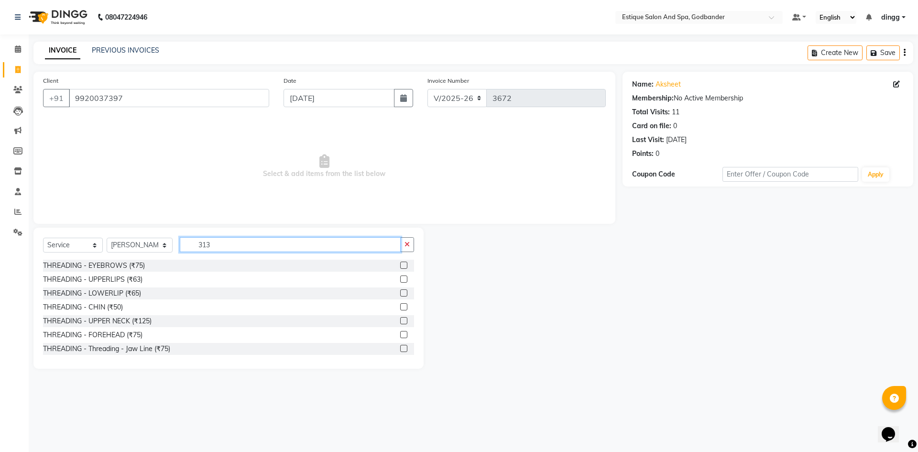
click at [290, 245] on input "313" at bounding box center [290, 244] width 221 height 15
type input "313"
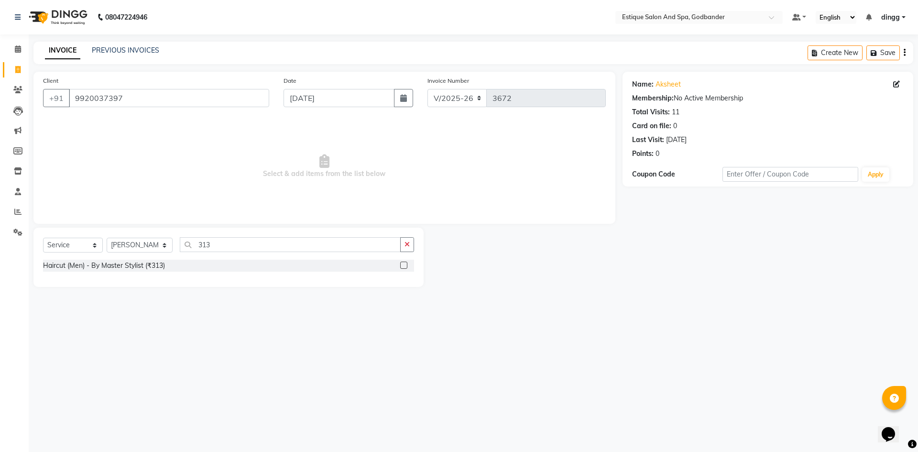
click at [403, 267] on label at bounding box center [403, 264] width 7 height 7
click at [403, 267] on input "checkbox" at bounding box center [403, 265] width 6 height 6
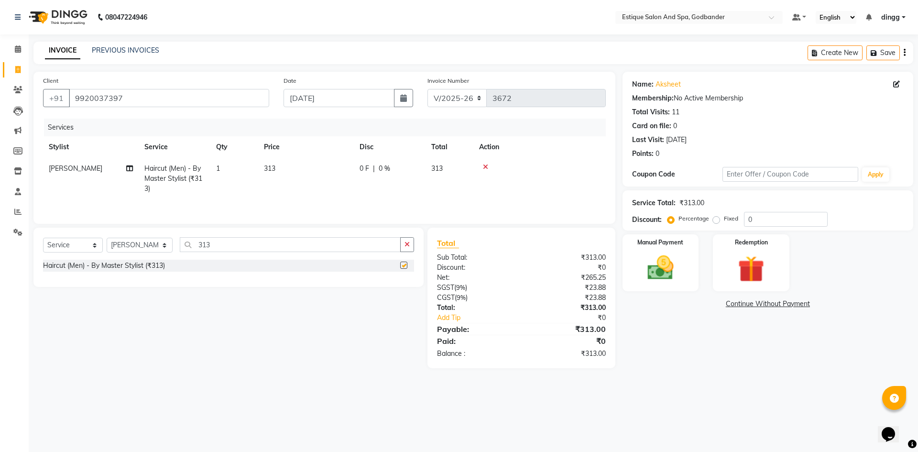
checkbox input "false"
click at [670, 258] on img at bounding box center [660, 268] width 44 height 32
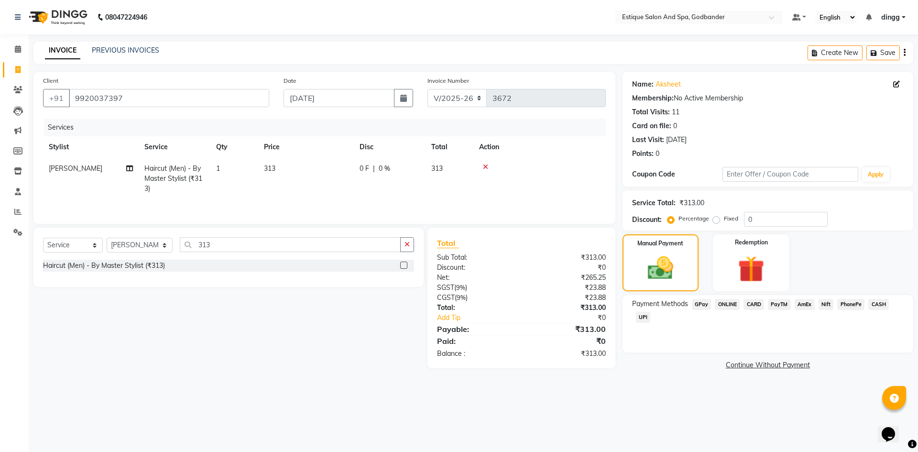
click at [874, 303] on span "CASH" at bounding box center [878, 304] width 21 height 11
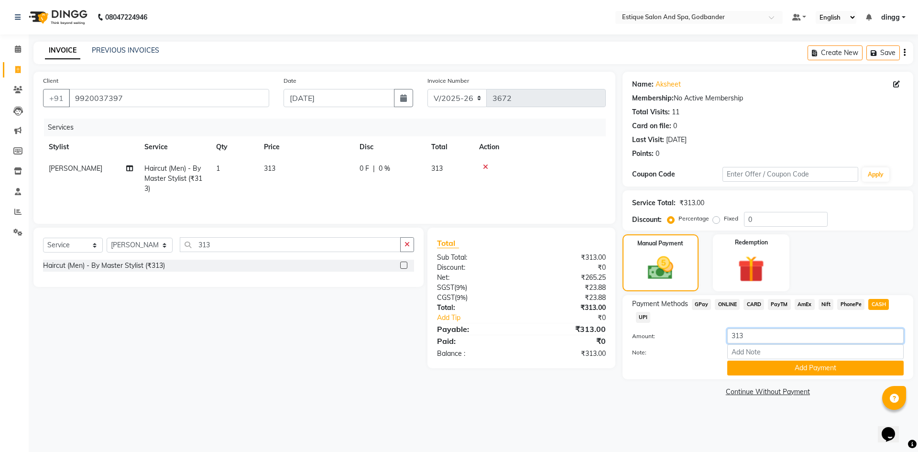
click at [748, 335] on input "313" at bounding box center [815, 335] width 176 height 15
type input "3"
type input "300"
click at [759, 371] on button "Add Payment" at bounding box center [815, 367] width 176 height 15
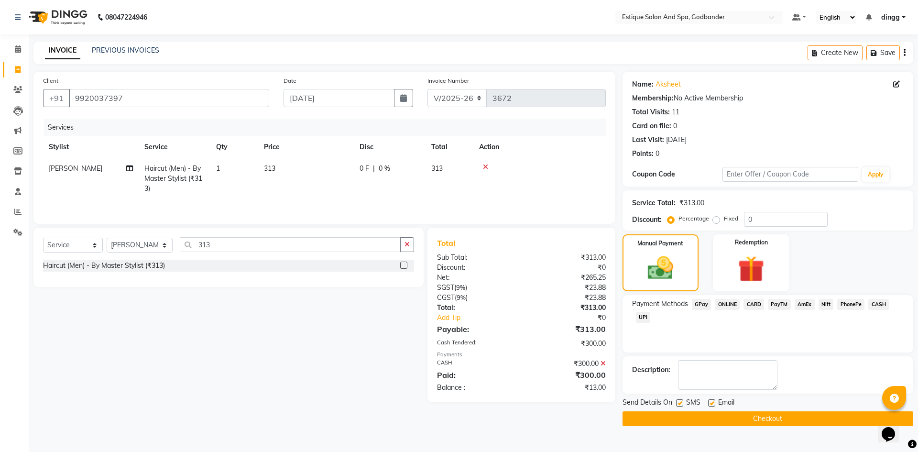
click at [701, 304] on span "GPay" at bounding box center [702, 304] width 20 height 11
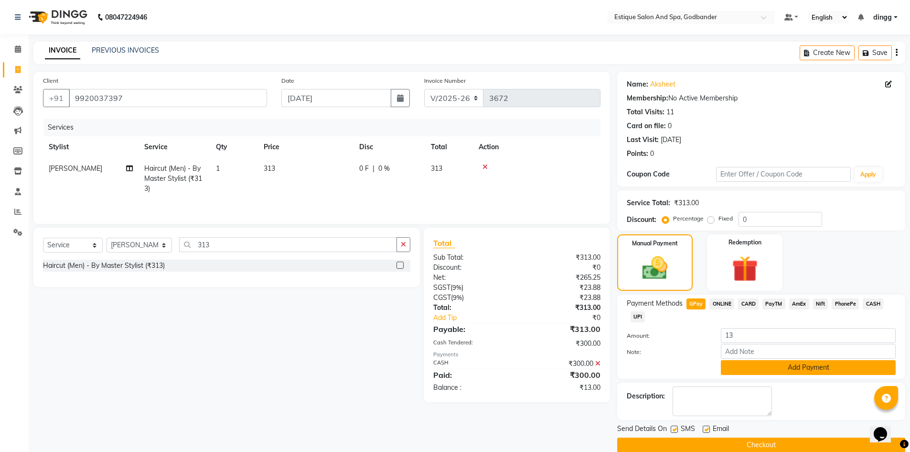
click at [768, 366] on button "Add Payment" at bounding box center [808, 367] width 175 height 15
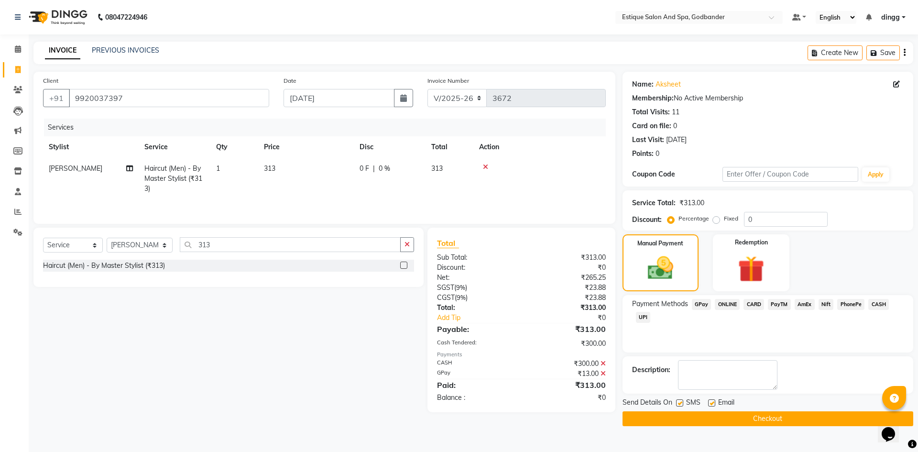
click at [688, 421] on button "Checkout" at bounding box center [767, 418] width 291 height 15
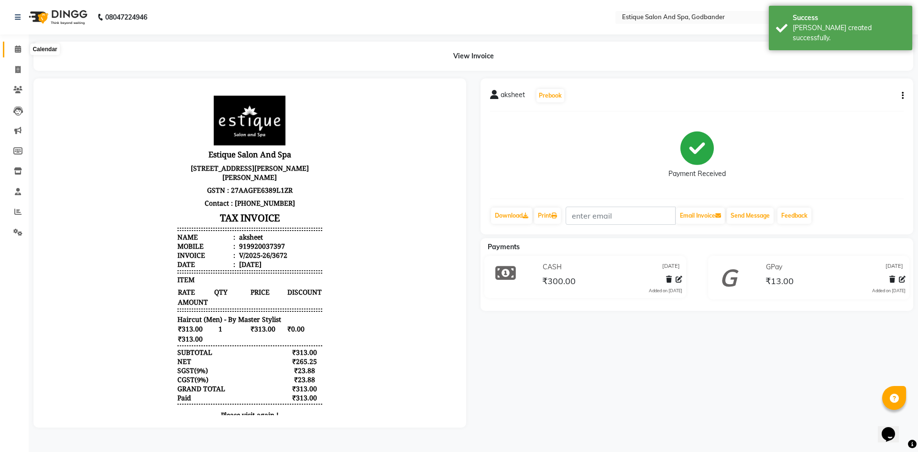
click at [18, 53] on span at bounding box center [18, 49] width 17 height 11
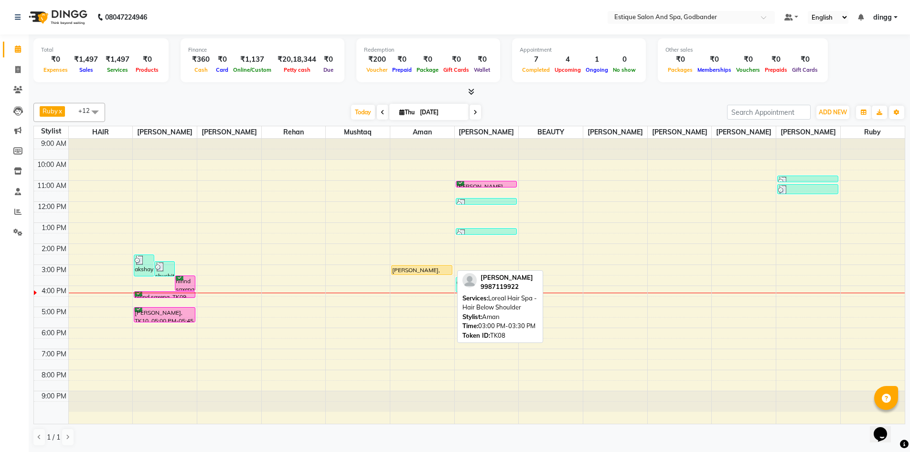
click at [402, 272] on div at bounding box center [422, 274] width 60 height 4
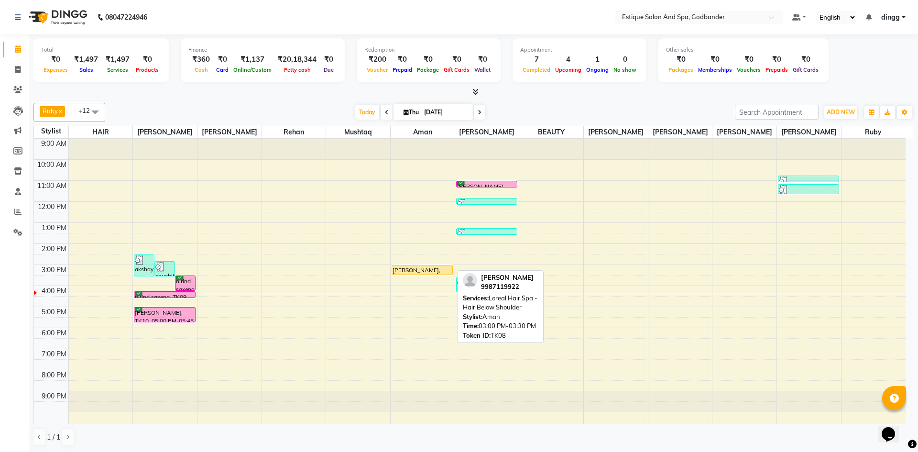
select select "1"
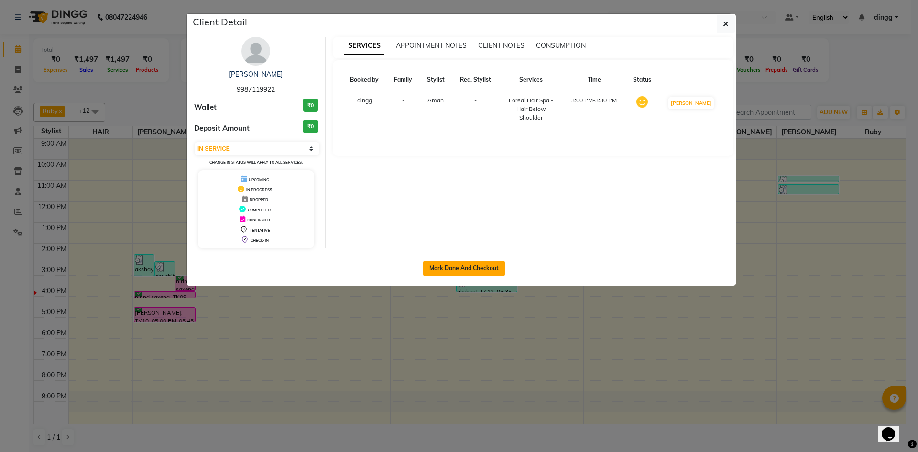
click at [439, 266] on button "Mark Done And Checkout" at bounding box center [464, 267] width 82 height 15
select select "6103"
select select "service"
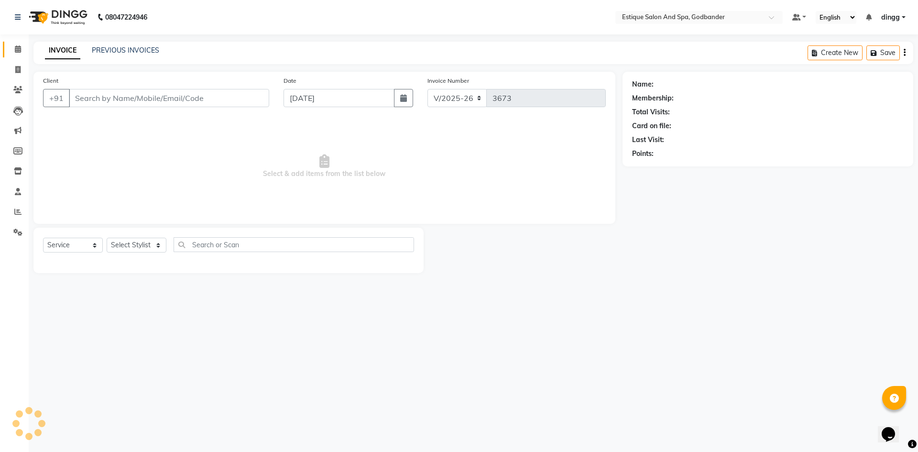
type input "9987119922"
select select "74935"
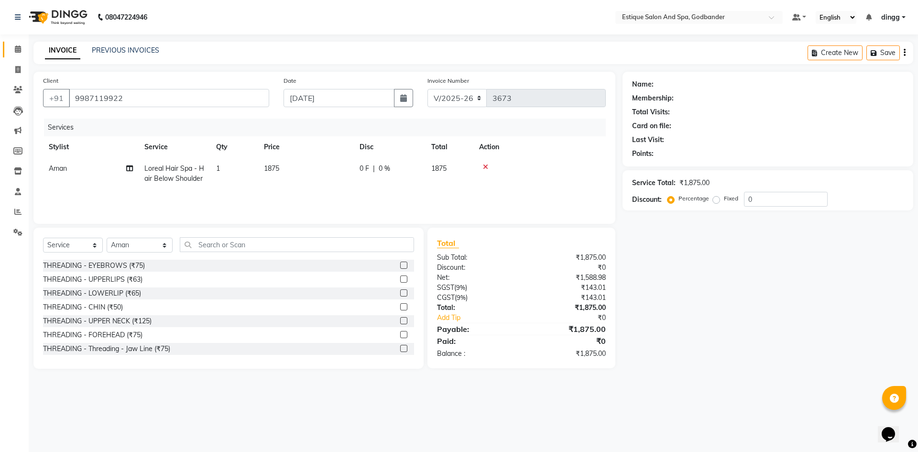
select select "1: Object"
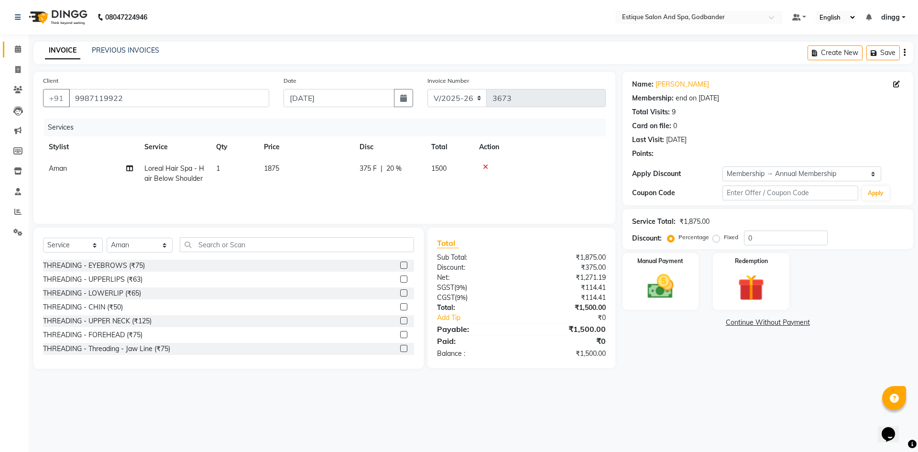
type input "20"
click at [668, 267] on div "Manual Payment" at bounding box center [659, 281] width 79 height 59
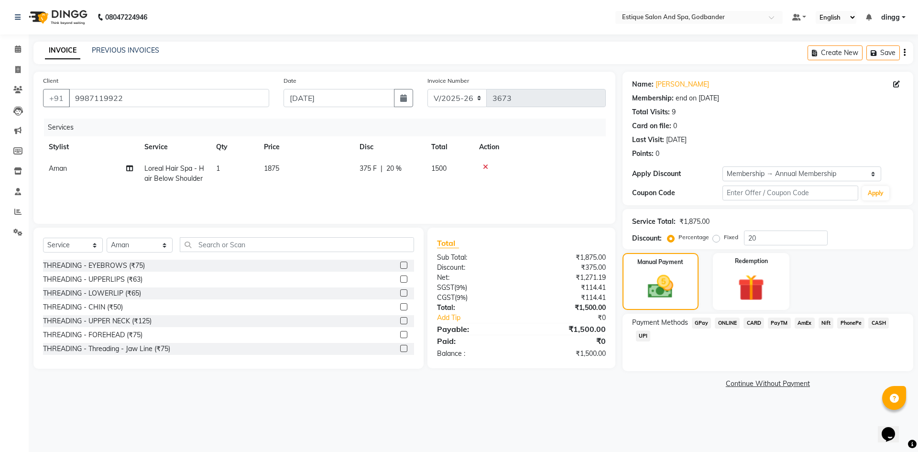
click at [699, 323] on span "GPay" at bounding box center [702, 322] width 20 height 11
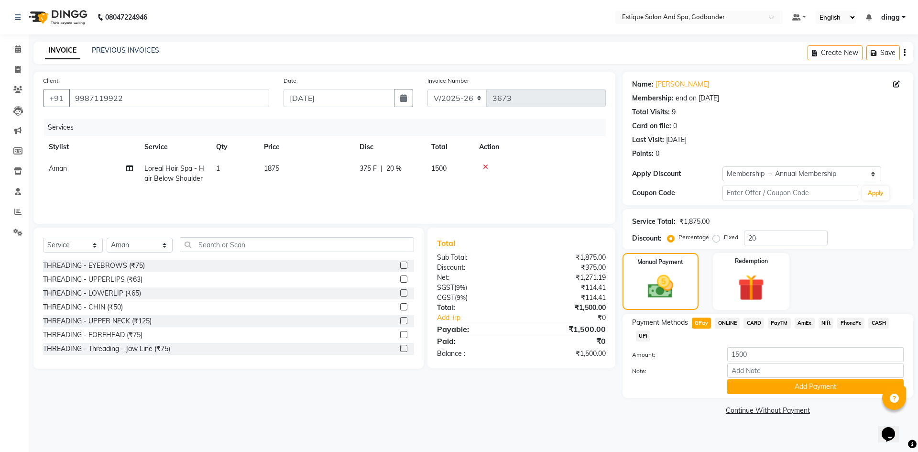
click at [872, 324] on span "CASH" at bounding box center [878, 322] width 21 height 11
click at [814, 390] on button "Add Payment" at bounding box center [815, 386] width 176 height 15
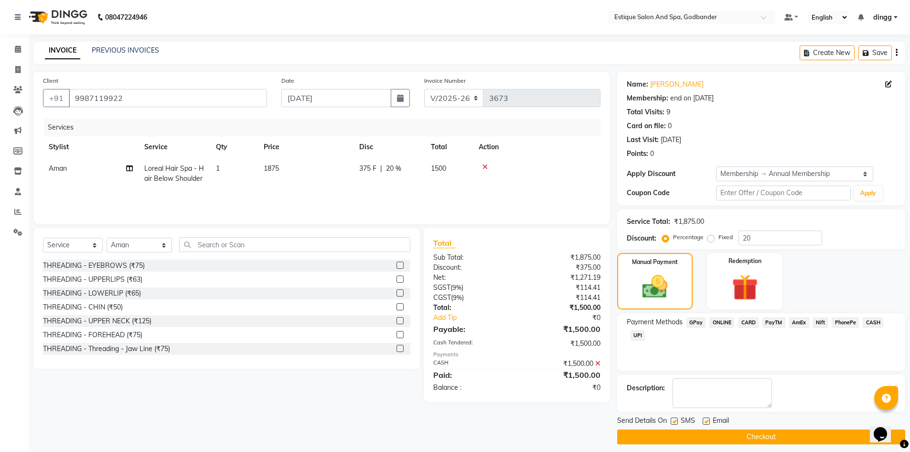
scroll to position [7, 0]
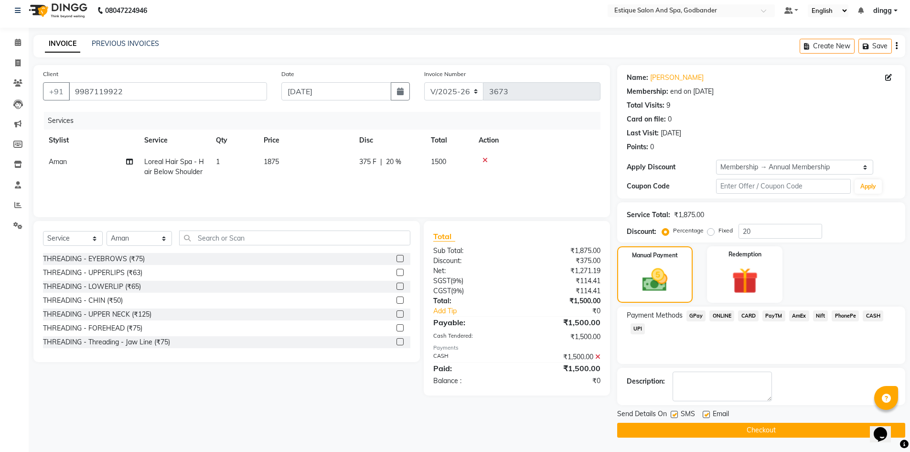
click at [743, 429] on button "Checkout" at bounding box center [761, 429] width 288 height 15
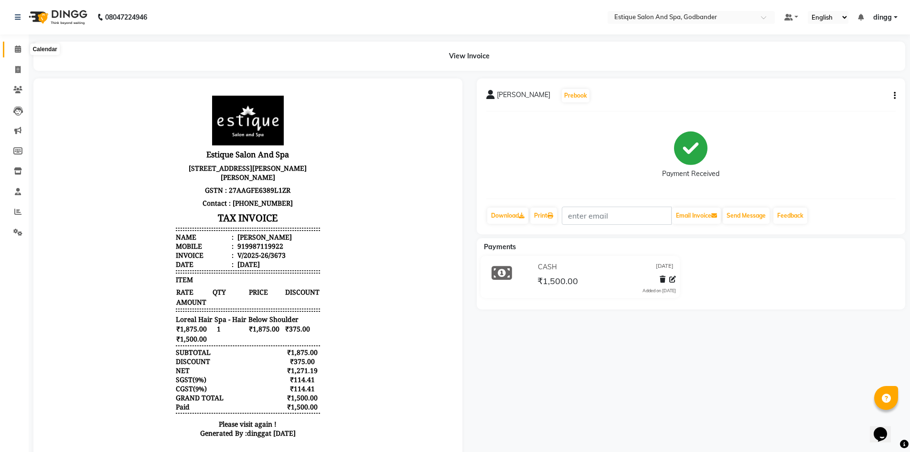
click at [13, 47] on span at bounding box center [18, 49] width 17 height 11
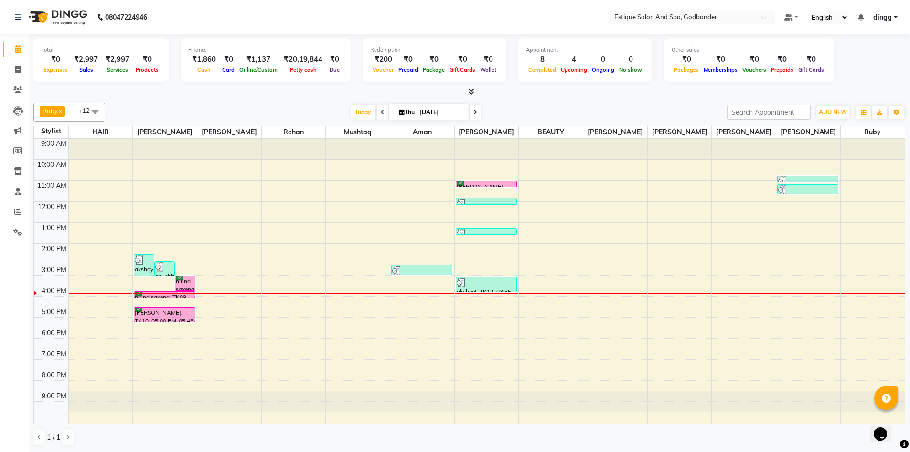
click at [478, 116] on span at bounding box center [475, 112] width 11 height 15
type input "[DATE]"
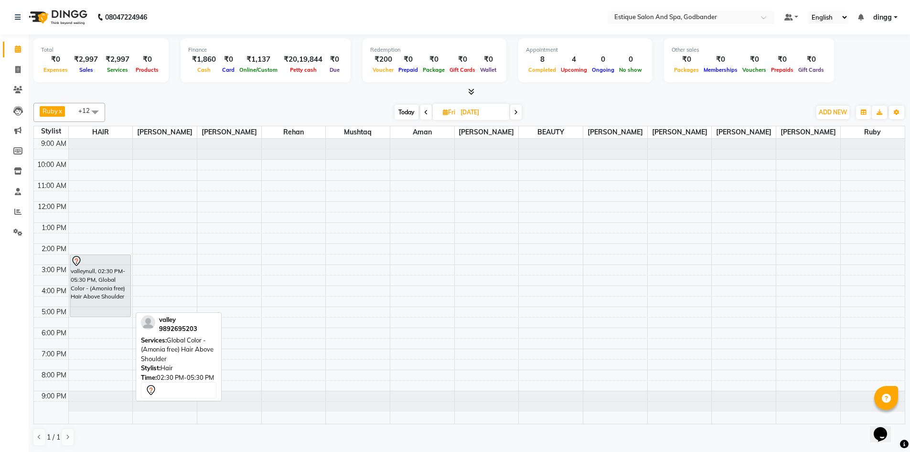
click at [92, 302] on div "valleynull, 02:30 PM-05:30 PM, Global Color - (Amonia free) Hair Above Shoulder" at bounding box center [100, 286] width 60 height 62
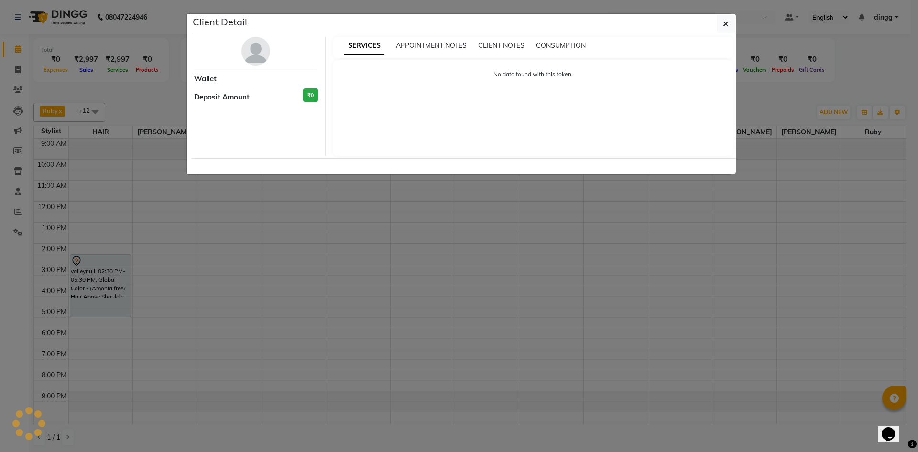
select select "7"
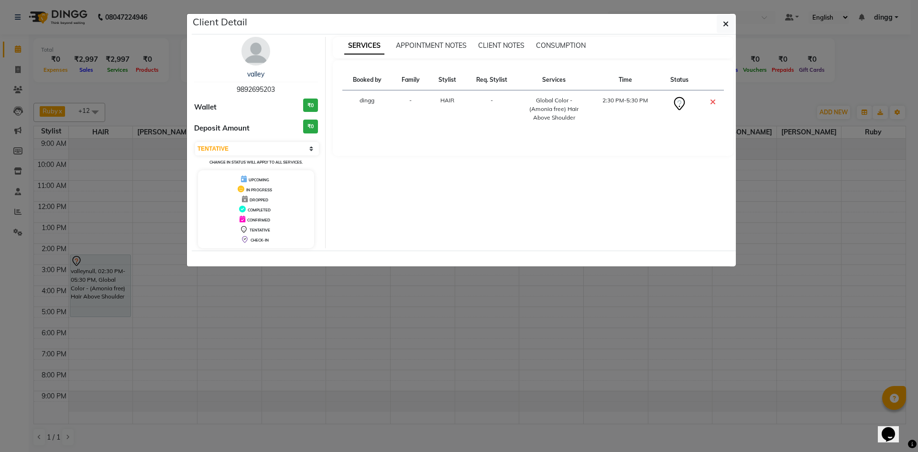
click at [263, 52] on img at bounding box center [255, 51] width 29 height 29
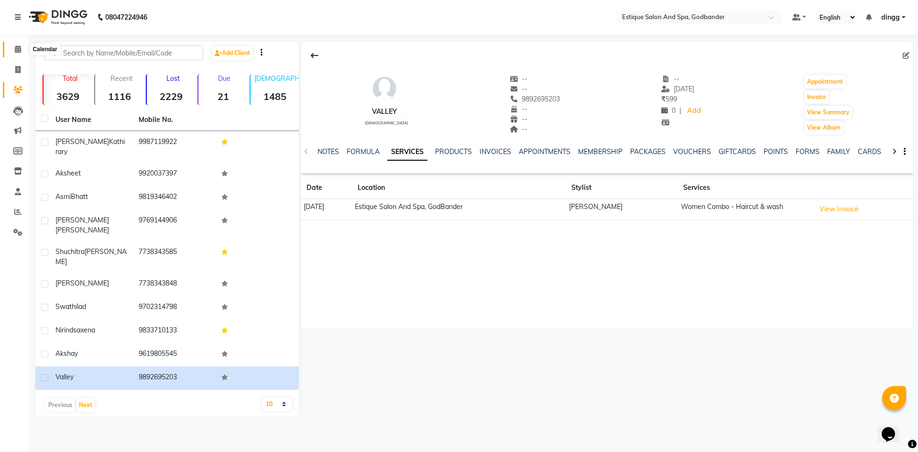
click at [18, 49] on icon at bounding box center [18, 48] width 6 height 7
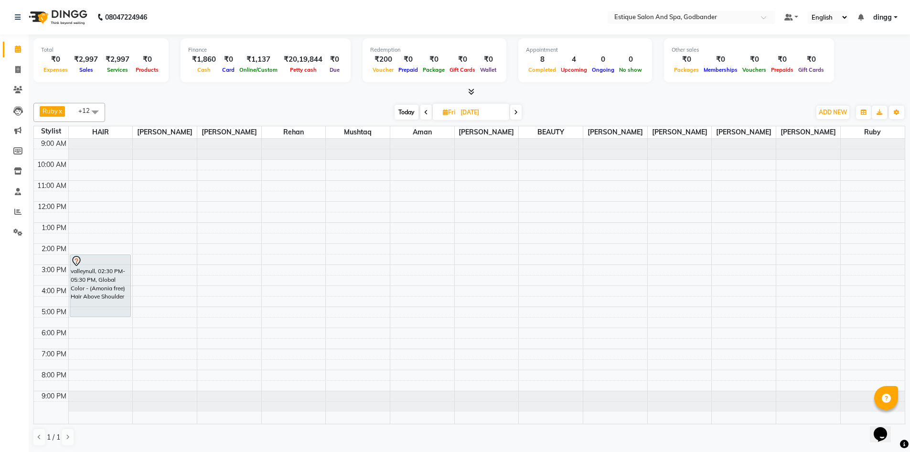
click at [516, 117] on span at bounding box center [515, 112] width 11 height 15
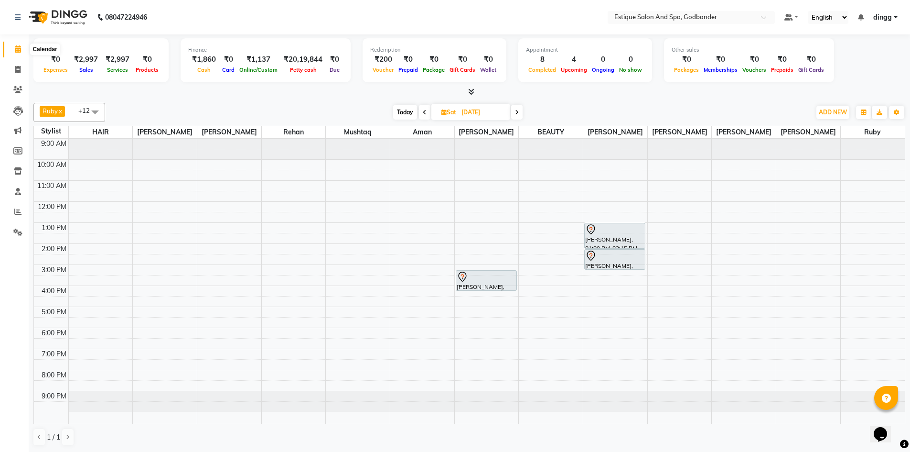
click at [19, 47] on icon at bounding box center [18, 48] width 6 height 7
click at [406, 109] on span "Today" at bounding box center [405, 112] width 24 height 15
type input "[DATE]"
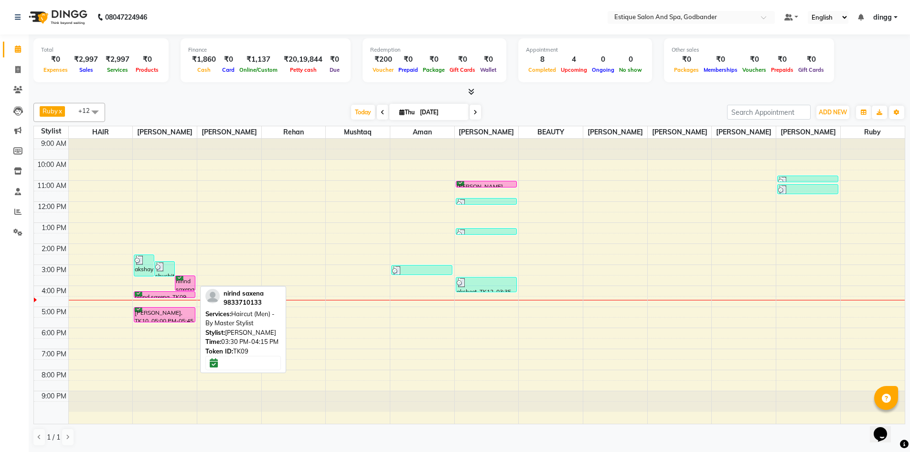
click at [179, 280] on div "nirind saxena, TK09, 03:30 PM-04:15 PM, Haircut (Men) - By Master Stylist" at bounding box center [185, 283] width 20 height 14
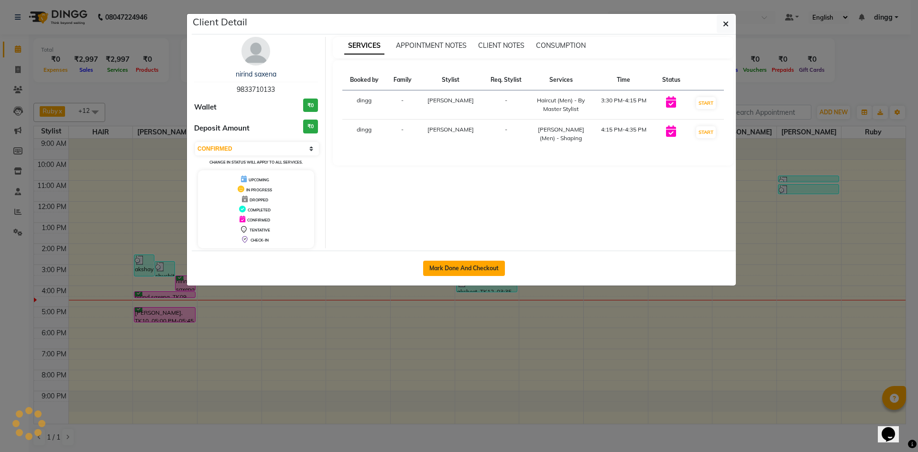
click at [447, 271] on button "Mark Done And Checkout" at bounding box center [464, 267] width 82 height 15
select select "select"
select select "service"
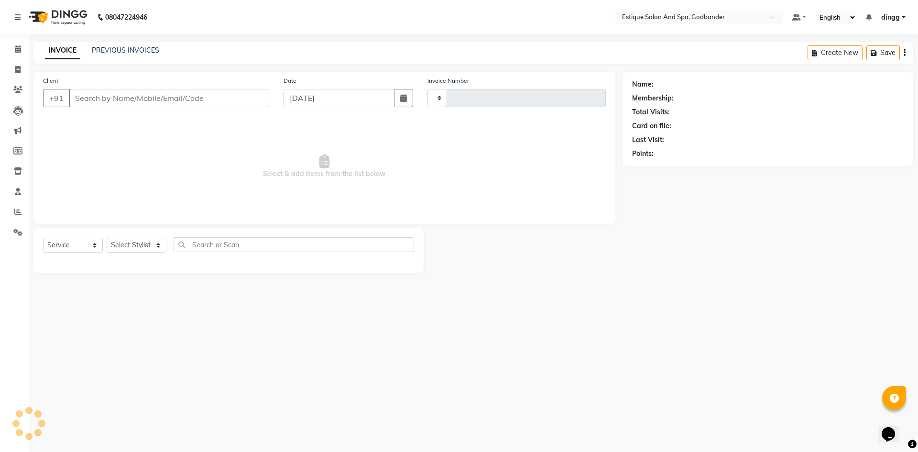
type input "3674"
select select "6103"
type input "9833710133"
select select "62542"
select select "1: Object"
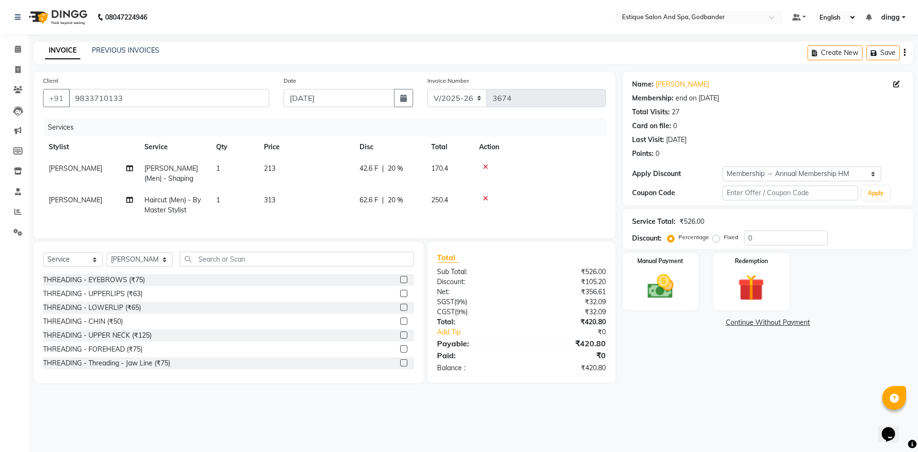
type input "20"
click at [217, 266] on input "text" at bounding box center [297, 258] width 234 height 15
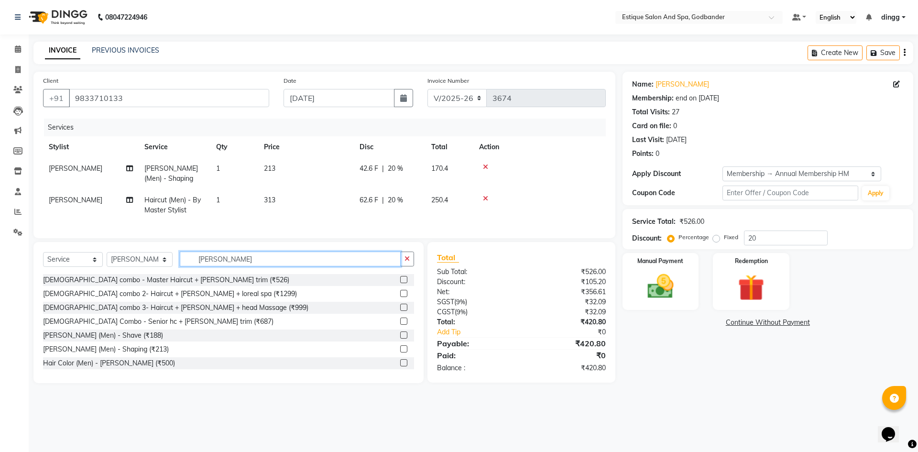
type input "[PERSON_NAME]"
click at [400, 366] on label at bounding box center [403, 362] width 7 height 7
click at [400, 366] on input "checkbox" at bounding box center [403, 363] width 6 height 6
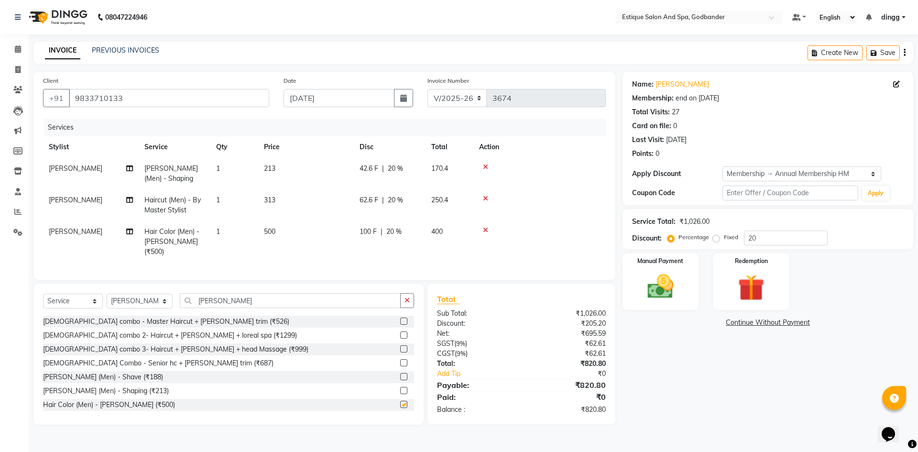
checkbox input "false"
click at [659, 283] on img at bounding box center [660, 287] width 44 height 32
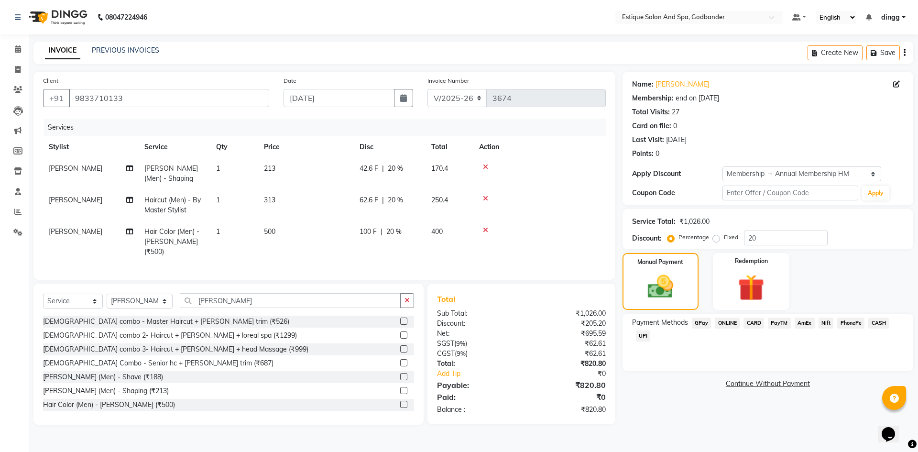
click at [701, 317] on span "GPay" at bounding box center [702, 322] width 20 height 11
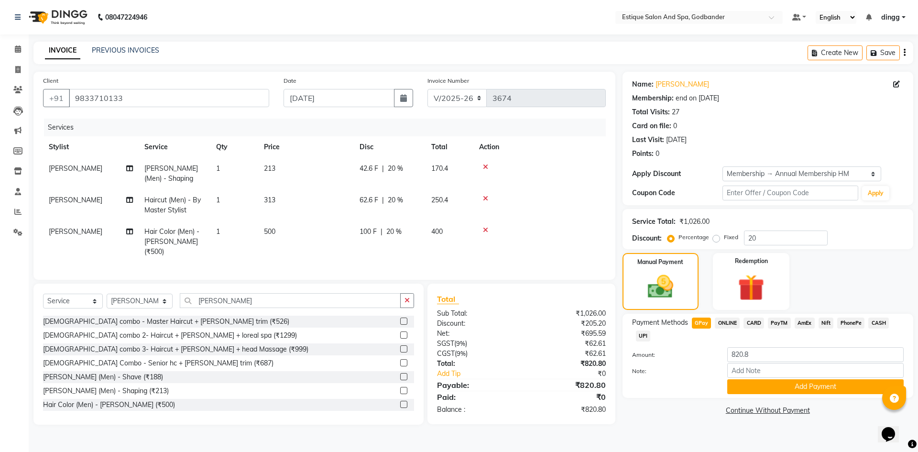
drag, startPoint x: 769, startPoint y: 379, endPoint x: 787, endPoint y: 427, distance: 52.0
click at [769, 380] on button "Add Payment" at bounding box center [815, 386] width 176 height 15
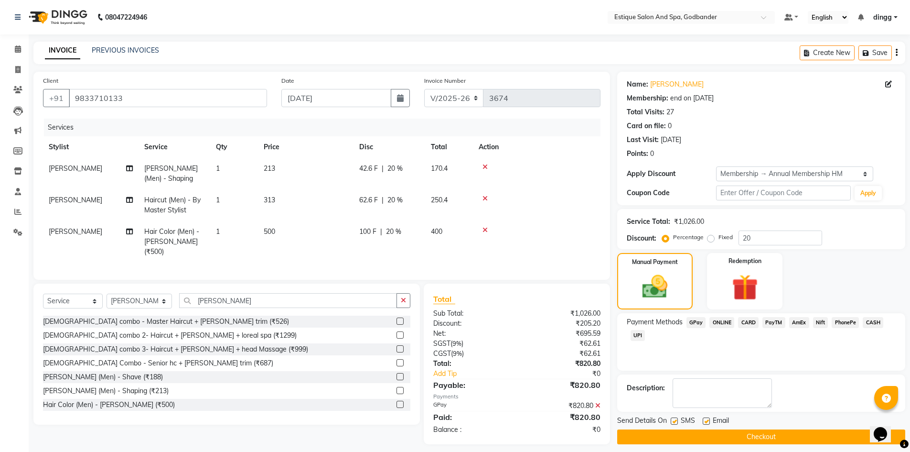
drag, startPoint x: 786, startPoint y: 433, endPoint x: 791, endPoint y: 435, distance: 6.4
click at [787, 434] on button "Checkout" at bounding box center [761, 436] width 288 height 15
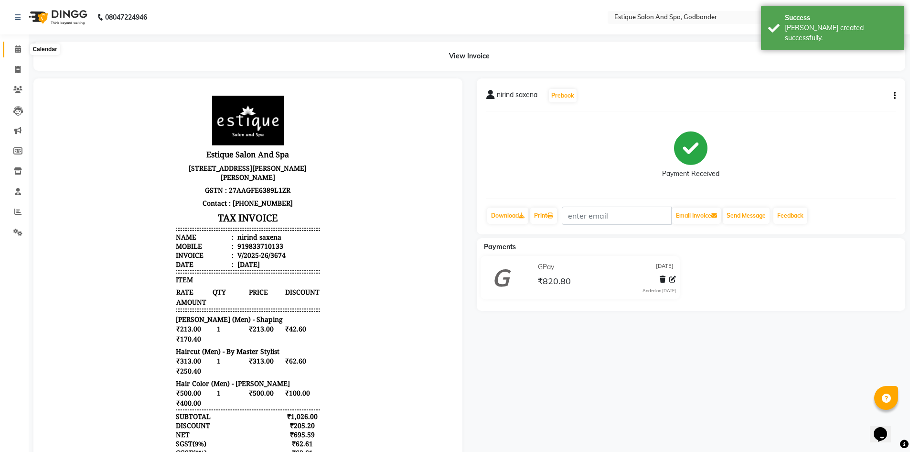
click at [18, 47] on icon at bounding box center [18, 48] width 6 height 7
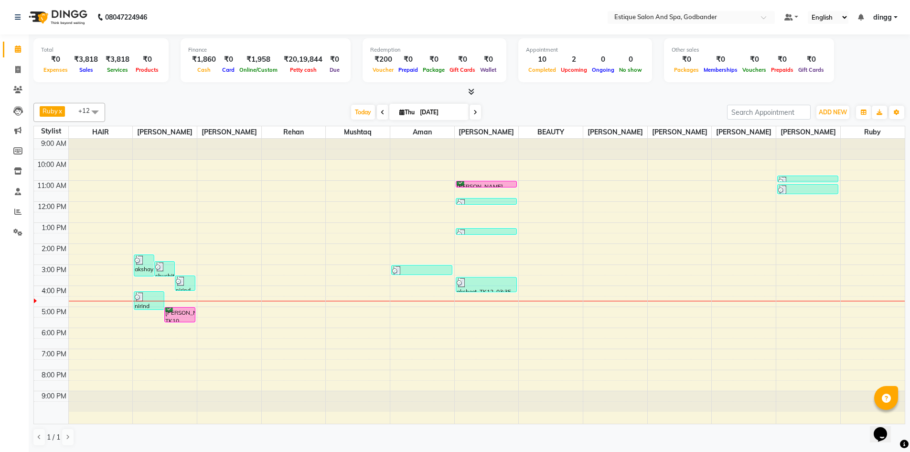
click at [55, 10] on img at bounding box center [56, 17] width 65 height 27
click at [19, 70] on icon at bounding box center [17, 69] width 5 height 7
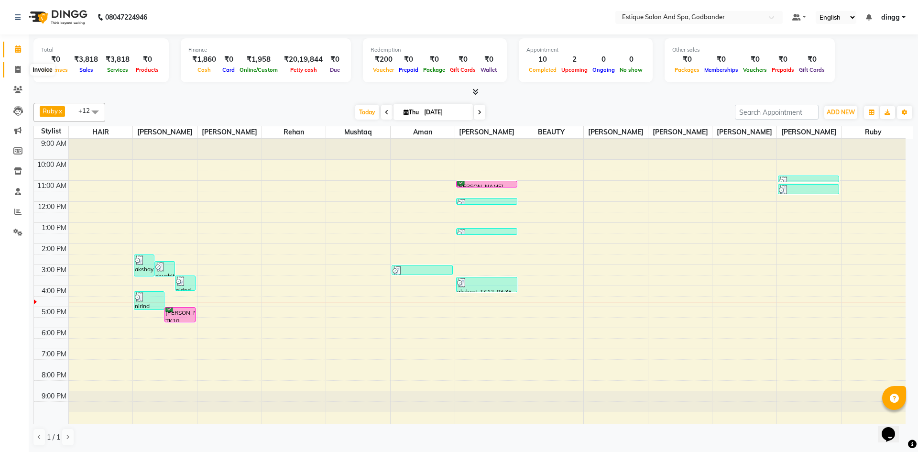
select select "6103"
select select "service"
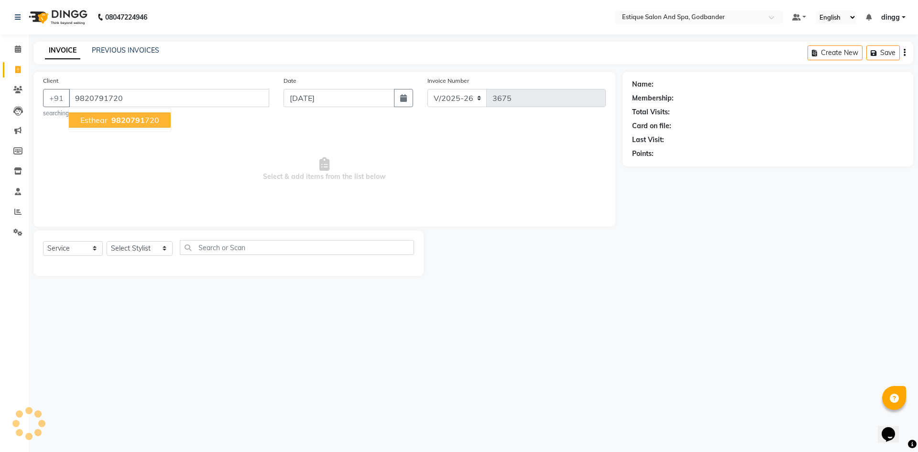
type input "9820791720"
click at [104, 124] on span "esthear" at bounding box center [93, 120] width 27 height 10
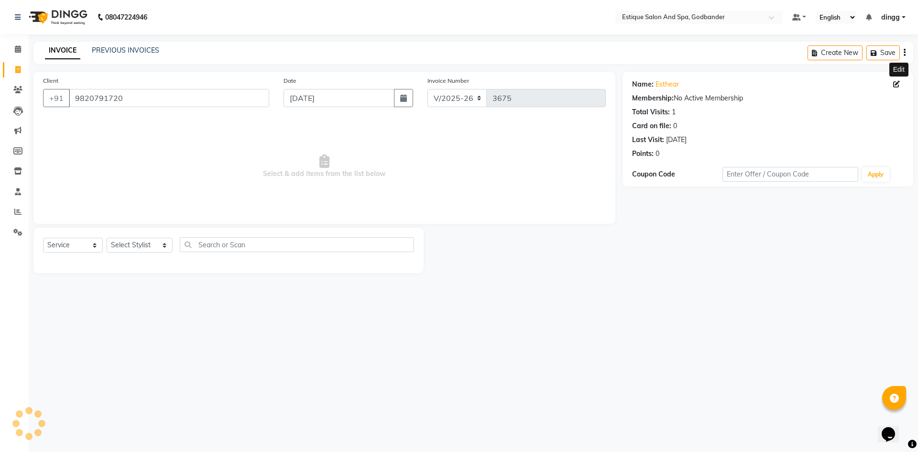
click at [895, 81] on icon at bounding box center [896, 84] width 7 height 7
select select "22"
select select "[DEMOGRAPHIC_DATA]"
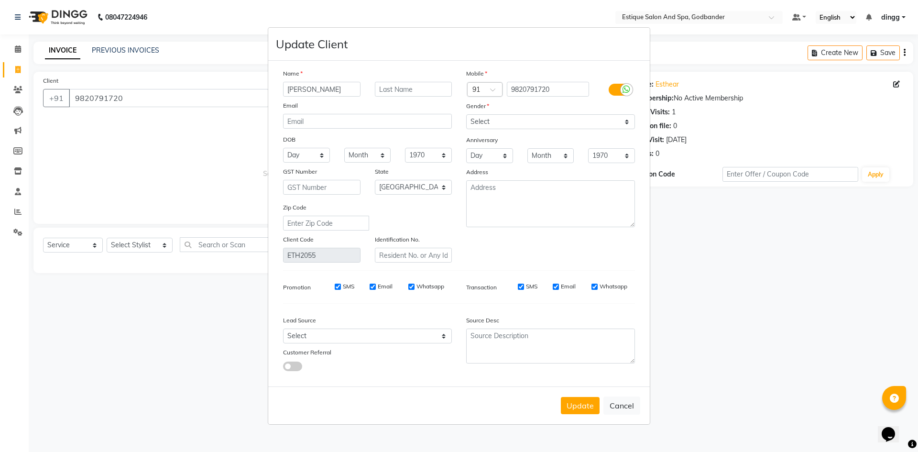
click at [299, 89] on input "[PERSON_NAME]" at bounding box center [321, 89] width 77 height 15
type input "[PERSON_NAME]"
click at [595, 402] on button "Update" at bounding box center [580, 405] width 39 height 17
select select
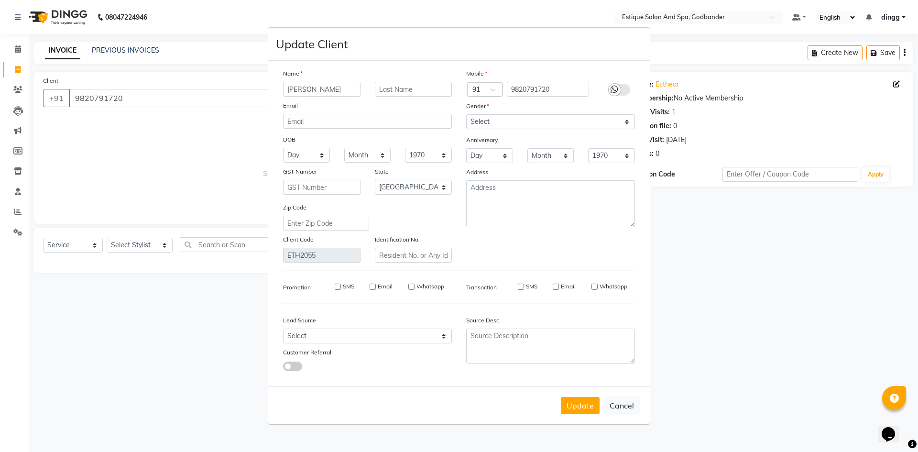
select select
select select "null"
select select
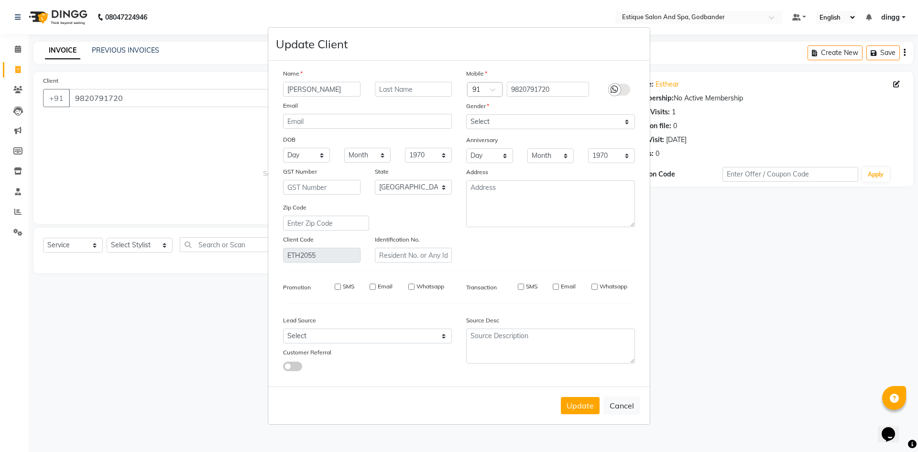
select select
checkbox input "false"
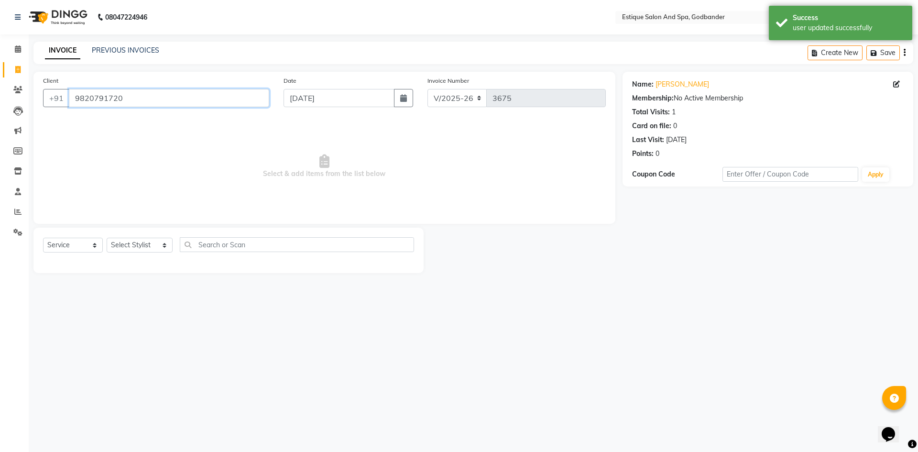
drag, startPoint x: 173, startPoint y: 104, endPoint x: 41, endPoint y: 98, distance: 133.0
click at [37, 100] on div "Client [PHONE_NUMBER]" at bounding box center [156, 95] width 240 height 39
click at [21, 43] on link "Calendar" at bounding box center [14, 50] width 23 height 16
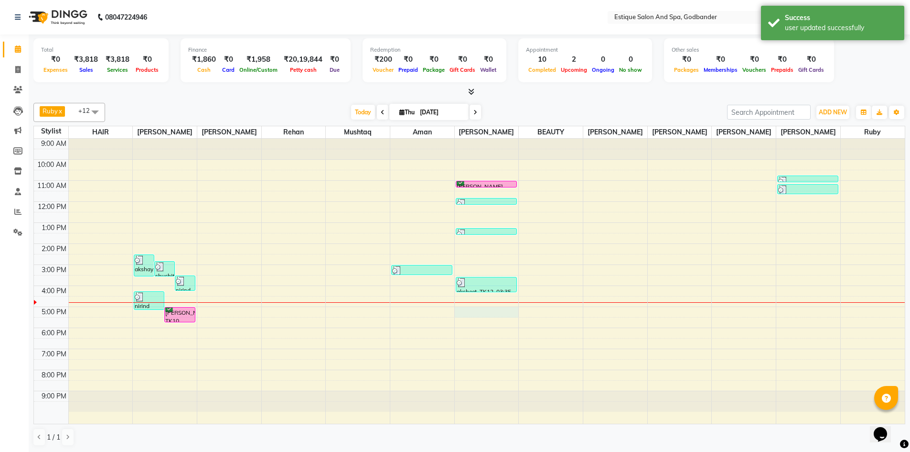
click at [467, 314] on div "9:00 AM 10:00 AM 11:00 AM 12:00 PM 1:00 PM 2:00 PM 3:00 PM 4:00 PM 5:00 PM 6:00…" at bounding box center [469, 281] width 871 height 285
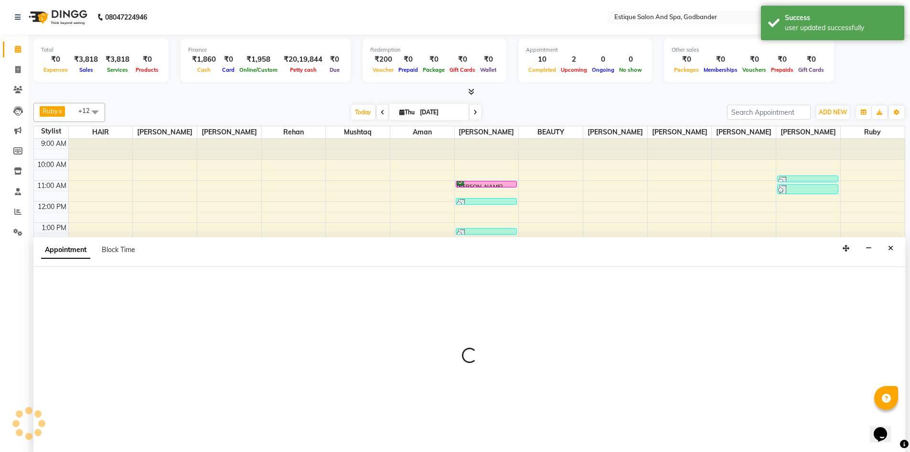
scroll to position [0, 0]
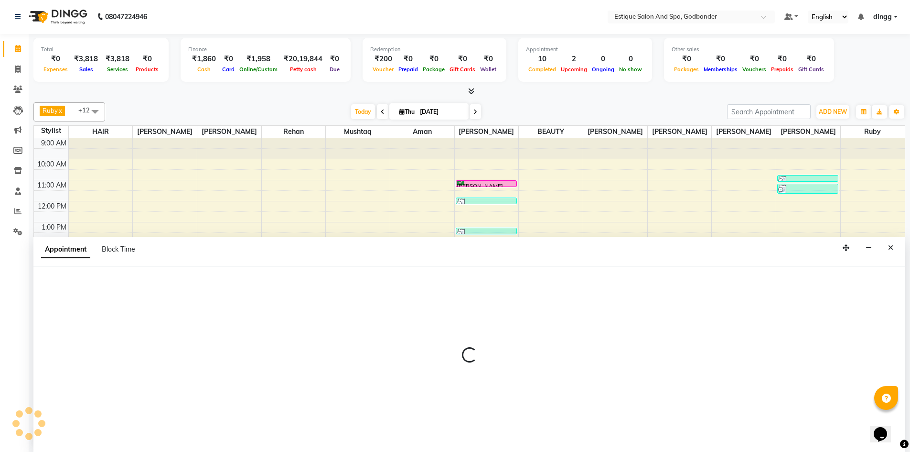
select select "44576"
select select "1020"
select select "tentative"
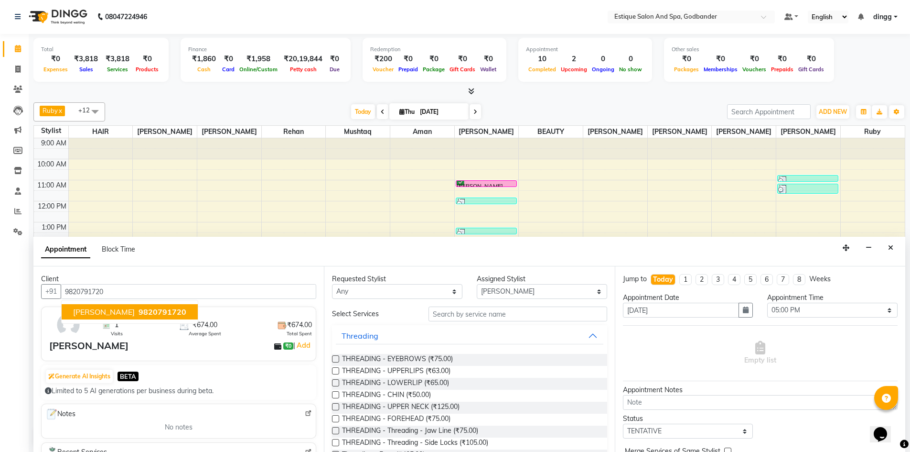
drag, startPoint x: 132, startPoint y: 312, endPoint x: 206, endPoint y: 311, distance: 74.6
click at [139, 311] on span "9820791720" at bounding box center [163, 312] width 48 height 10
type input "9820791720"
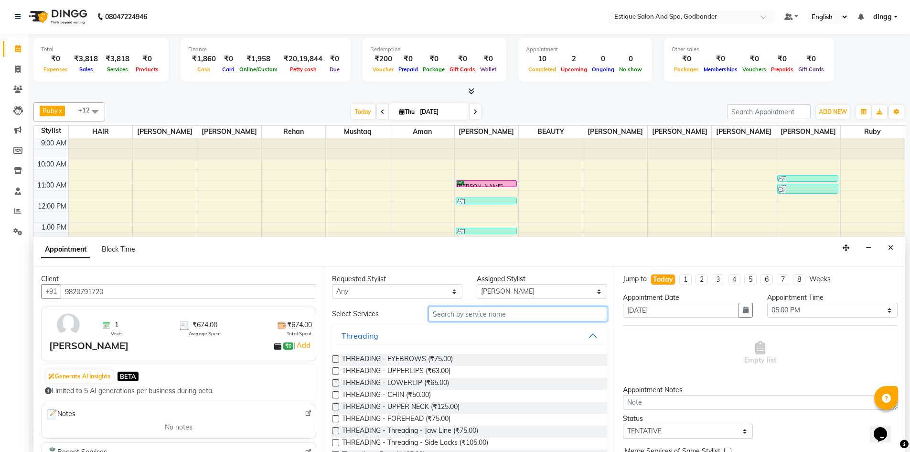
click at [472, 319] on input "text" at bounding box center [518, 313] width 179 height 15
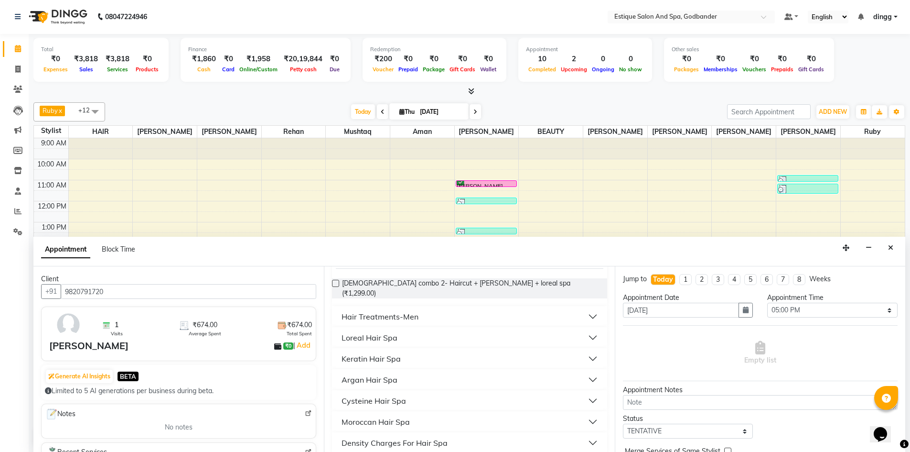
scroll to position [76, 0]
type input "hair spa"
click at [580, 353] on button "Keratin Hair Spa" at bounding box center [469, 357] width 267 height 17
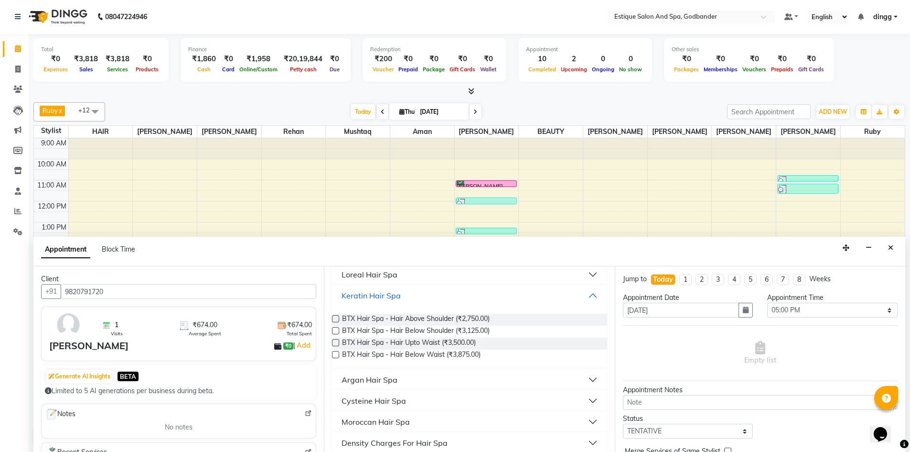
scroll to position [140, 0]
click at [579, 370] on button "Argan Hair Spa" at bounding box center [469, 378] width 267 height 17
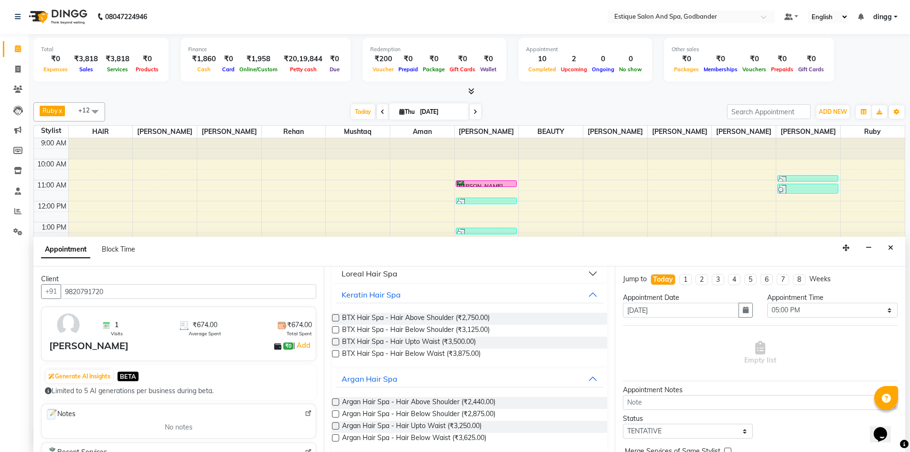
click at [336, 410] on label at bounding box center [335, 413] width 7 height 7
click at [336, 411] on input "checkbox" at bounding box center [335, 414] width 6 height 6
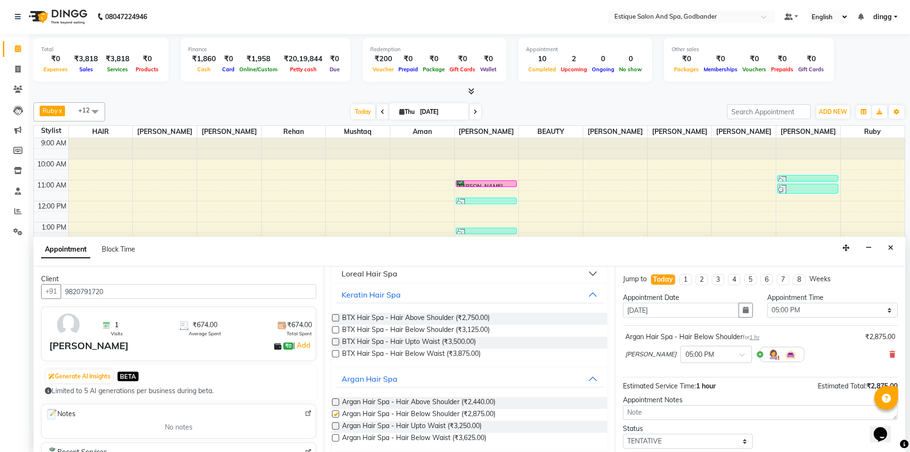
scroll to position [86, 0]
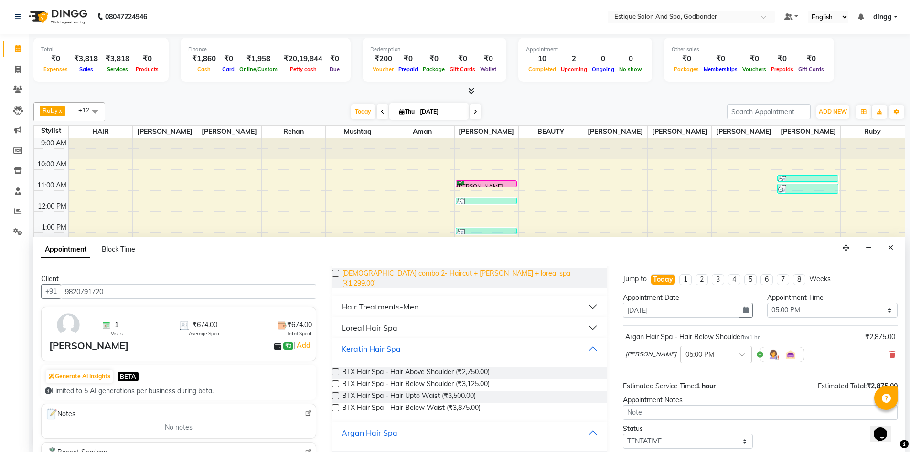
checkbox input "false"
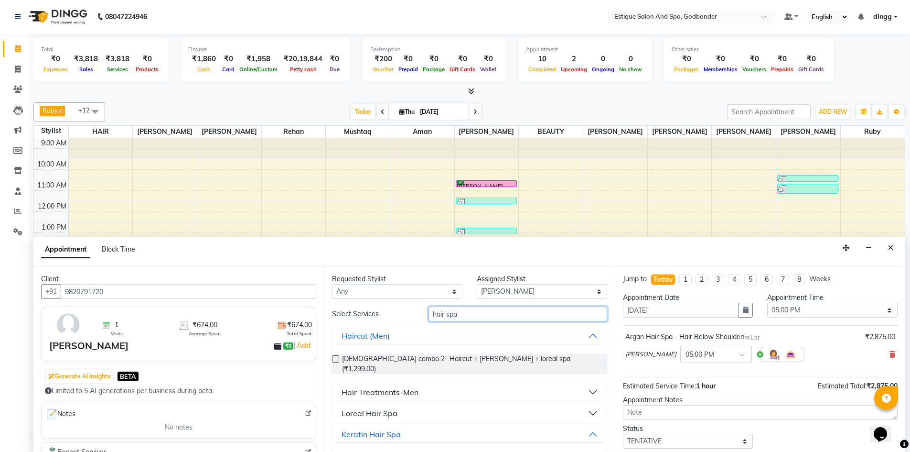
drag, startPoint x: 483, startPoint y: 309, endPoint x: 402, endPoint y: 314, distance: 81.4
click at [402, 314] on div "Select Services hair spa" at bounding box center [469, 313] width 289 height 15
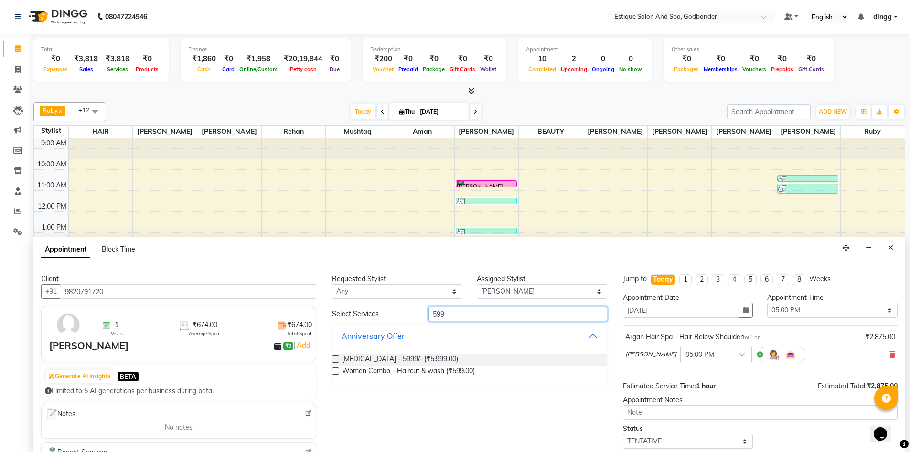
type input "599"
click at [333, 370] on label at bounding box center [335, 370] width 7 height 7
click at [333, 370] on input "checkbox" at bounding box center [335, 371] width 6 height 6
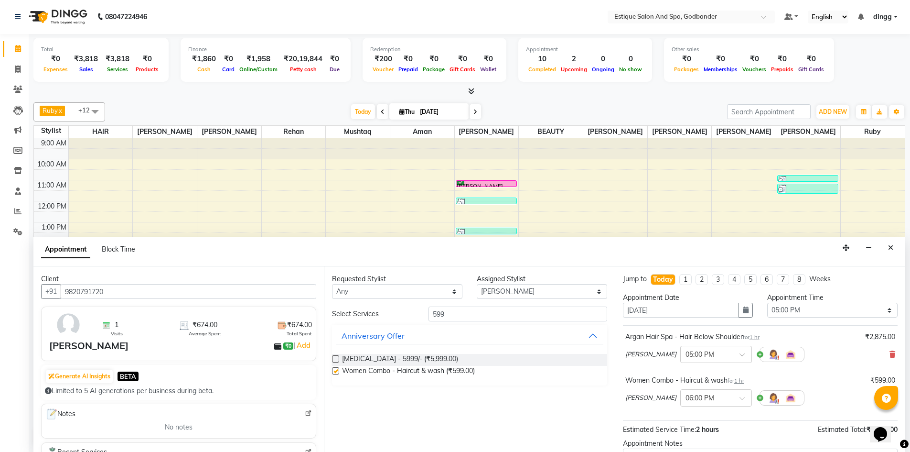
checkbox input "false"
click at [587, 290] on select "Select Aarti Nails [PERSON_NAME] [PERSON_NAME] Any one Asmi BEAUTY HAIR [PERSON…" at bounding box center [542, 291] width 130 height 15
select select "76680"
click at [477, 284] on select "Select Aarti Nails [PERSON_NAME] [PERSON_NAME] Any one Asmi BEAUTY HAIR [PERSON…" at bounding box center [542, 291] width 130 height 15
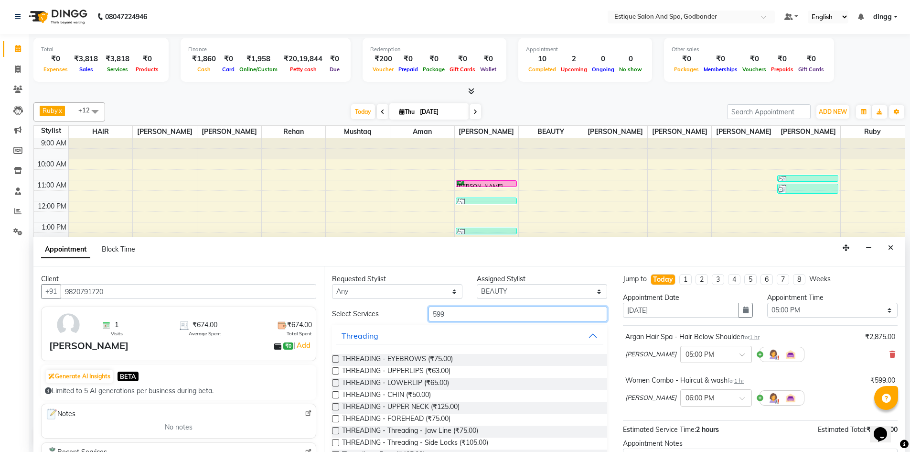
drag, startPoint x: 473, startPoint y: 319, endPoint x: 418, endPoint y: 317, distance: 55.0
click at [418, 317] on div "Select Services 599" at bounding box center [469, 313] width 289 height 15
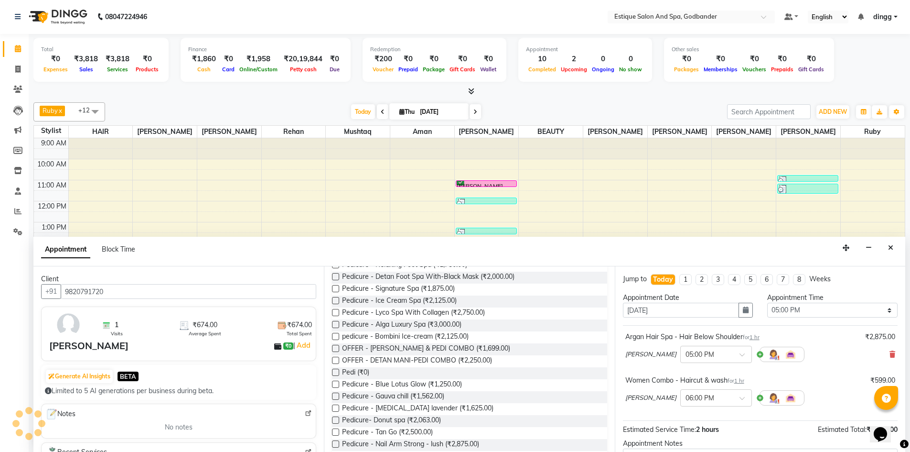
scroll to position [143, 0]
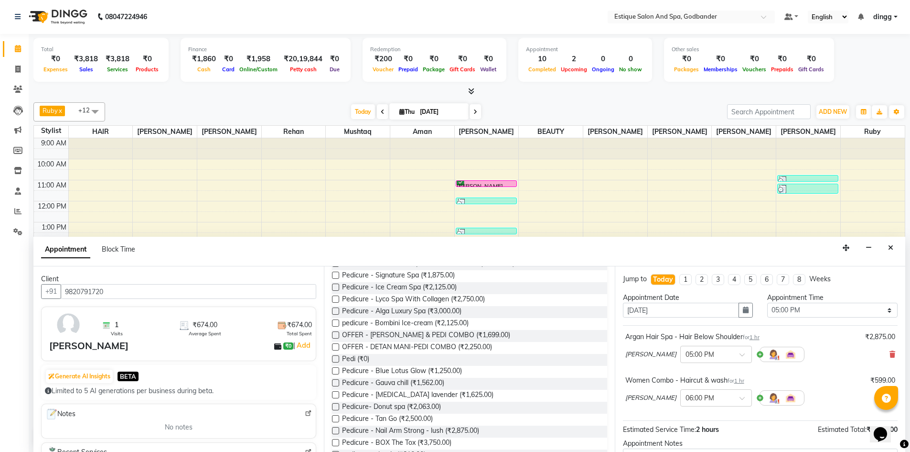
type input "pedi"
click at [335, 357] on label at bounding box center [335, 358] width 7 height 7
click at [335, 357] on input "checkbox" at bounding box center [335, 360] width 6 height 6
checkbox input "false"
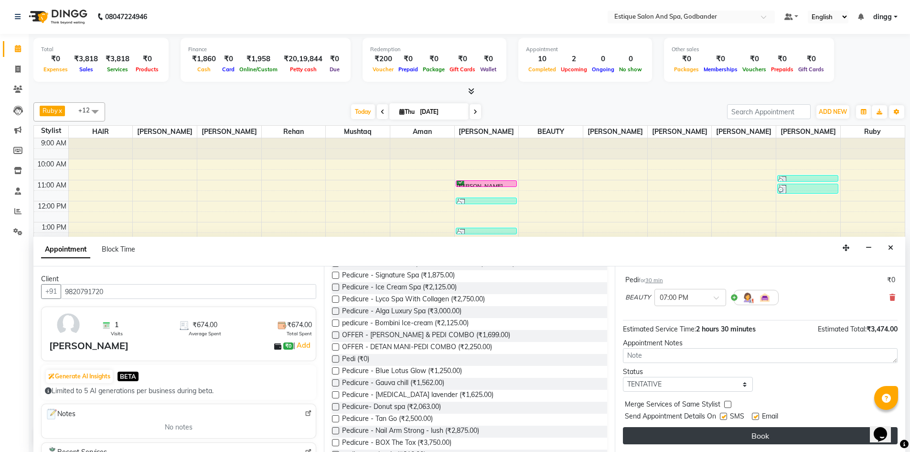
click at [712, 435] on button "Book" at bounding box center [760, 435] width 275 height 17
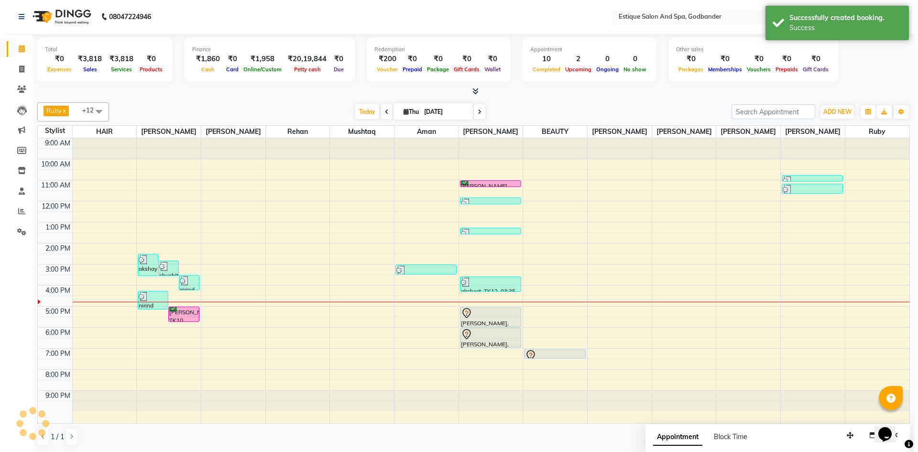
scroll to position [0, 0]
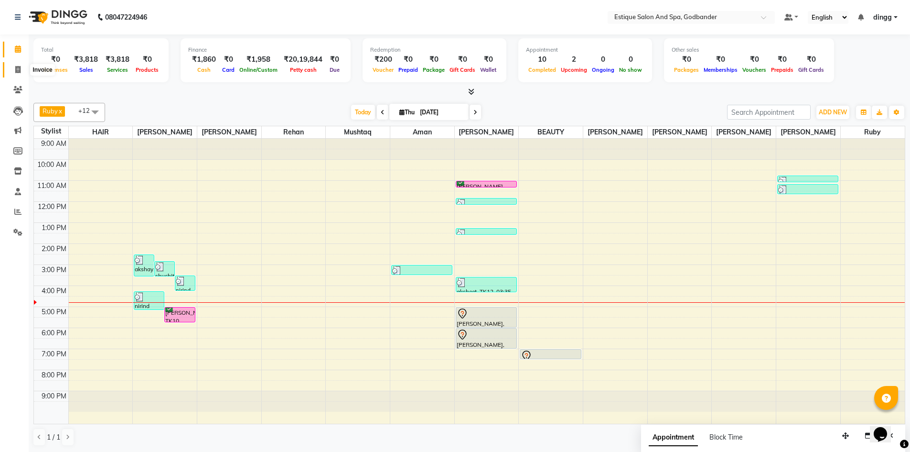
click at [26, 68] on span at bounding box center [18, 70] width 17 height 11
select select "service"
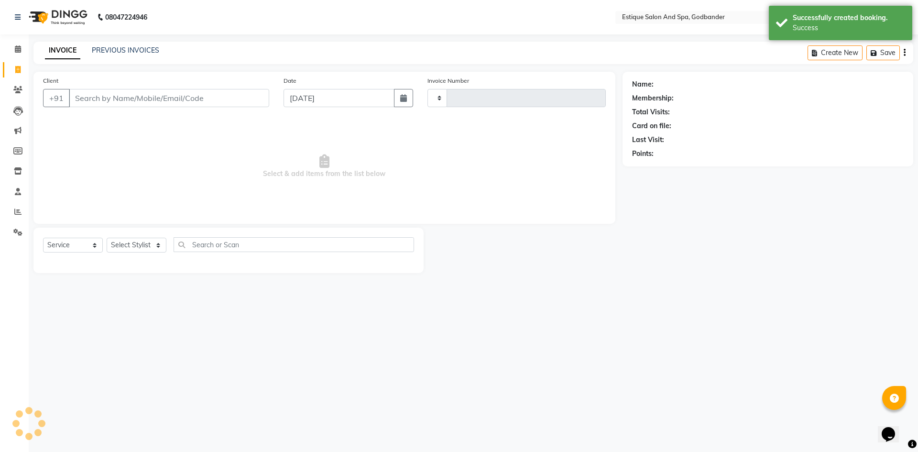
type input "3675"
select select "6103"
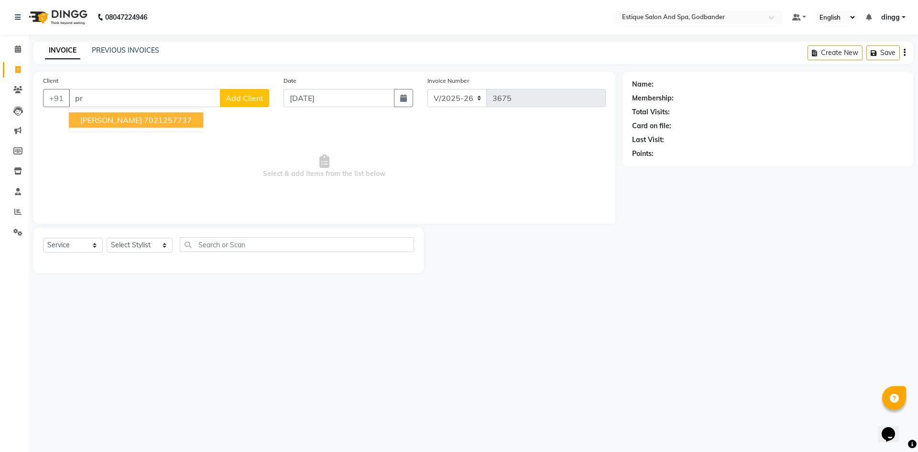
type input "p"
drag, startPoint x: 165, startPoint y: 117, endPoint x: 172, endPoint y: 152, distance: 35.4
click at [163, 118] on span "90042035" at bounding box center [149, 120] width 38 height 10
type input "9004203531"
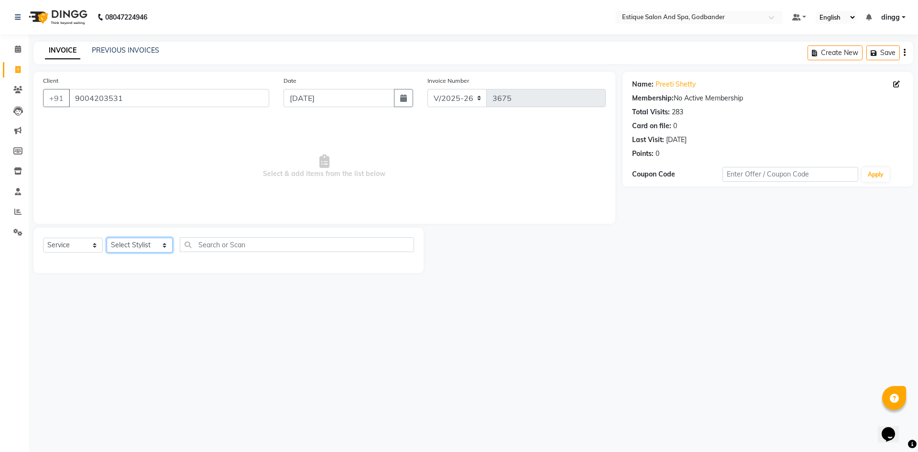
click at [139, 246] on select "Select Stylist Aarti Nails [PERSON_NAME] [PERSON_NAME] Any one Asmi BEAUTY ding…" at bounding box center [140, 245] width 66 height 15
select select "69269"
click at [107, 238] on select "Select Stylist Aarti Nails [PERSON_NAME] [PERSON_NAME] Any one Asmi BEAUTY ding…" at bounding box center [140, 245] width 66 height 15
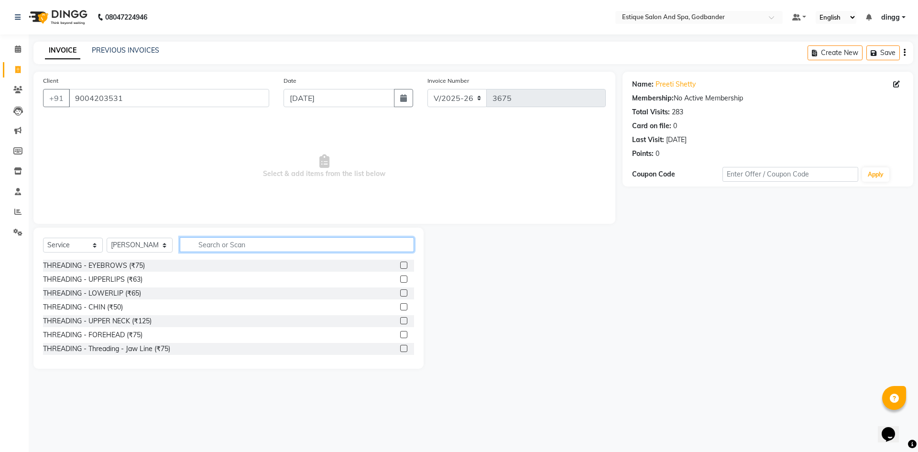
click at [228, 246] on input "text" at bounding box center [297, 244] width 234 height 15
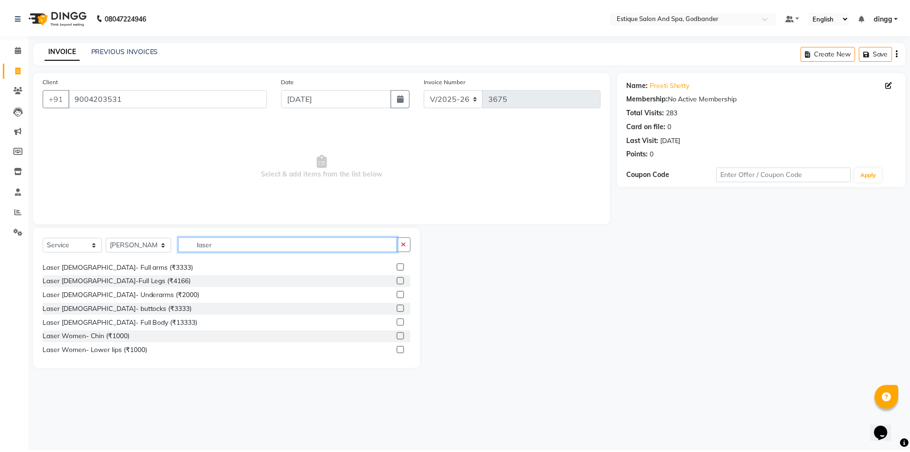
scroll to position [96, 0]
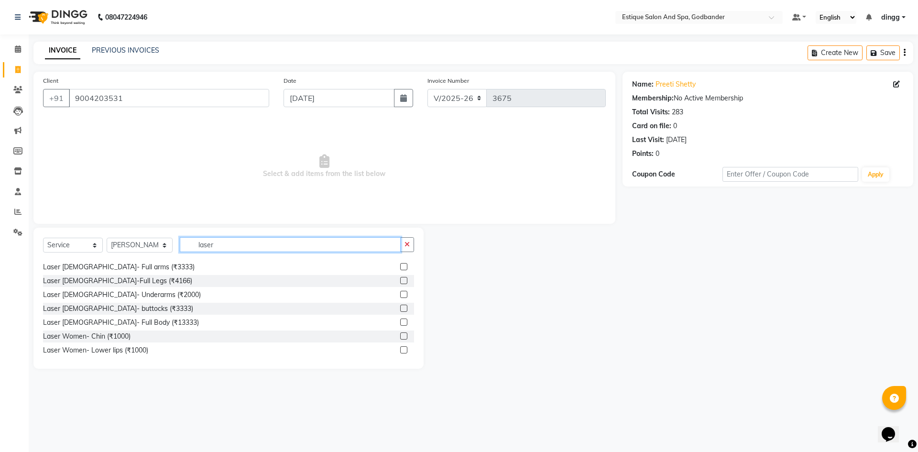
type input "laser"
click at [400, 265] on label at bounding box center [403, 266] width 7 height 7
click at [400, 265] on input "checkbox" at bounding box center [403, 267] width 6 height 6
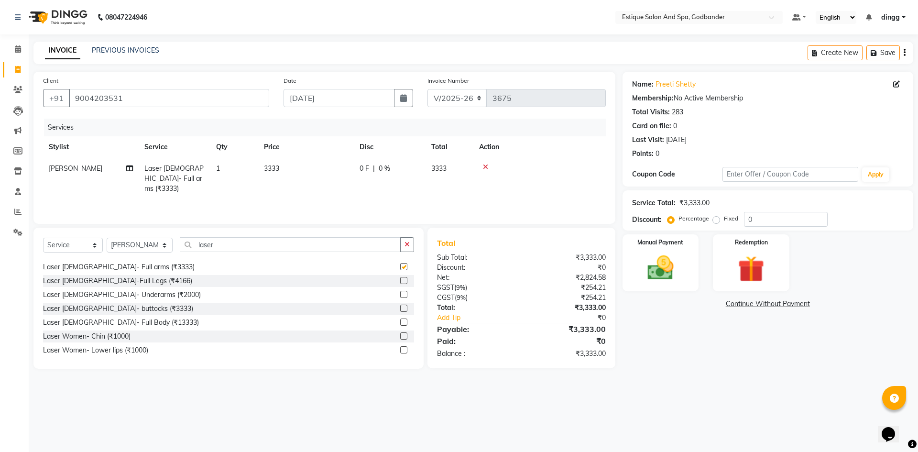
checkbox input "false"
click at [431, 171] on span "3333" at bounding box center [438, 168] width 15 height 9
select select "69269"
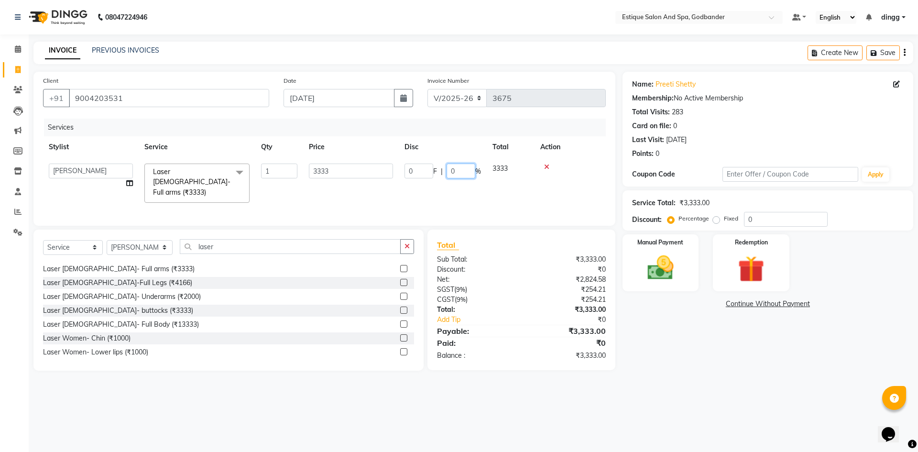
click at [462, 174] on input "0" at bounding box center [460, 170] width 29 height 15
type input "100"
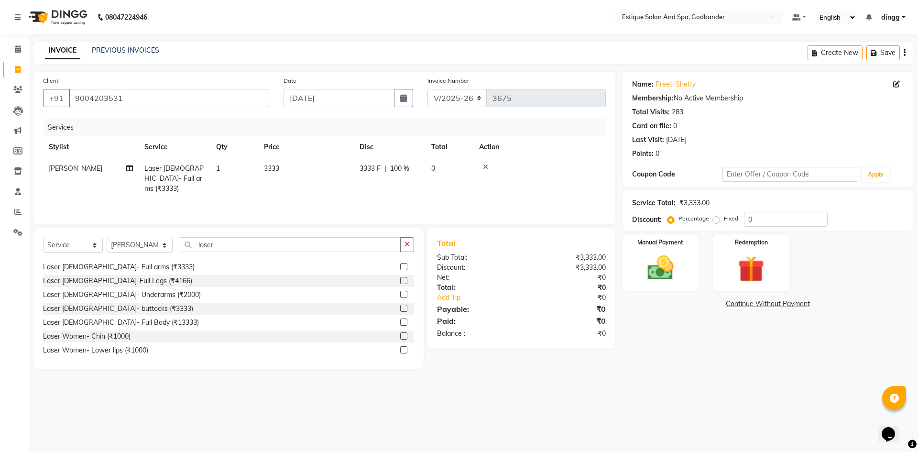
click at [692, 296] on div "Name: Preeti Shetty Membership: No Active Membership Total Visits: 283 Card on …" at bounding box center [771, 220] width 298 height 297
click at [673, 255] on img at bounding box center [660, 268] width 44 height 32
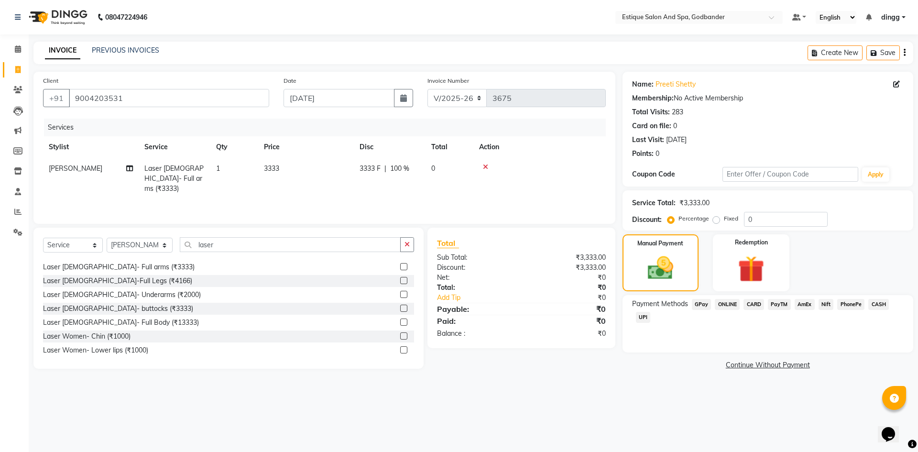
click at [701, 304] on span "GPay" at bounding box center [702, 304] width 20 height 11
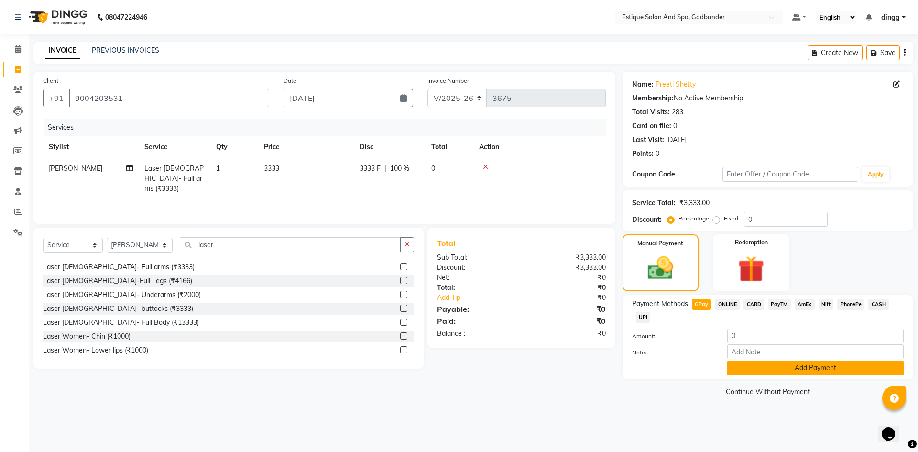
click at [805, 368] on button "Add Payment" at bounding box center [815, 367] width 176 height 15
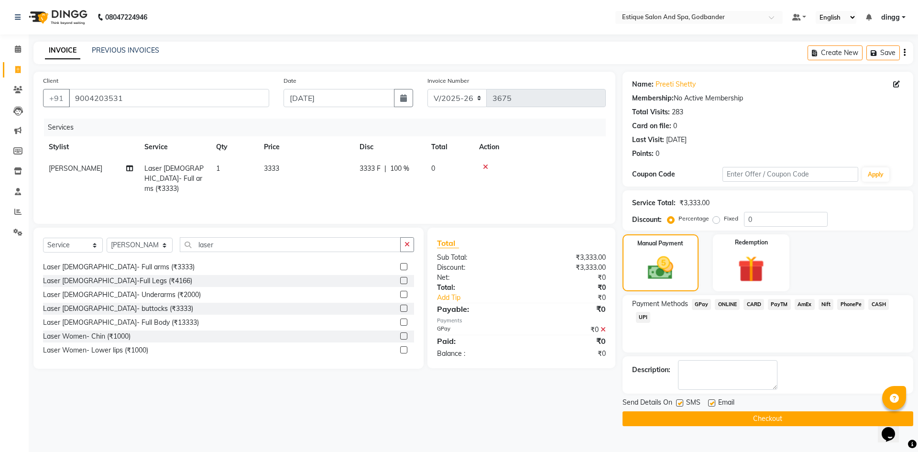
click at [749, 423] on button "Checkout" at bounding box center [767, 418] width 291 height 15
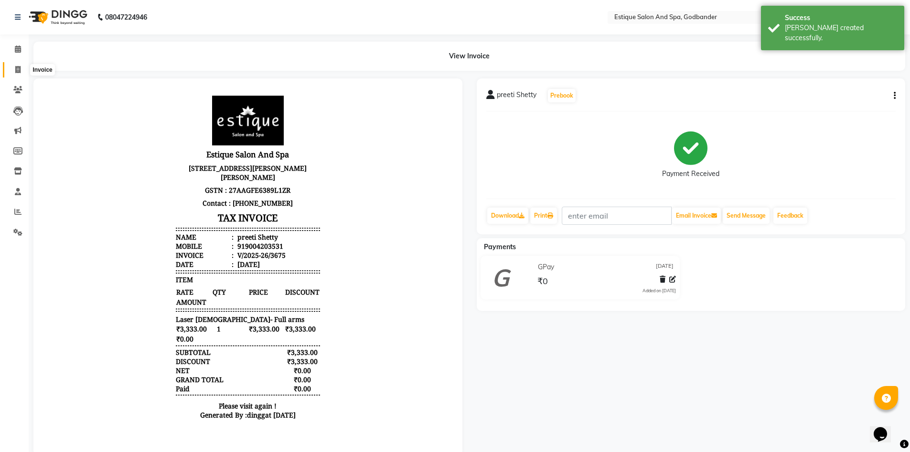
click at [10, 65] on span at bounding box center [18, 70] width 17 height 11
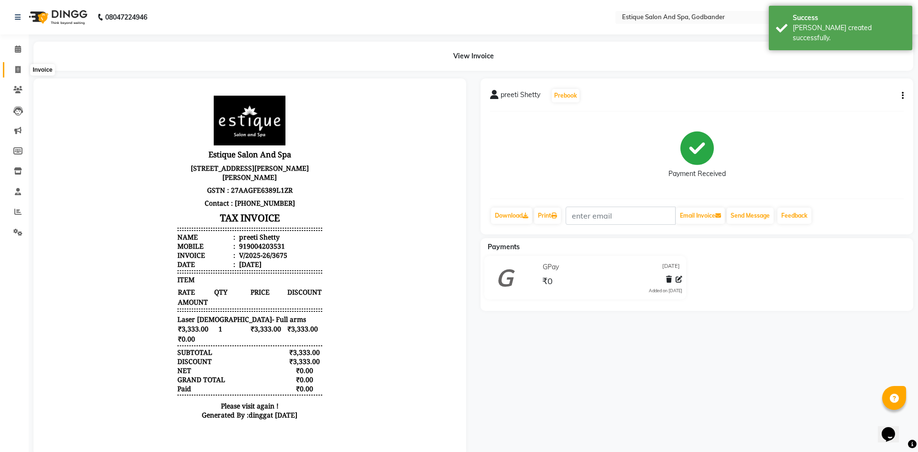
select select "6103"
select select "service"
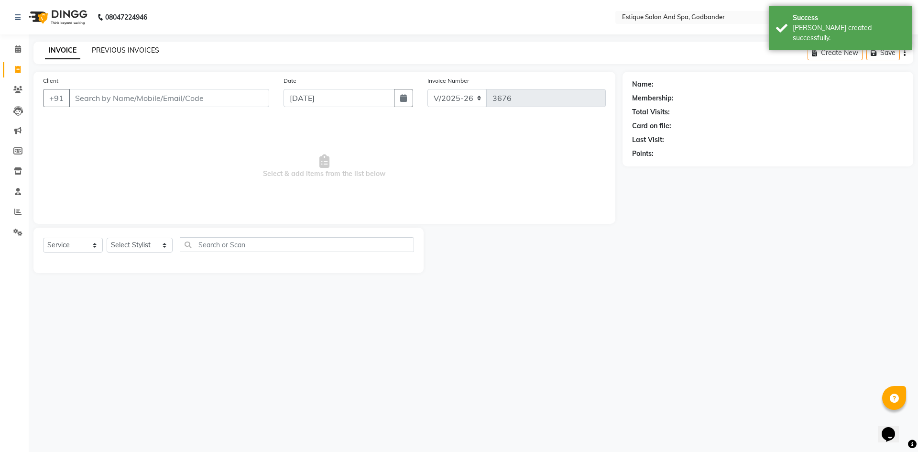
click at [114, 54] on link "PREVIOUS INVOICES" at bounding box center [125, 50] width 67 height 9
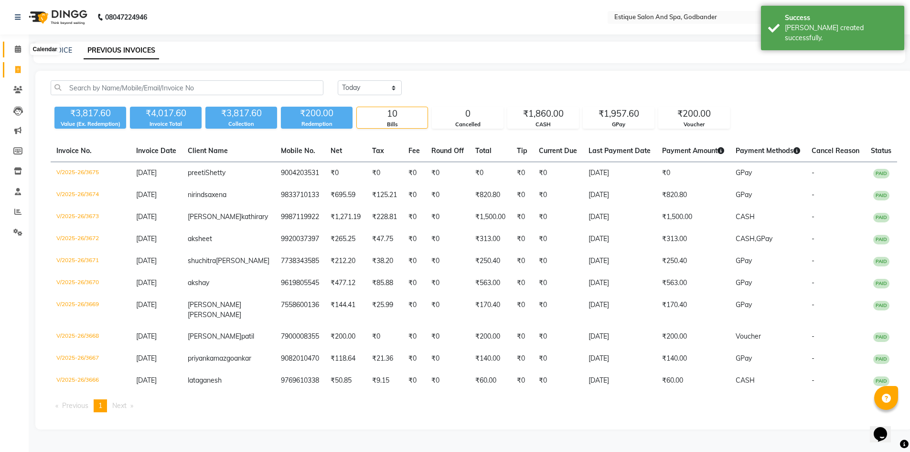
click at [15, 48] on icon at bounding box center [18, 48] width 6 height 7
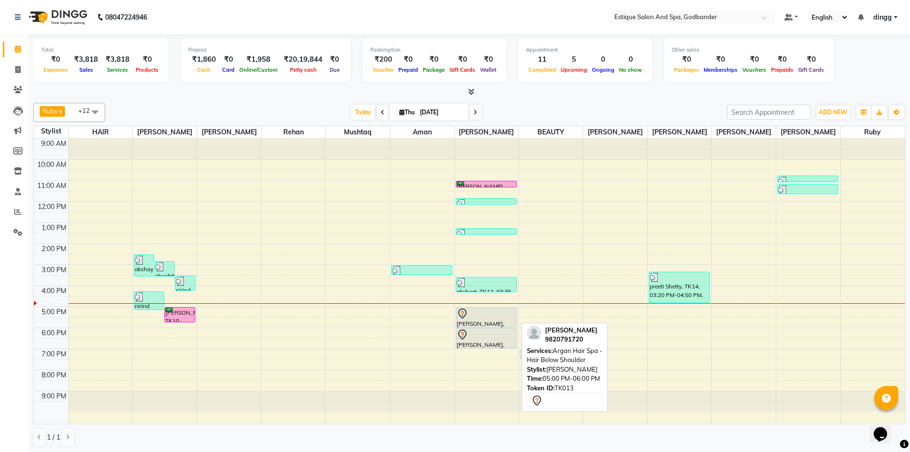
click at [462, 322] on div "[PERSON_NAME], TK13, 05:00 PM-06:00 PM, Argan Hair Spa - Hair Below Shoulder" at bounding box center [486, 317] width 60 height 20
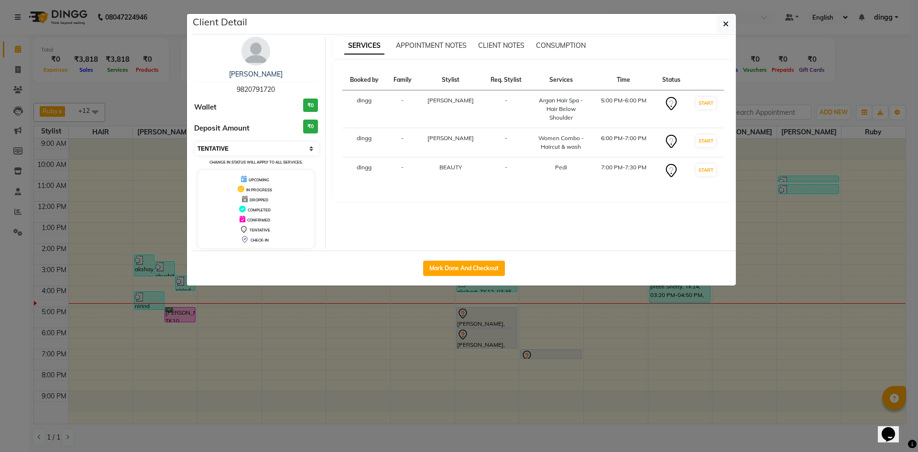
drag, startPoint x: 257, startPoint y: 145, endPoint x: 256, endPoint y: 154, distance: 9.2
click at [257, 147] on select "Select IN SERVICE CONFIRMED TENTATIVE CHECK IN MARK DONE DROPPED UPCOMING" at bounding box center [257, 148] width 124 height 13
click at [195, 142] on select "Select IN SERVICE CONFIRMED TENTATIVE CHECK IN MARK DONE DROPPED UPCOMING" at bounding box center [257, 148] width 124 height 13
select select "select"
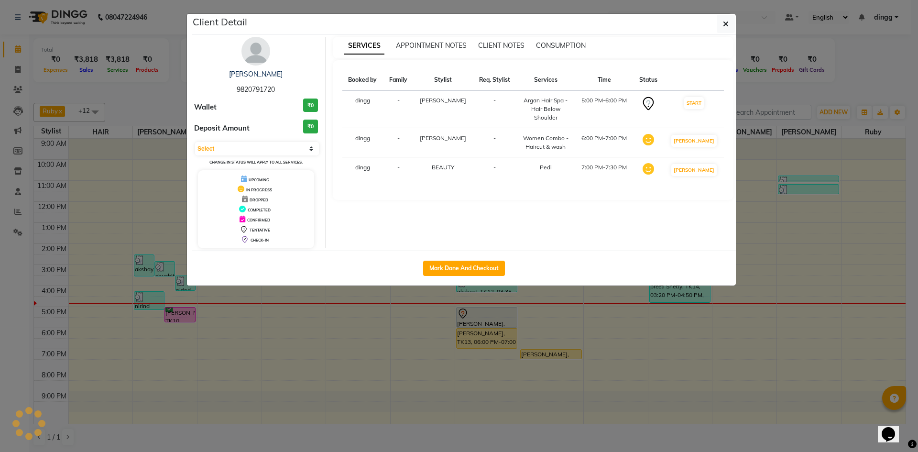
click at [809, 62] on ngb-modal-window "Client Detail [PERSON_NAME] 9820791720 Wallet ₹0 Deposit Amount ₹0 Select IN SE…" at bounding box center [459, 226] width 918 height 452
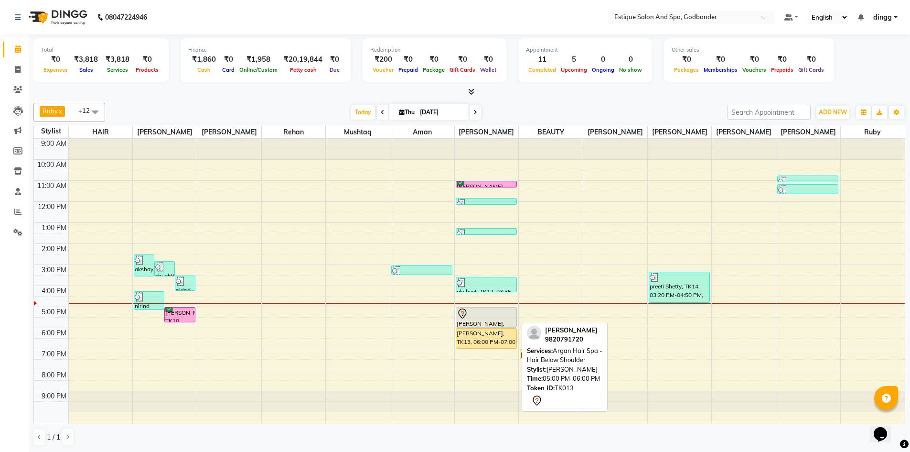
click at [493, 312] on div at bounding box center [486, 313] width 59 height 11
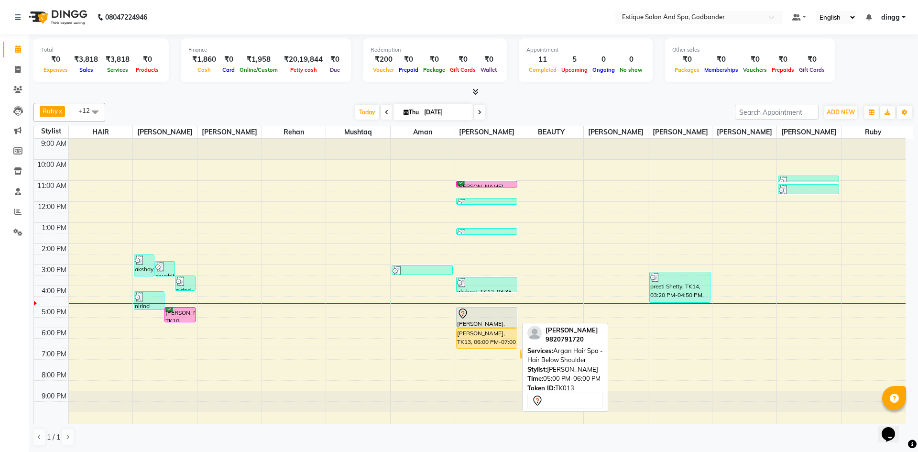
select select "1"
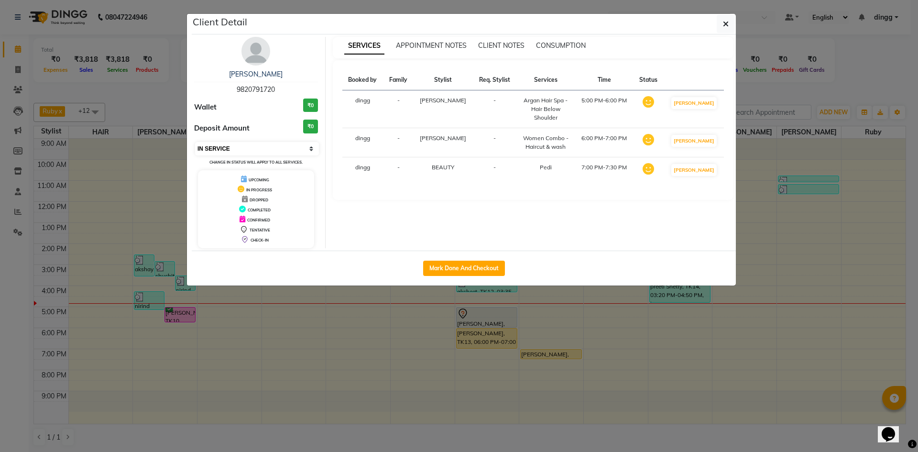
click at [261, 150] on select "Select IN SERVICE CONFIRMED TENTATIVE CHECK IN MARK DONE DROPPED UPCOMING" at bounding box center [257, 148] width 124 height 13
click at [195, 142] on select "Select IN SERVICE CONFIRMED TENTATIVE CHECK IN MARK DONE DROPPED UPCOMING" at bounding box center [257, 148] width 124 height 13
click at [874, 54] on ngb-modal-window "Client Detail [PERSON_NAME] 9820791720 Wallet ₹0 Deposit Amount ₹0 Select IN SE…" at bounding box center [459, 226] width 918 height 452
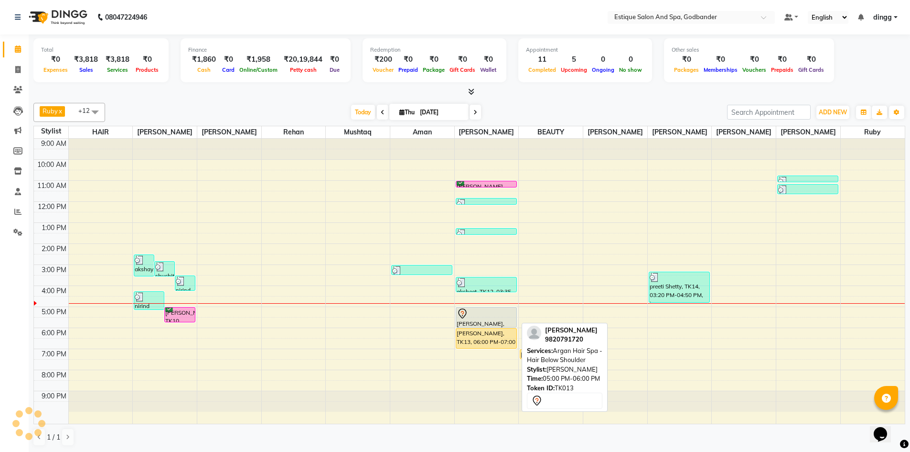
click at [507, 314] on div at bounding box center [486, 313] width 59 height 11
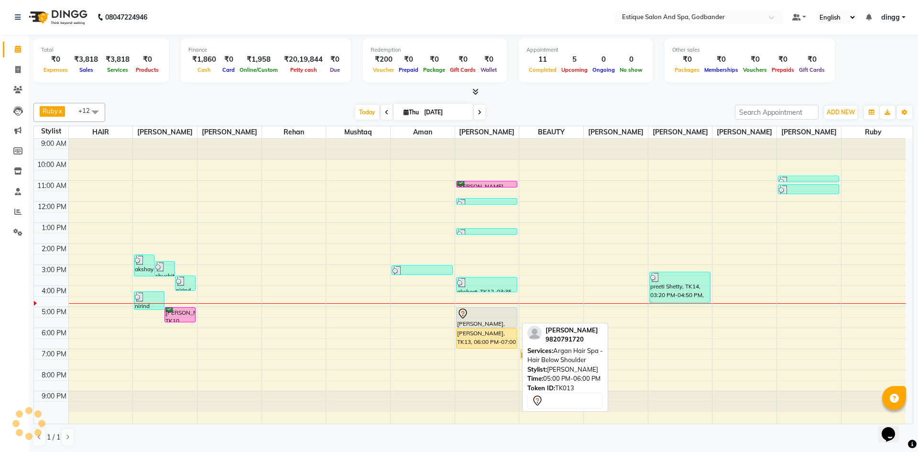
select select "1"
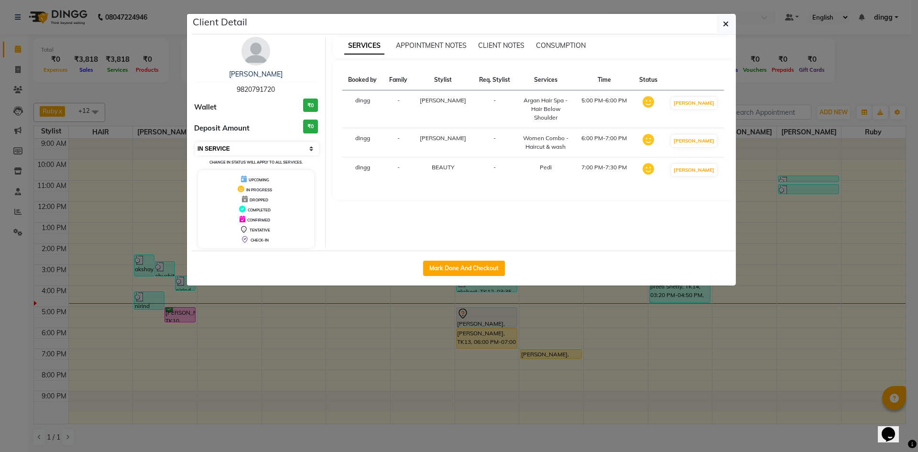
click at [266, 150] on select "Select IN SERVICE CONFIRMED TENTATIVE CHECK IN MARK DONE DROPPED UPCOMING" at bounding box center [257, 148] width 124 height 13
click at [195, 142] on select "Select IN SERVICE CONFIRMED TENTATIVE CHECK IN MARK DONE DROPPED UPCOMING" at bounding box center [257, 148] width 124 height 13
click at [848, 66] on ngb-modal-window "Client Detail [PERSON_NAME] 9820791720 Wallet ₹0 Deposit Amount ₹0 Select IN SE…" at bounding box center [459, 226] width 918 height 452
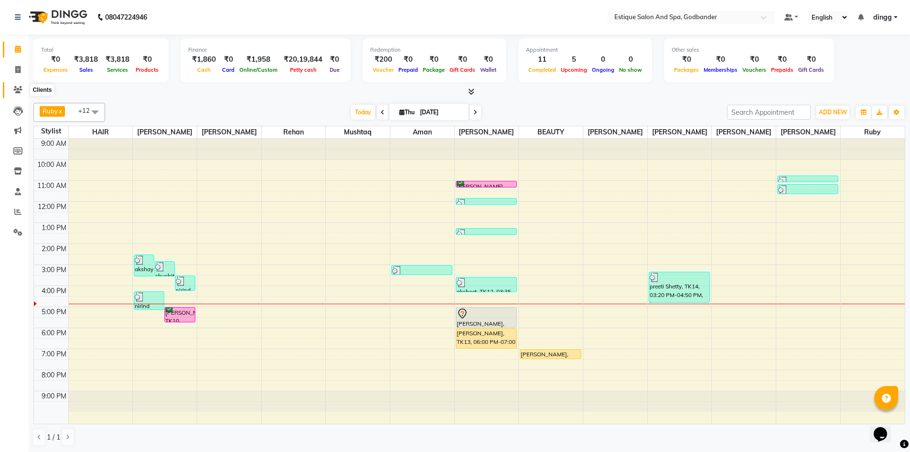
click at [11, 88] on span at bounding box center [18, 90] width 17 height 11
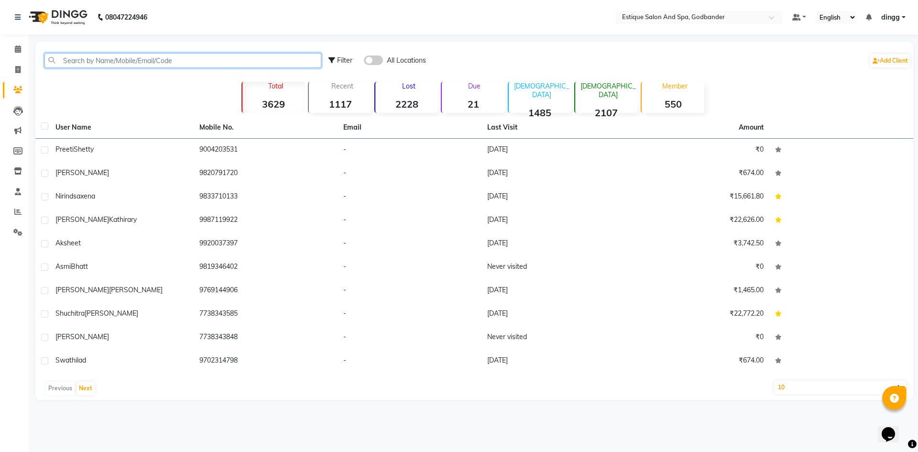
click at [184, 63] on input "text" at bounding box center [182, 60] width 277 height 15
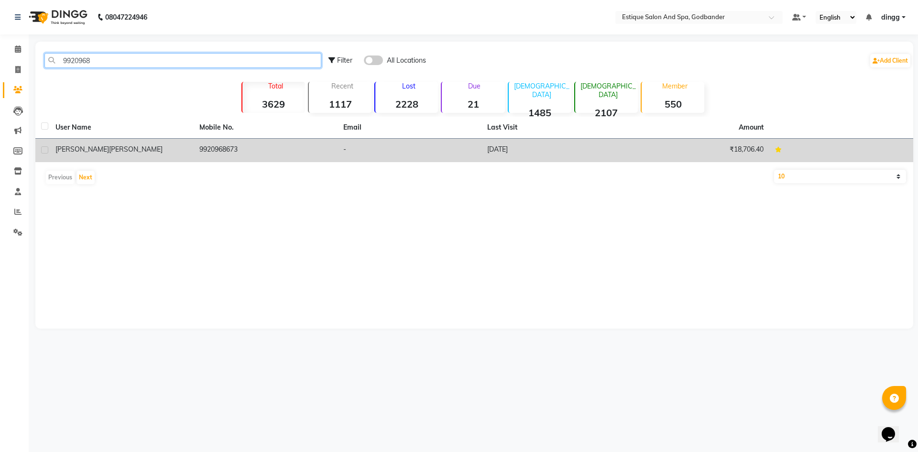
type input "9920968"
click at [109, 148] on span "[PERSON_NAME]" at bounding box center [136, 149] width 54 height 9
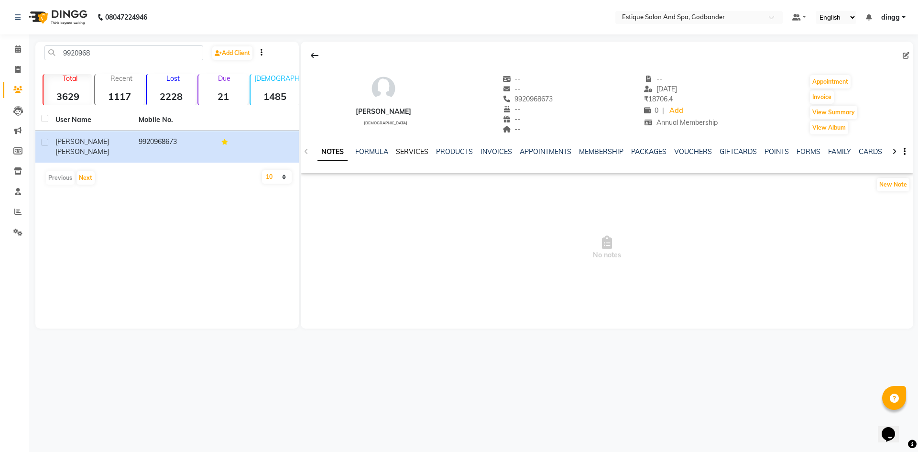
click at [407, 151] on link "SERVICES" at bounding box center [412, 151] width 32 height 9
click at [16, 50] on icon at bounding box center [18, 48] width 6 height 7
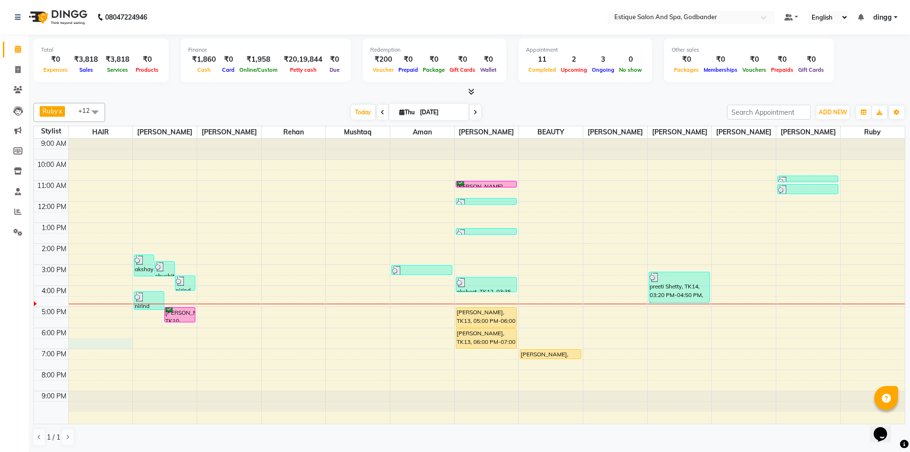
click at [101, 342] on div "9:00 AM 10:00 AM 11:00 AM 12:00 PM 1:00 PM 2:00 PM 3:00 PM 4:00 PM 5:00 PM 6:00…" at bounding box center [469, 281] width 871 height 285
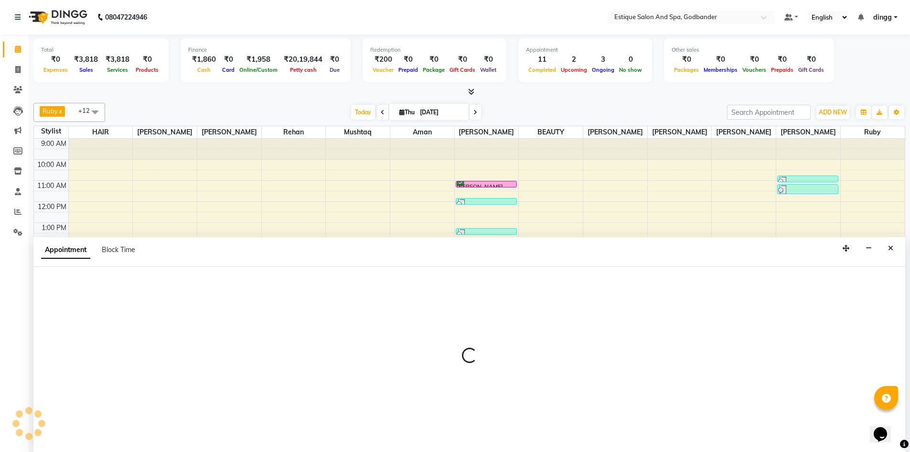
scroll to position [0, 0]
select select "76679"
select select "1110"
select select "tentative"
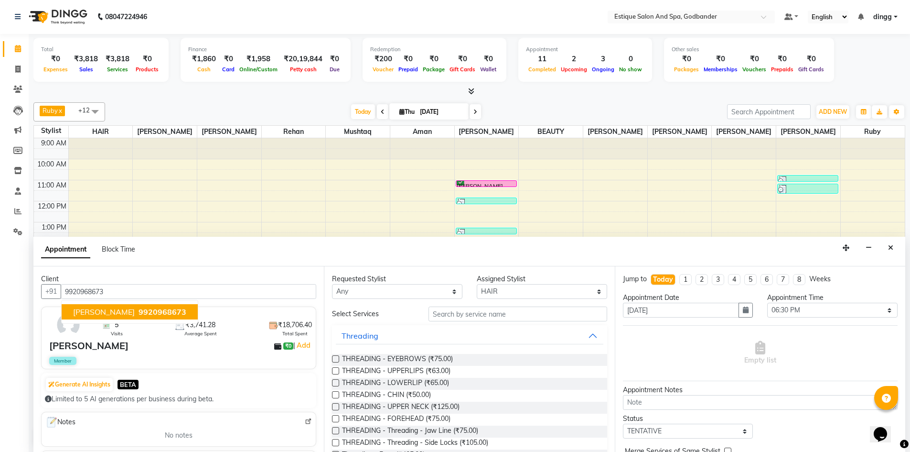
scroll to position [0, 0]
click at [156, 309] on span "9920968673" at bounding box center [163, 312] width 48 height 10
type input "9920968673"
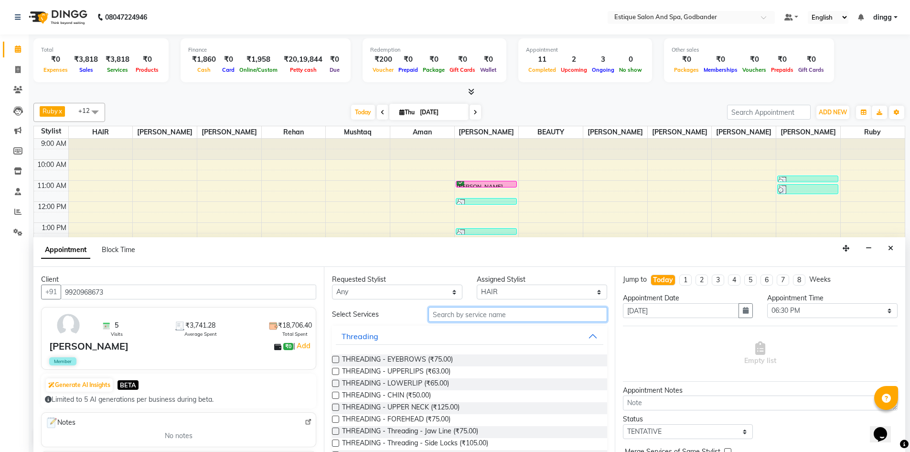
click at [452, 315] on input "text" at bounding box center [518, 314] width 179 height 15
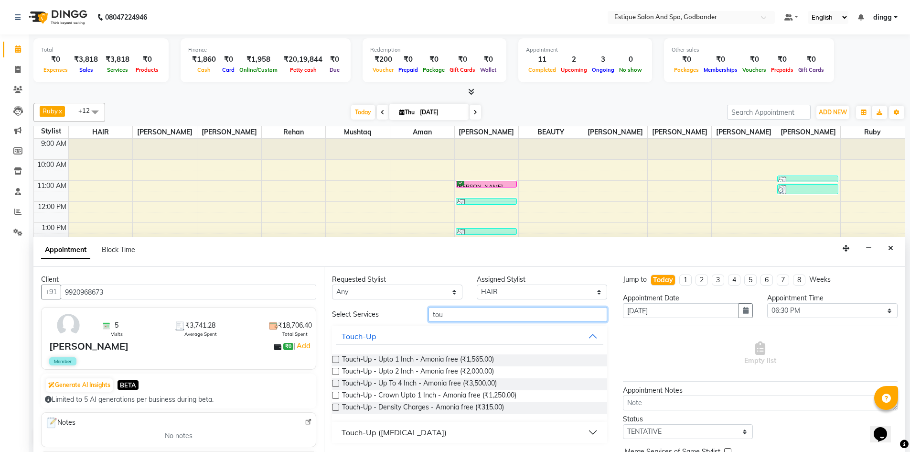
type input "tou"
click at [336, 357] on label at bounding box center [335, 359] width 7 height 7
click at [336, 357] on input "checkbox" at bounding box center [335, 360] width 6 height 6
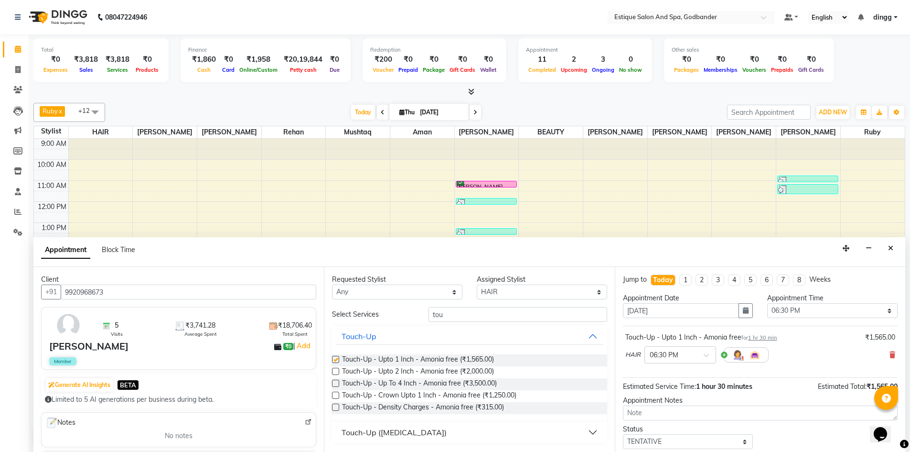
checkbox input "false"
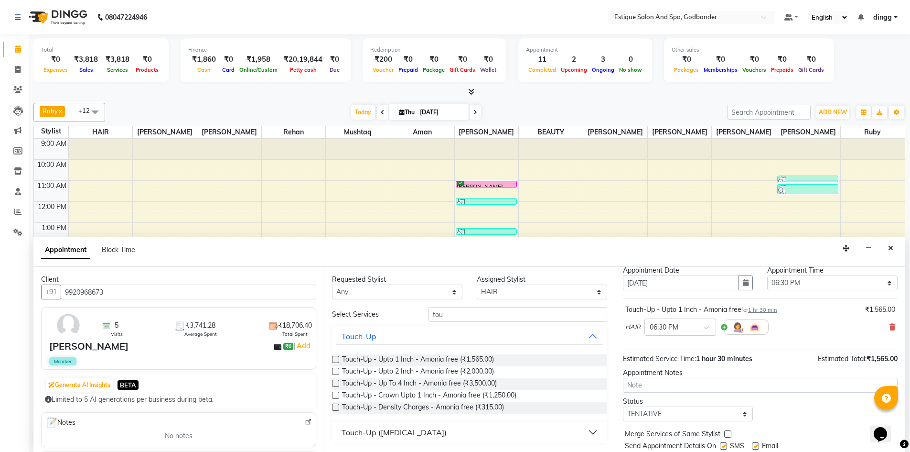
scroll to position [57, 0]
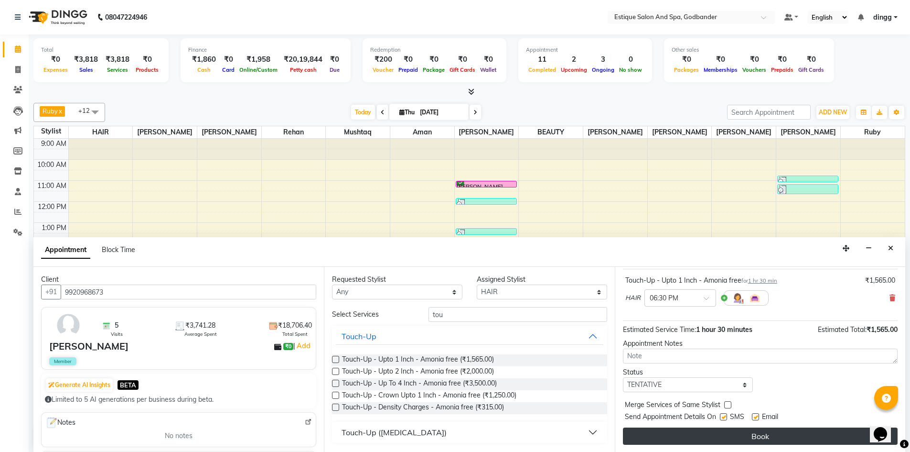
click at [787, 435] on button "Book" at bounding box center [760, 435] width 275 height 17
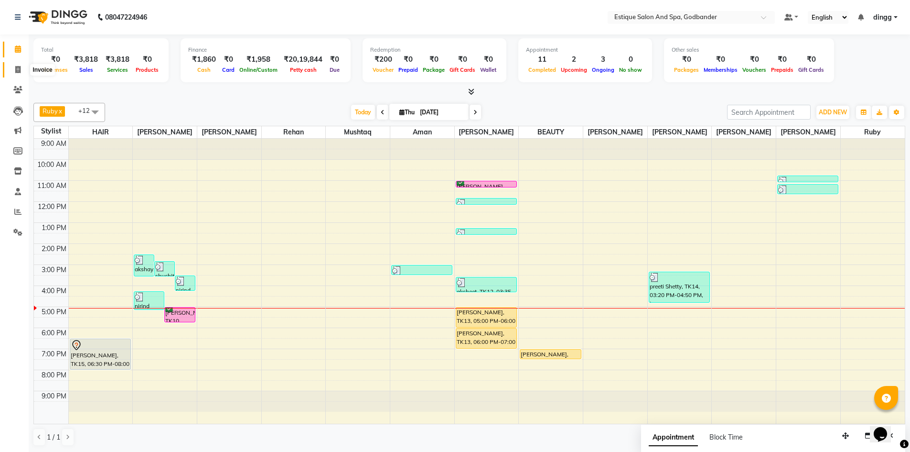
click at [14, 65] on span at bounding box center [18, 70] width 17 height 11
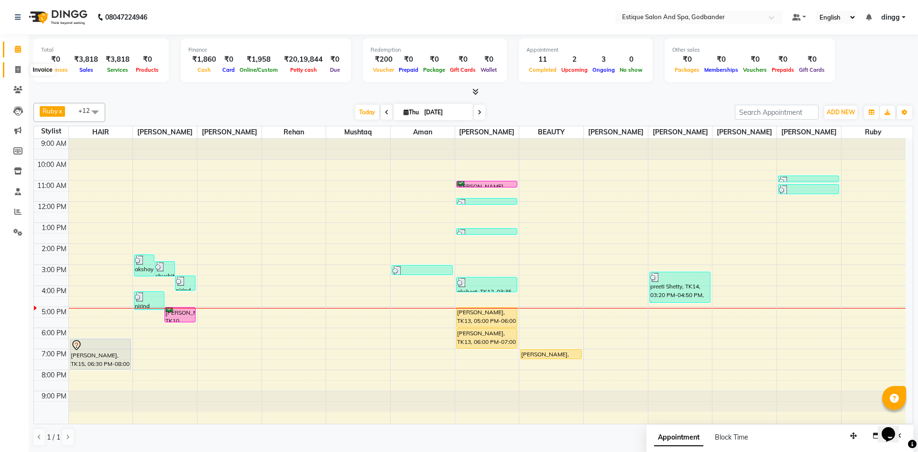
select select "6103"
select select "service"
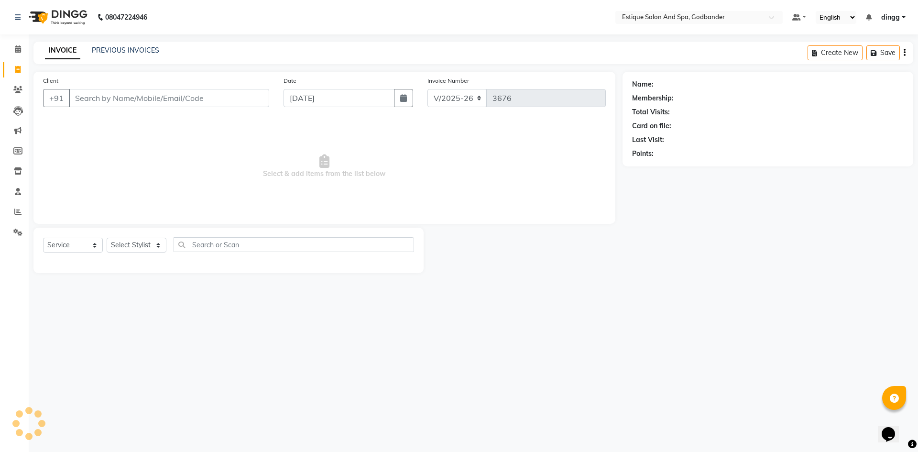
click at [17, 68] on icon at bounding box center [17, 69] width 5 height 7
select select "6103"
select select "service"
click at [108, 54] on div "PREVIOUS INVOICES" at bounding box center [125, 50] width 67 height 10
drag, startPoint x: 112, startPoint y: 44, endPoint x: 113, endPoint y: 50, distance: 5.4
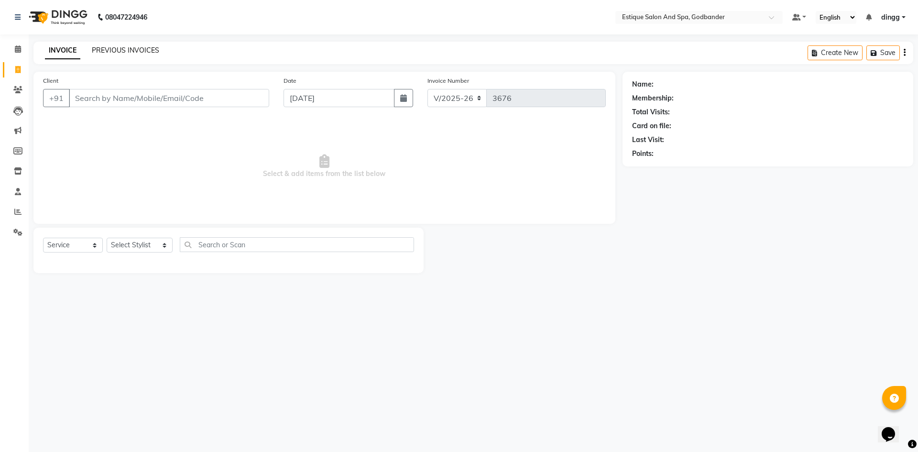
click at [113, 50] on div "INVOICE PREVIOUS INVOICES Create New Save" at bounding box center [472, 53] width 879 height 22
click at [113, 50] on link "PREVIOUS INVOICES" at bounding box center [125, 50] width 67 height 9
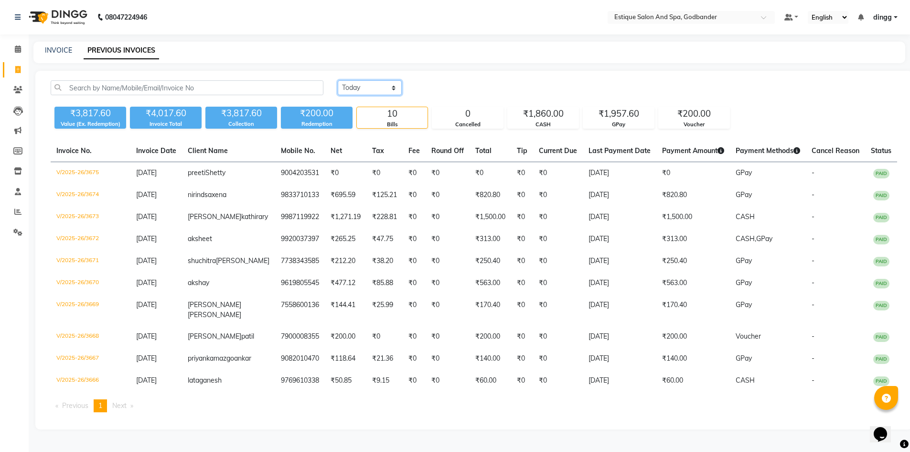
click at [374, 82] on select "[DATE] [DATE] Custom Range" at bounding box center [370, 87] width 64 height 15
select select "range"
click at [338, 80] on select "[DATE] [DATE] Custom Range" at bounding box center [370, 87] width 64 height 15
click at [454, 91] on input "[DATE]" at bounding box center [447, 87] width 67 height 13
select select "9"
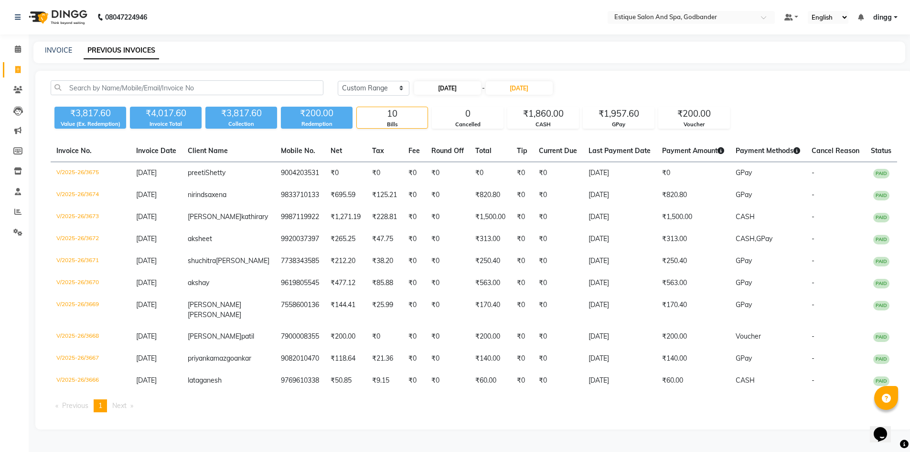
select select "2025"
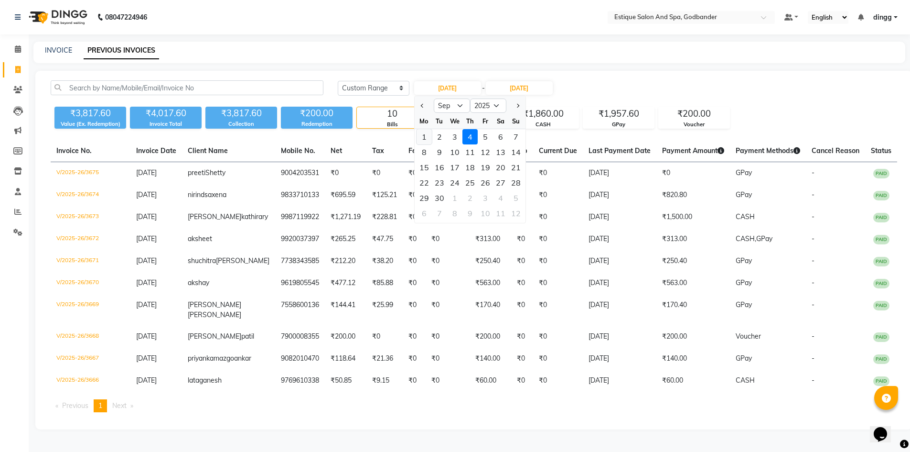
click at [425, 134] on div "1" at bounding box center [424, 136] width 15 height 15
type input "[DATE]"
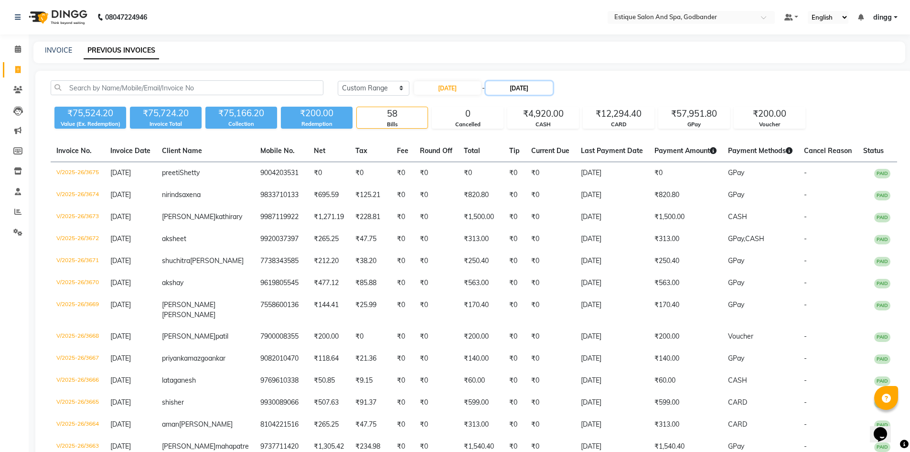
click at [531, 87] on input "[DATE]" at bounding box center [519, 87] width 67 height 13
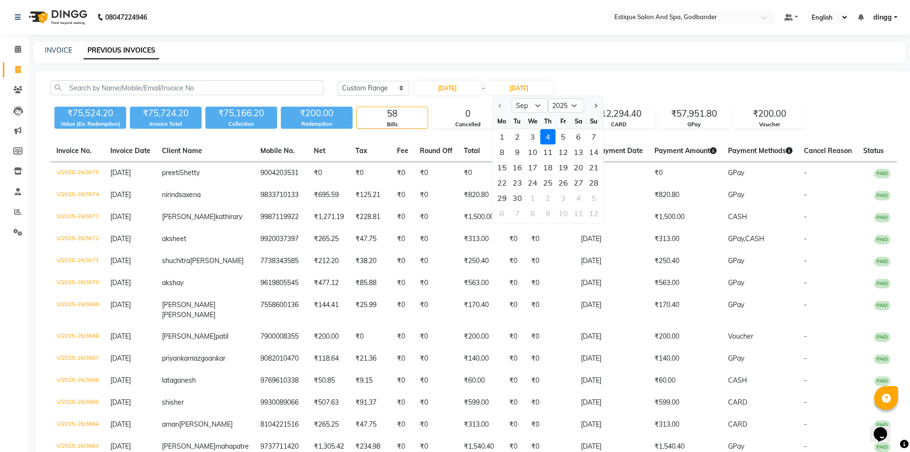
click at [500, 104] on div at bounding box center [502, 105] width 19 height 15
click at [501, 108] on div at bounding box center [502, 105] width 19 height 15
drag, startPoint x: 501, startPoint y: 108, endPoint x: 515, endPoint y: 108, distance: 13.9
click at [501, 108] on div at bounding box center [502, 105] width 19 height 15
click at [532, 108] on select "Sep Oct Nov Dec" at bounding box center [530, 105] width 36 height 14
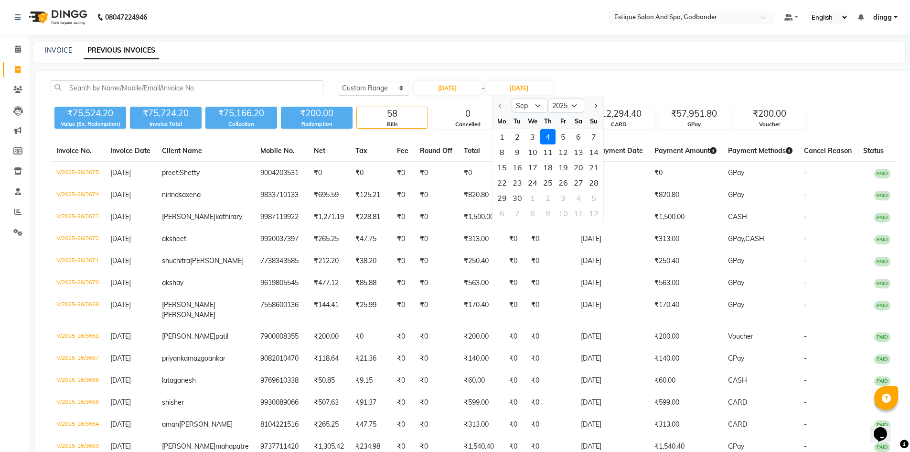
click at [501, 106] on div at bounding box center [502, 105] width 19 height 15
click at [520, 86] on input "[DATE]" at bounding box center [519, 87] width 67 height 13
click at [498, 137] on div "1" at bounding box center [502, 136] width 15 height 15
type input "[DATE]"
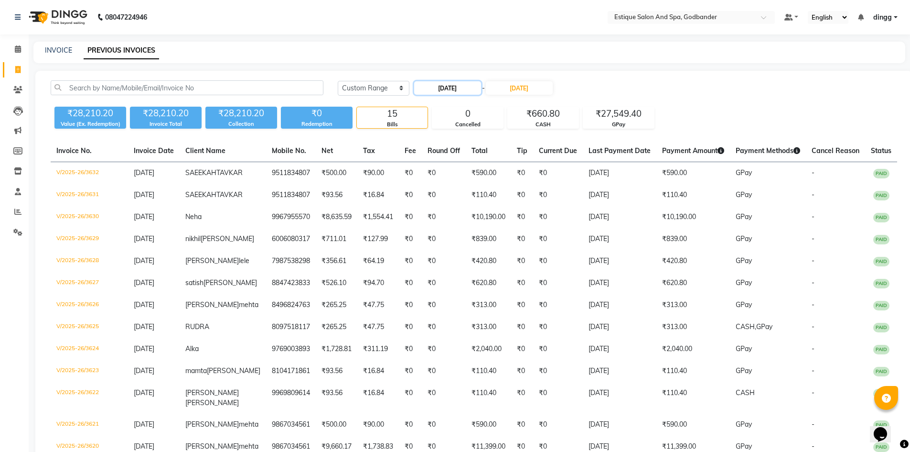
click at [461, 85] on input "[DATE]" at bounding box center [447, 87] width 67 height 13
select select "9"
select select "2025"
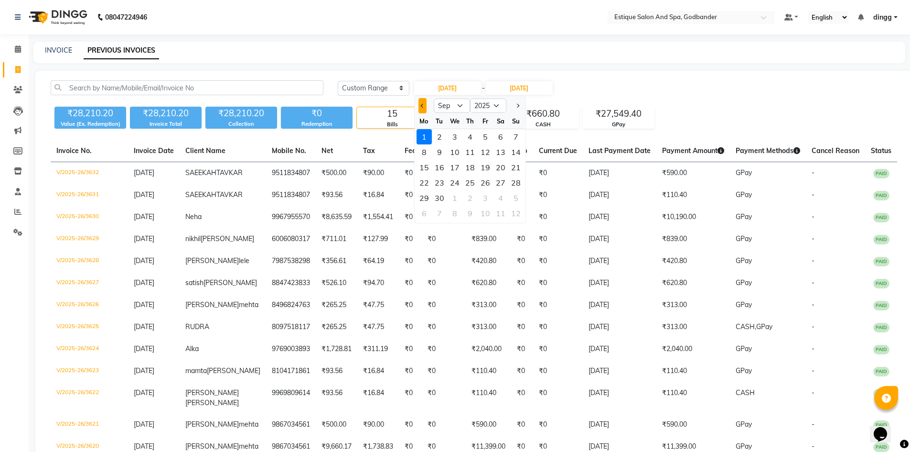
click at [424, 104] on span "Previous month" at bounding box center [423, 106] width 4 height 4
click at [488, 133] on div "1" at bounding box center [485, 136] width 15 height 15
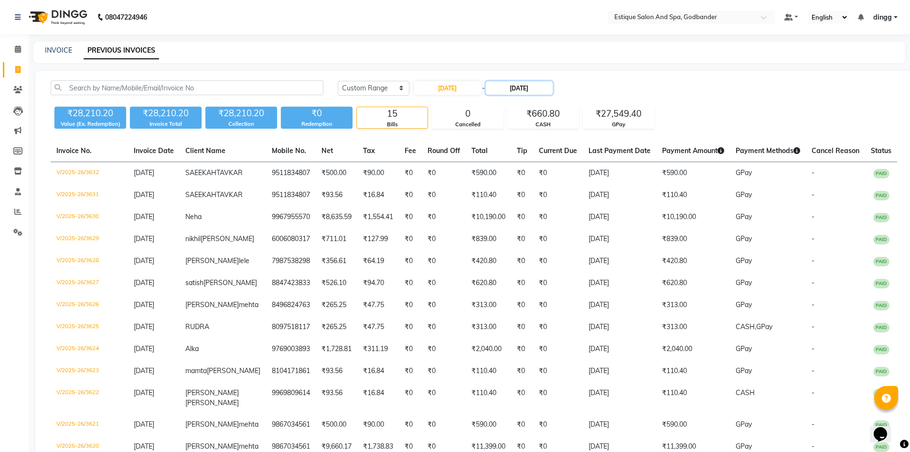
click at [518, 86] on input "[DATE]" at bounding box center [519, 87] width 67 height 13
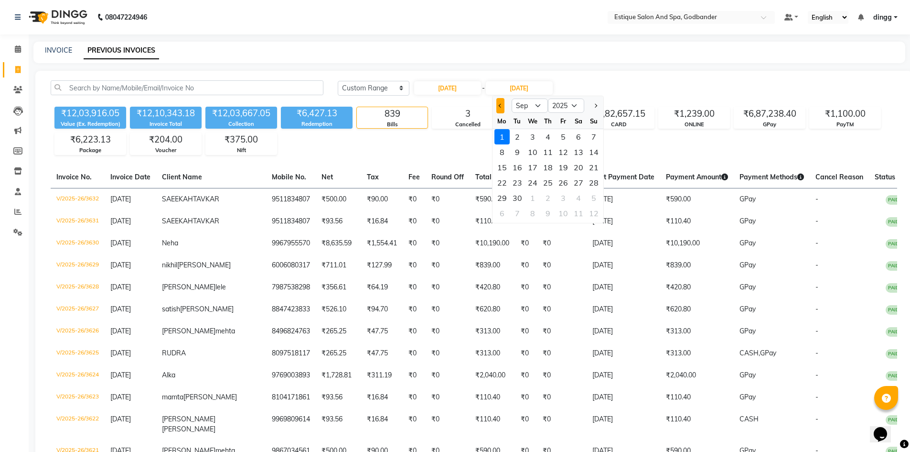
click at [498, 107] on button "Previous month" at bounding box center [501, 105] width 8 height 15
click at [561, 133] on div "1" at bounding box center [563, 136] width 15 height 15
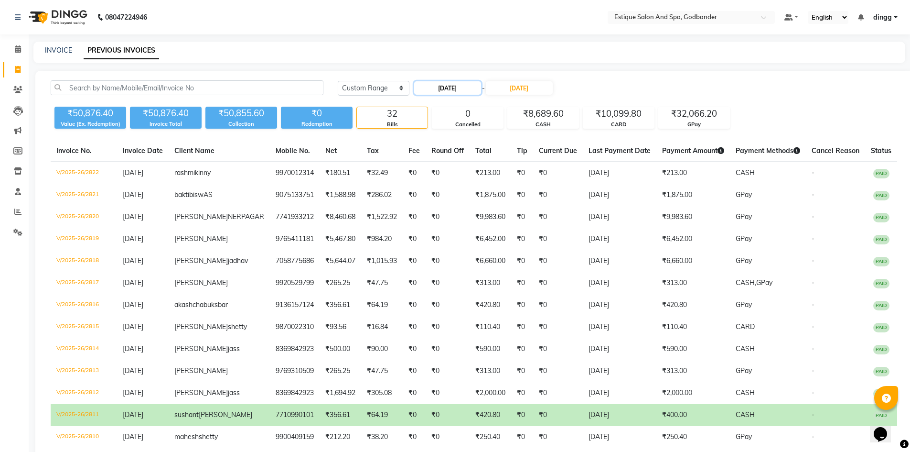
click at [453, 90] on input "[DATE]" at bounding box center [447, 87] width 67 height 13
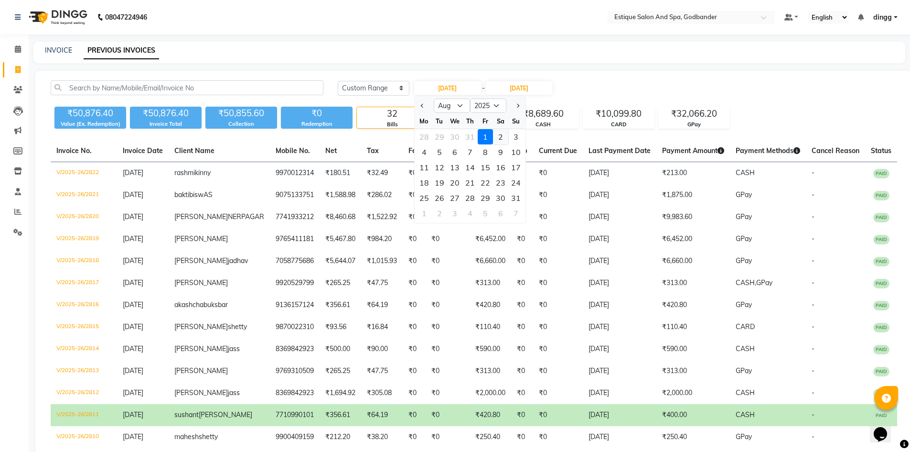
click at [499, 131] on div "2" at bounding box center [500, 136] width 15 height 15
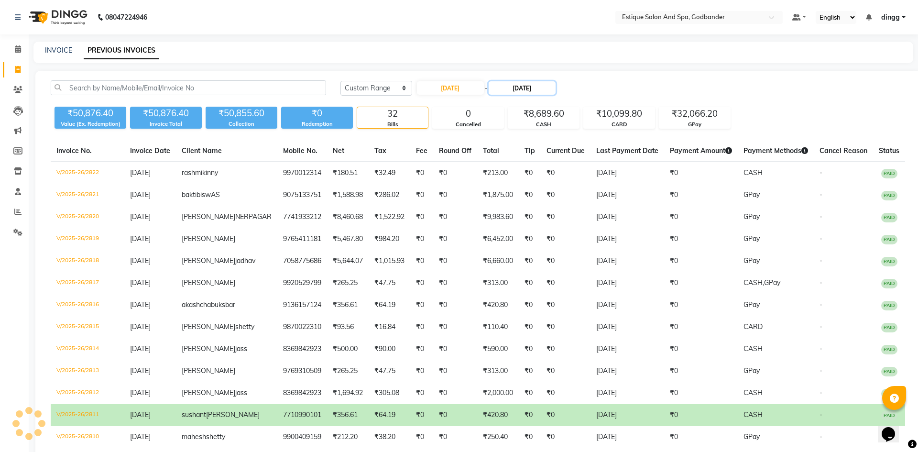
click at [542, 87] on input "[DATE]" at bounding box center [521, 87] width 67 height 13
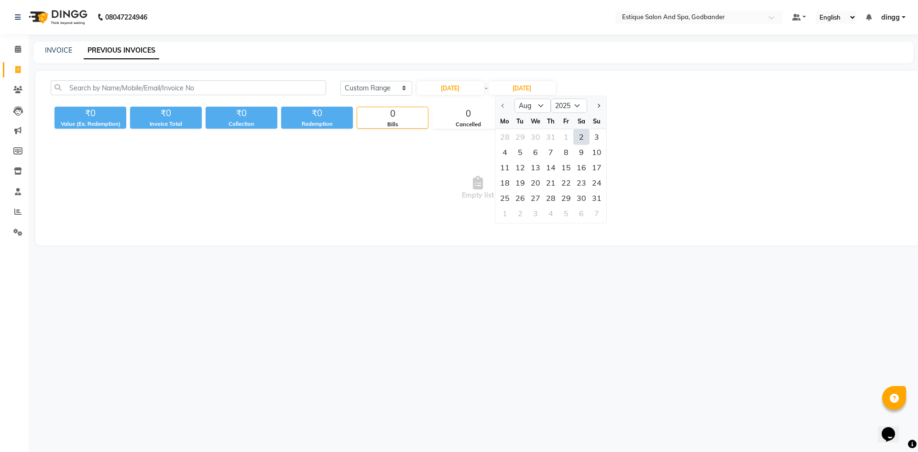
click at [583, 136] on div "2" at bounding box center [581, 136] width 15 height 15
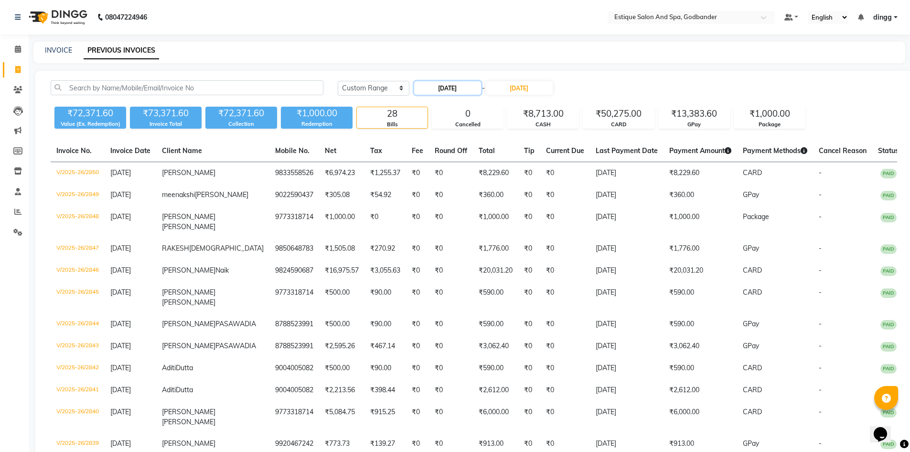
click at [444, 87] on input "[DATE]" at bounding box center [447, 87] width 67 height 13
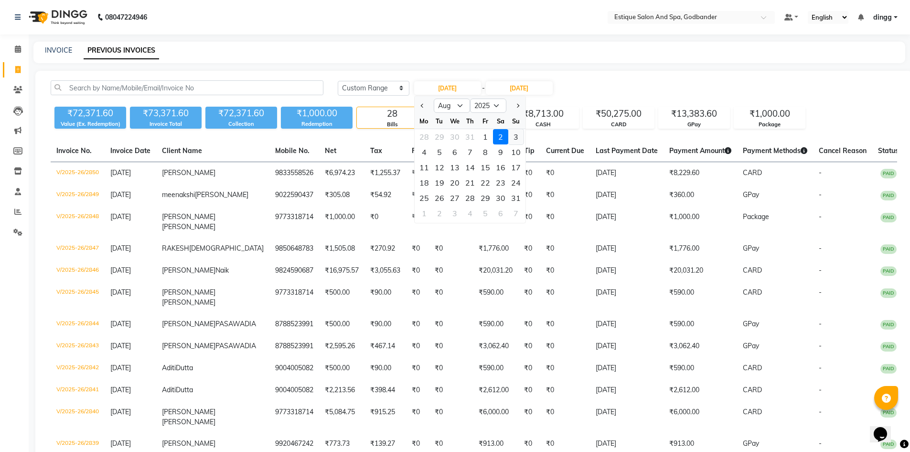
click at [516, 130] on div "3" at bounding box center [516, 136] width 15 height 15
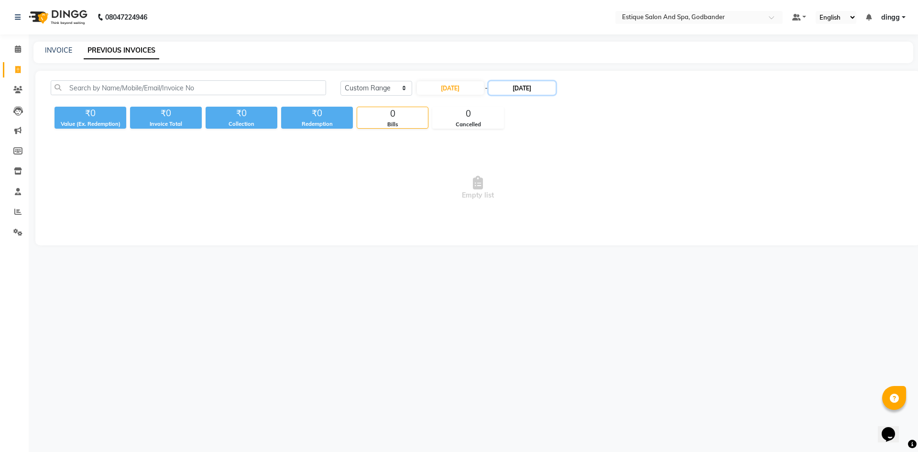
click at [544, 89] on input "[DATE]" at bounding box center [521, 87] width 67 height 13
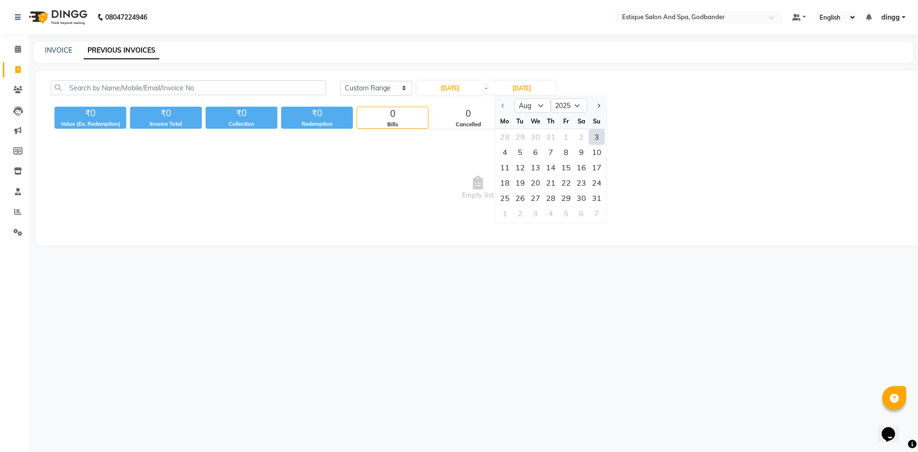
click at [600, 134] on div "3" at bounding box center [596, 136] width 15 height 15
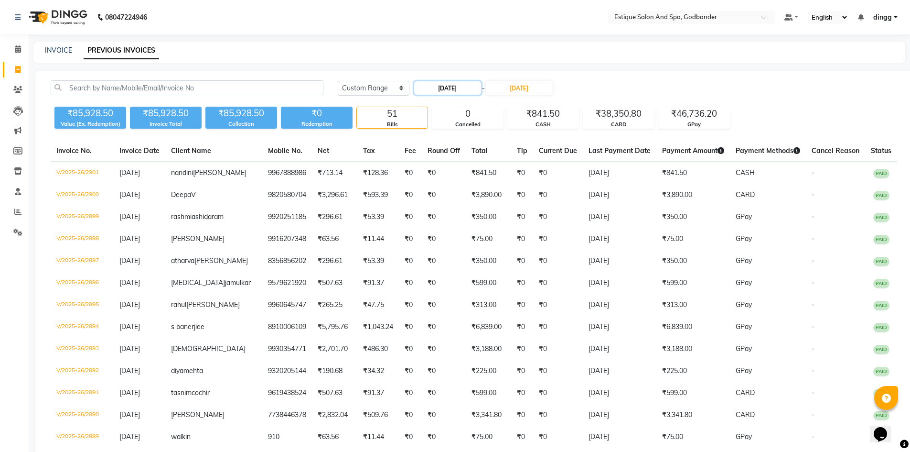
click at [446, 88] on input "[DATE]" at bounding box center [447, 87] width 67 height 13
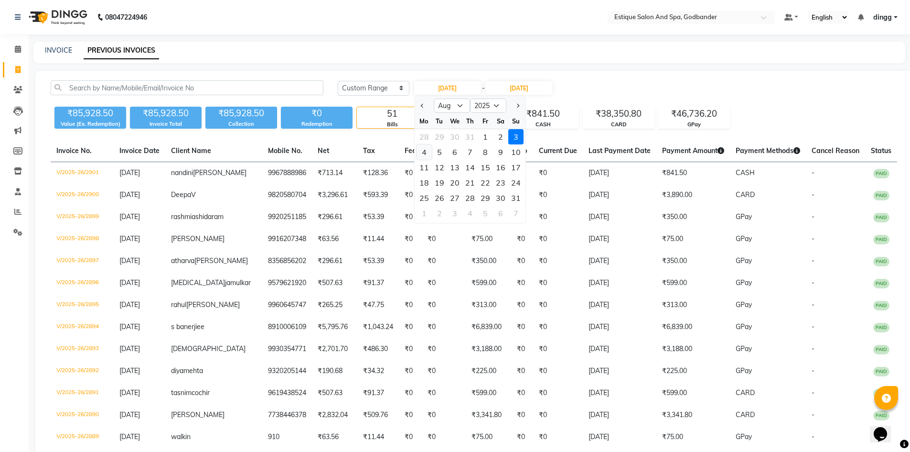
click at [425, 148] on div "4" at bounding box center [424, 151] width 15 height 15
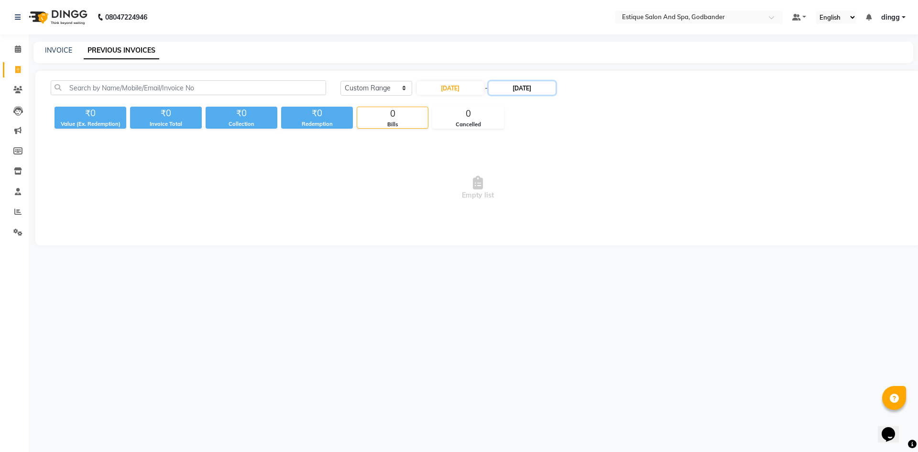
click at [538, 89] on input "[DATE]" at bounding box center [521, 87] width 67 height 13
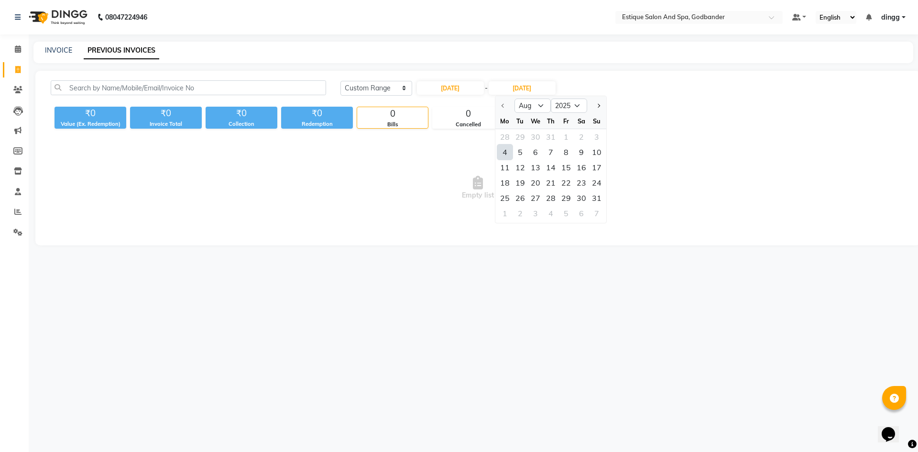
click at [502, 152] on div "4" at bounding box center [504, 151] width 15 height 15
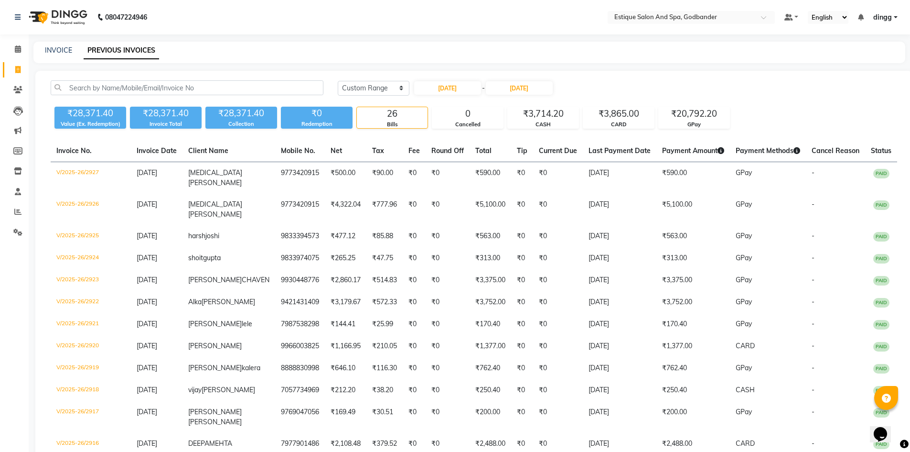
click at [465, 81] on div "[DATE] - [DATE]" at bounding box center [483, 87] width 141 height 15
click at [459, 88] on input "[DATE]" at bounding box center [447, 87] width 67 height 13
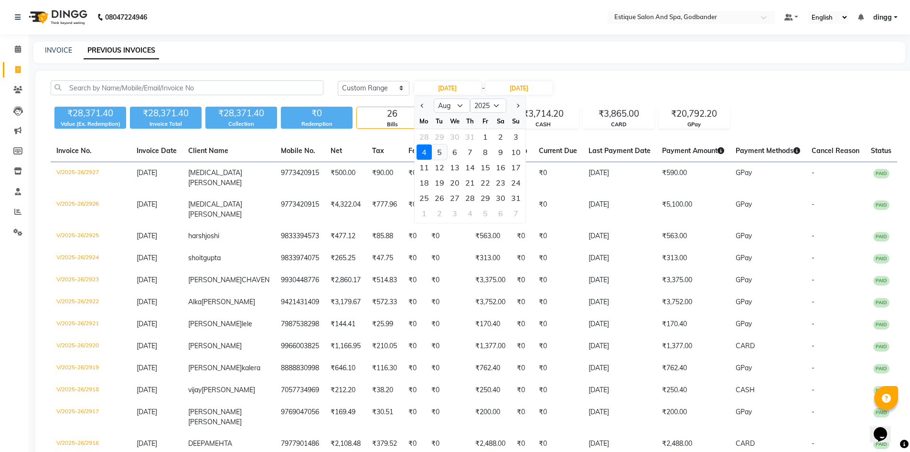
click at [439, 152] on div "5" at bounding box center [439, 151] width 15 height 15
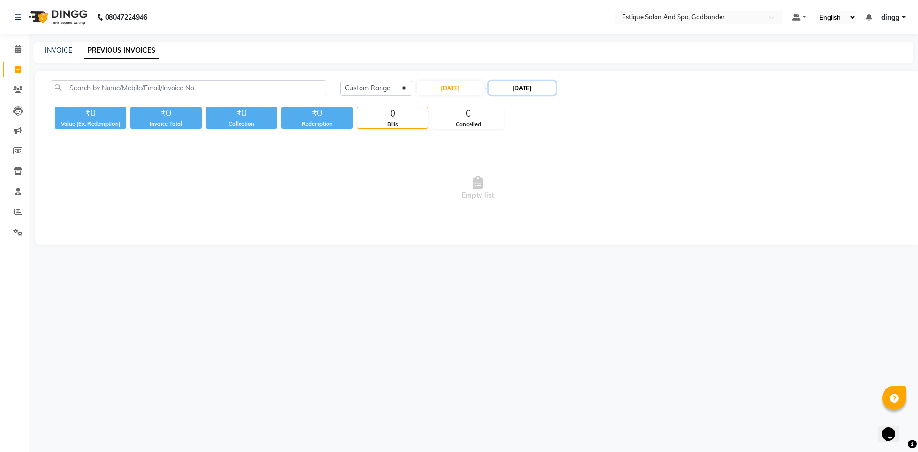
click at [550, 87] on input "[DATE]" at bounding box center [521, 87] width 67 height 13
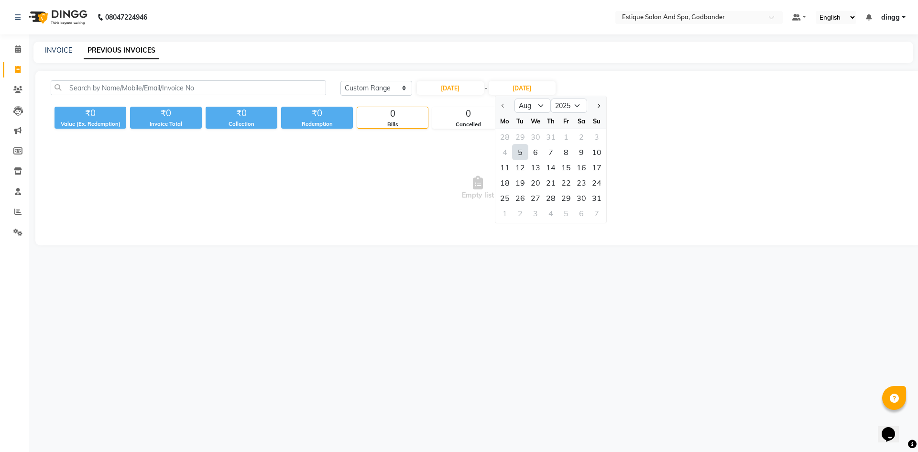
click at [522, 150] on div "5" at bounding box center [519, 151] width 15 height 15
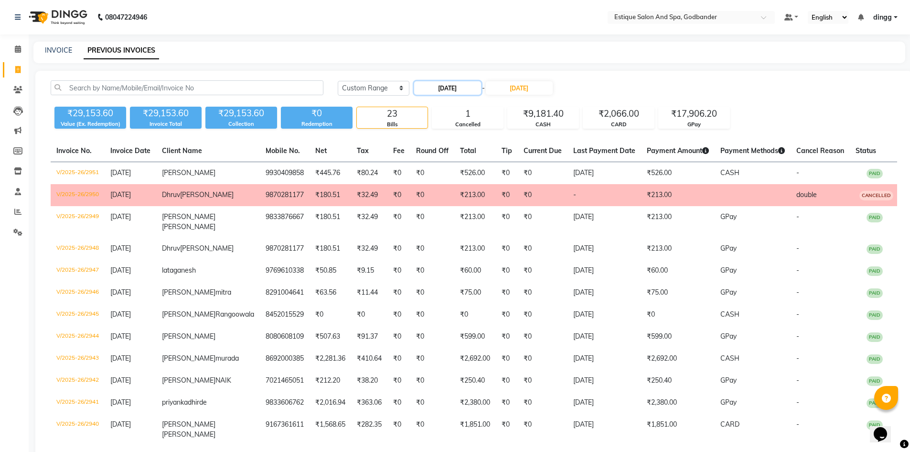
click at [450, 85] on input "[DATE]" at bounding box center [447, 87] width 67 height 13
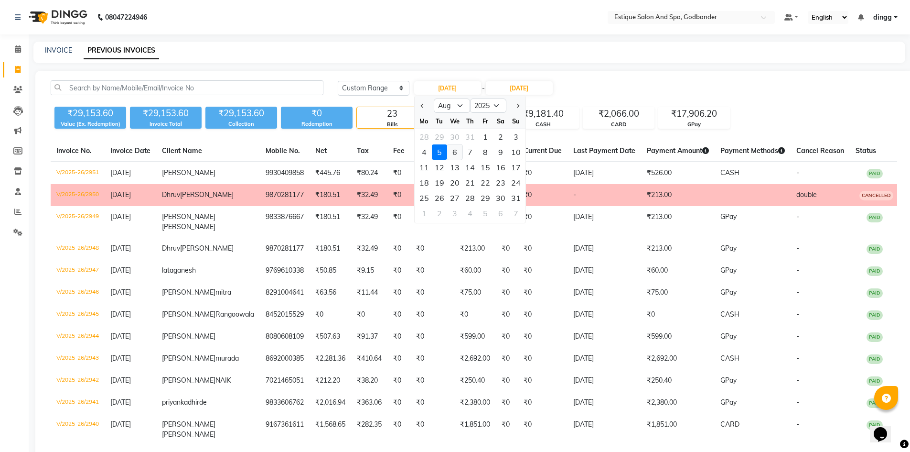
click at [452, 152] on div "6" at bounding box center [454, 151] width 15 height 15
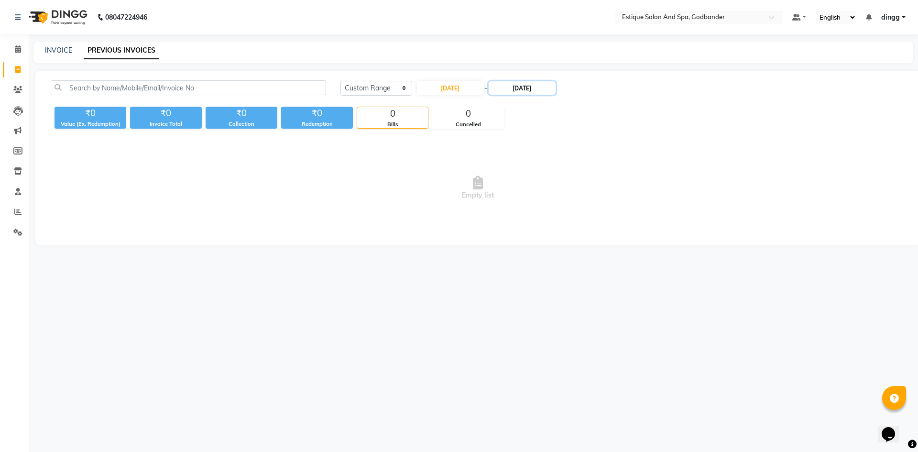
click at [537, 90] on input "[DATE]" at bounding box center [521, 87] width 67 height 13
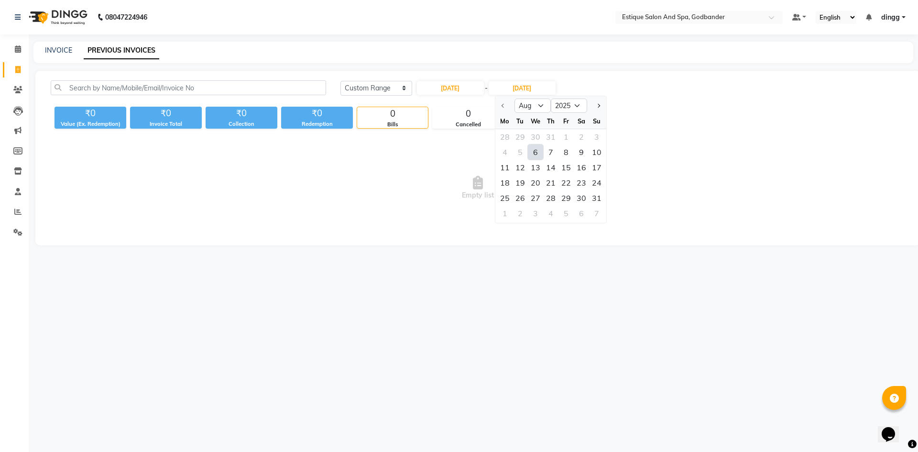
click at [537, 150] on div "6" at bounding box center [535, 151] width 15 height 15
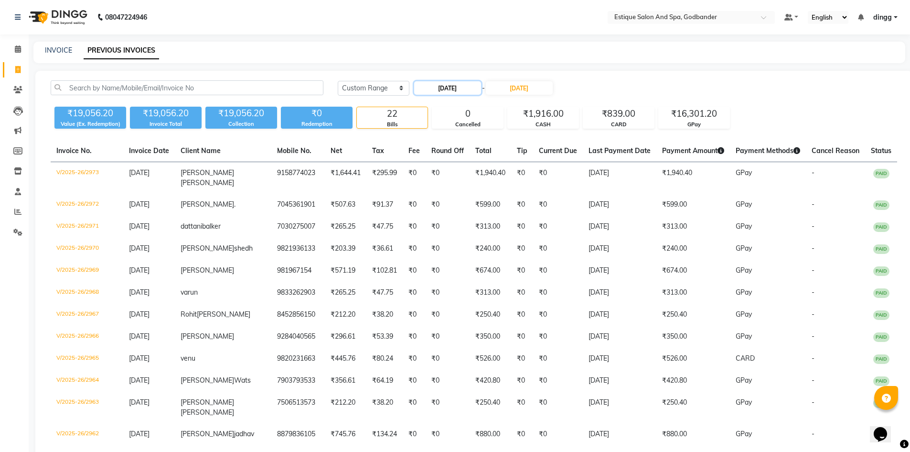
click at [458, 89] on input "[DATE]" at bounding box center [447, 87] width 67 height 13
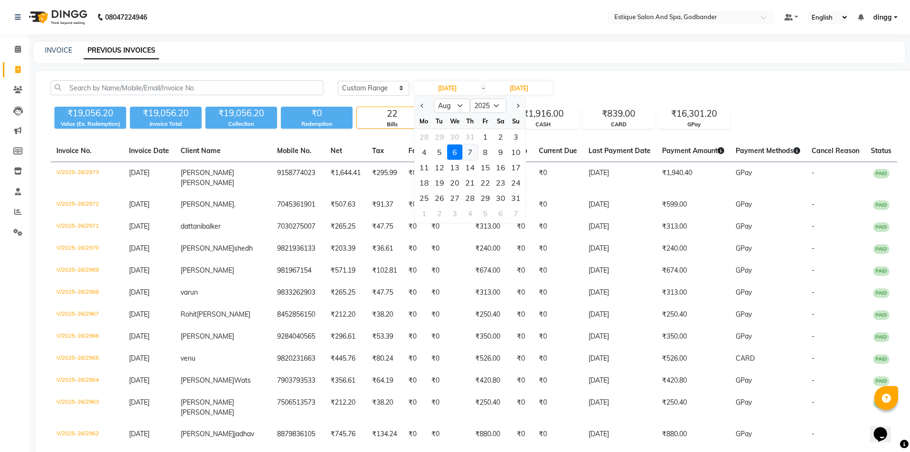
click at [470, 152] on div "7" at bounding box center [470, 151] width 15 height 15
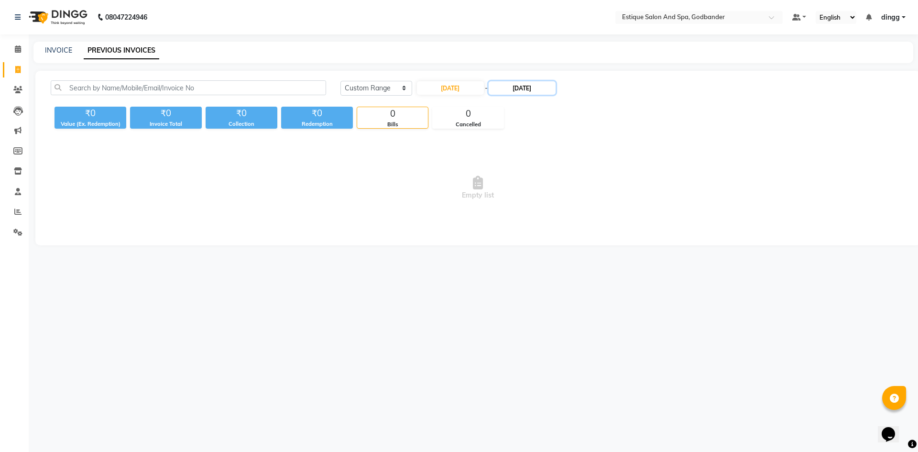
drag, startPoint x: 525, startPoint y: 89, endPoint x: 526, endPoint y: 95, distance: 6.4
click at [525, 88] on input "[DATE]" at bounding box center [521, 87] width 67 height 13
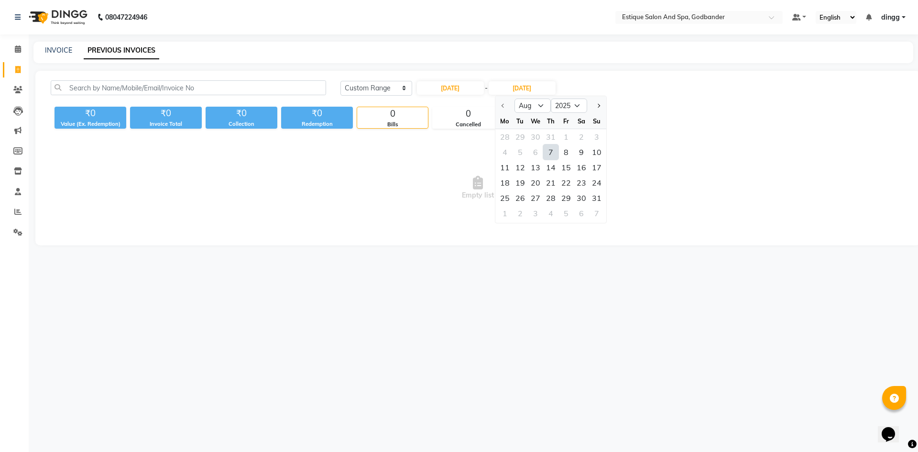
click at [553, 147] on div "7" at bounding box center [550, 151] width 15 height 15
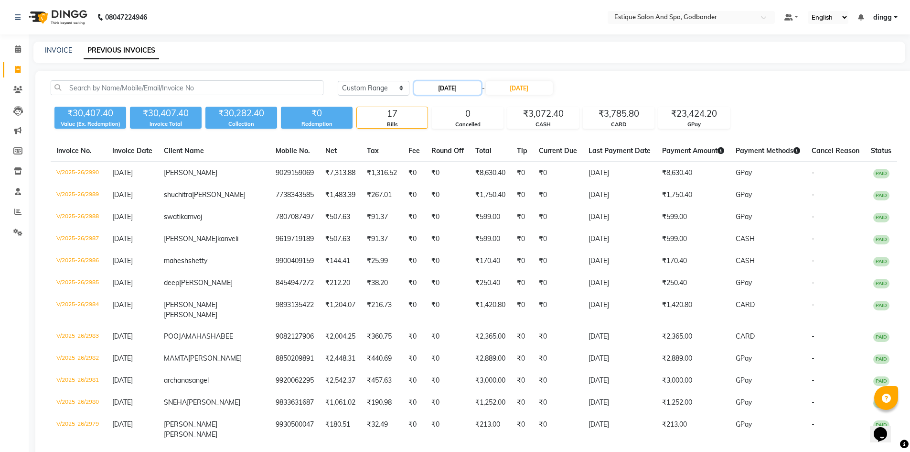
click at [453, 82] on input "[DATE]" at bounding box center [447, 87] width 67 height 13
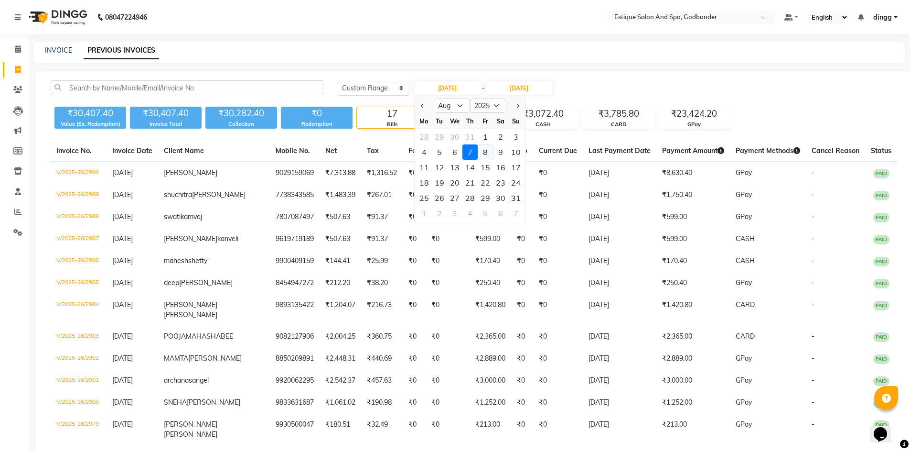
click at [482, 149] on div "8" at bounding box center [485, 151] width 15 height 15
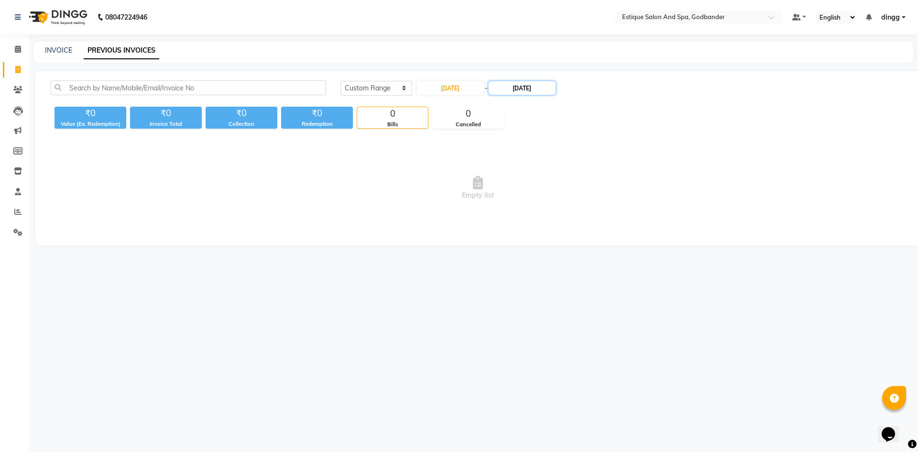
click at [535, 88] on input "[DATE]" at bounding box center [521, 87] width 67 height 13
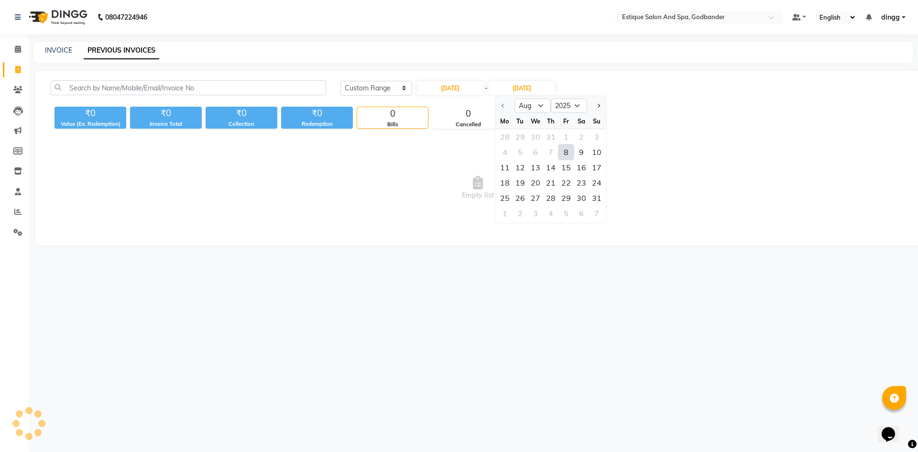
click at [561, 151] on div "8" at bounding box center [565, 151] width 15 height 15
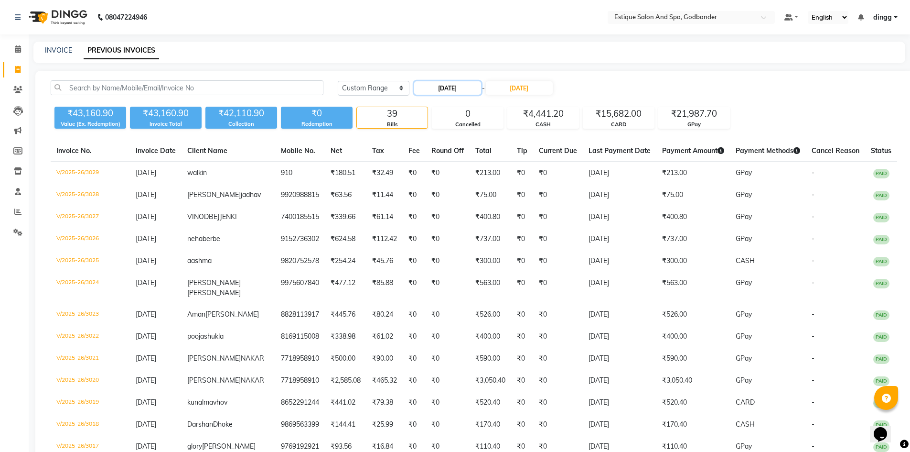
click at [452, 87] on input "[DATE]" at bounding box center [447, 87] width 67 height 13
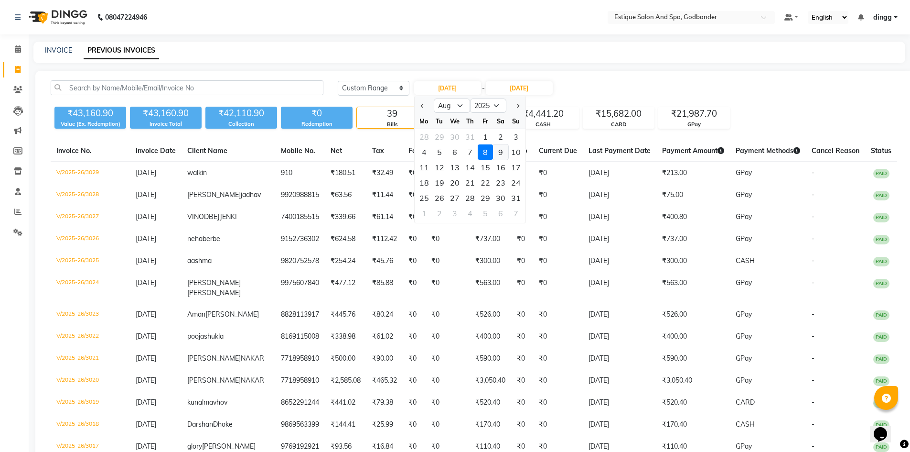
click at [500, 150] on div "9" at bounding box center [500, 151] width 15 height 15
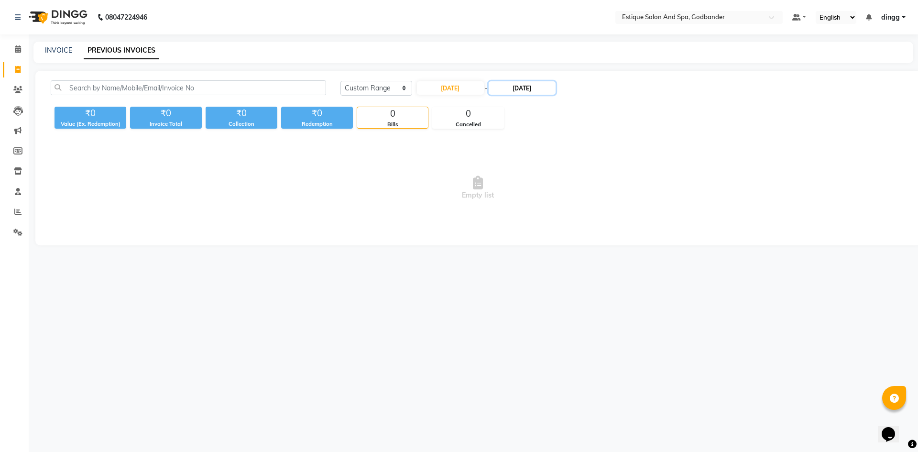
click at [538, 90] on input "[DATE]" at bounding box center [521, 87] width 67 height 13
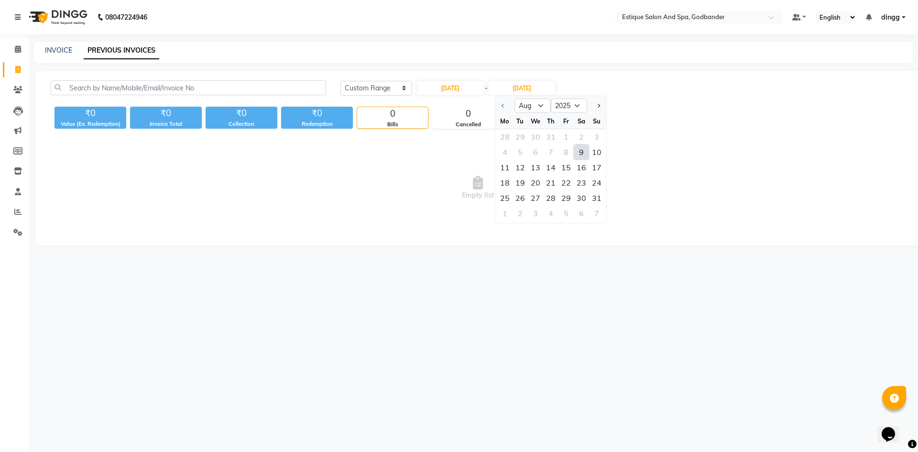
click at [579, 151] on div "9" at bounding box center [581, 151] width 15 height 15
